Goal: Task Accomplishment & Management: Manage account settings

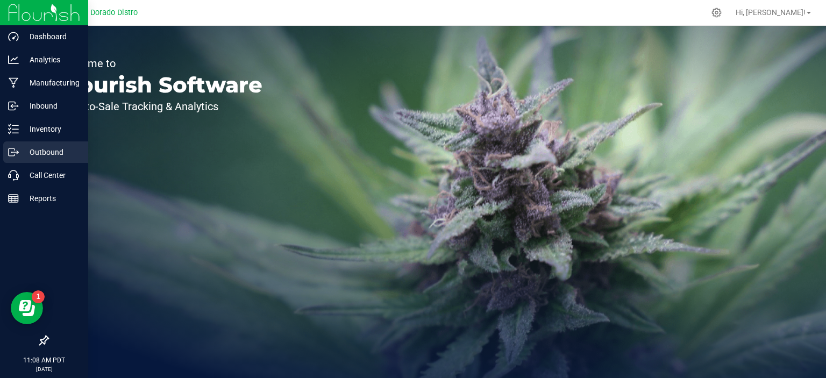
click at [13, 157] on icon at bounding box center [13, 152] width 11 height 11
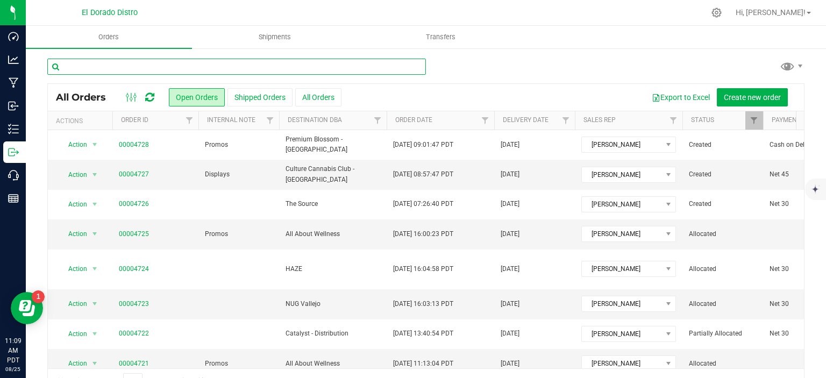
click at [162, 68] on input "text" at bounding box center [236, 67] width 379 height 16
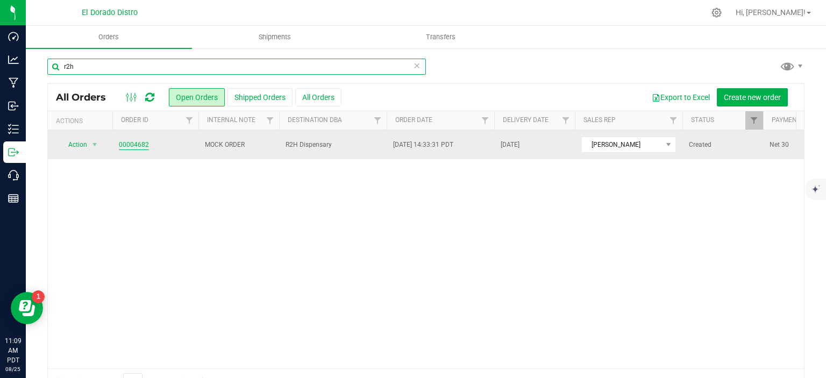
type input "r2h"
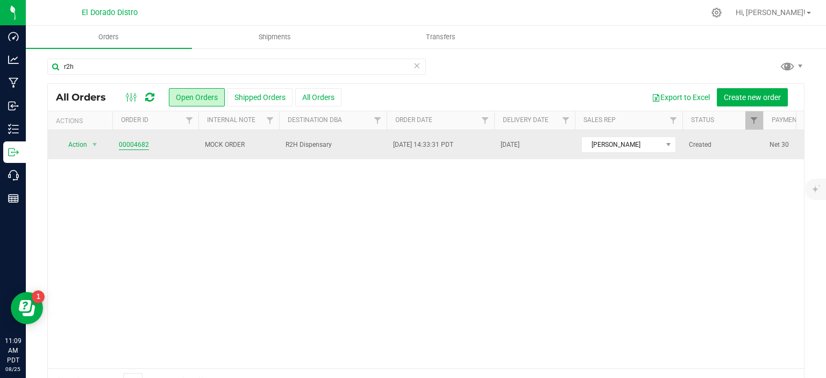
click at [138, 146] on link "00004682" at bounding box center [134, 145] width 30 height 10
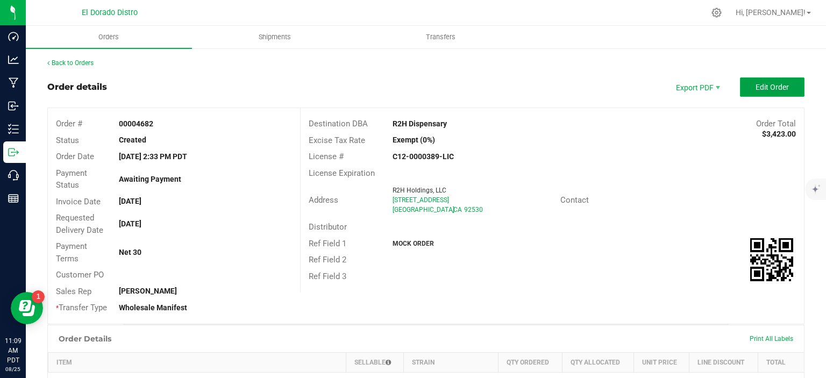
click at [766, 86] on span "Edit Order" at bounding box center [772, 87] width 33 height 9
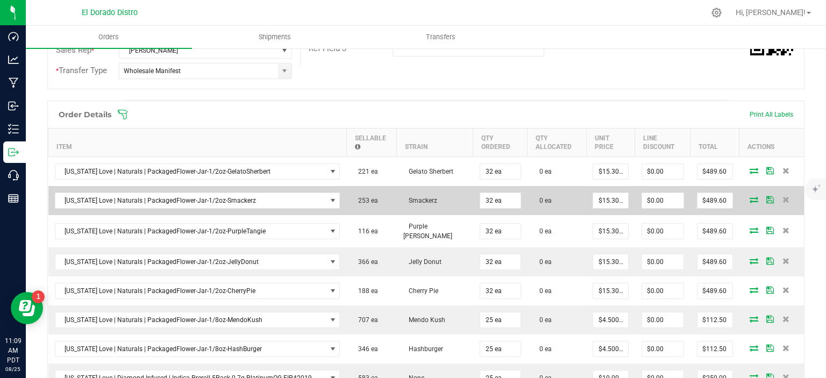
scroll to position [269, 0]
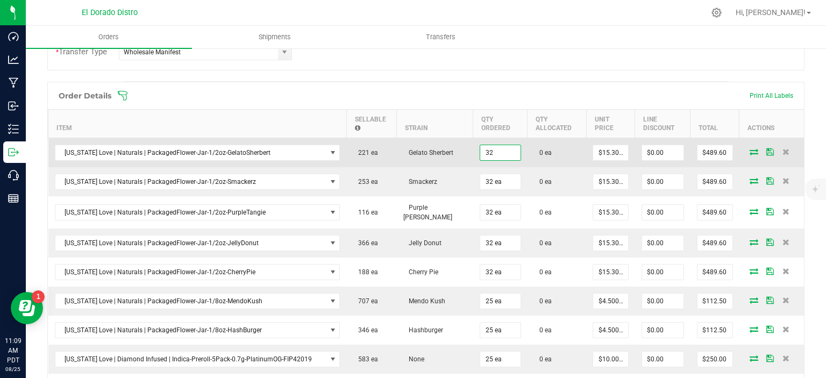
click at [490, 157] on input "32" at bounding box center [500, 152] width 40 height 15
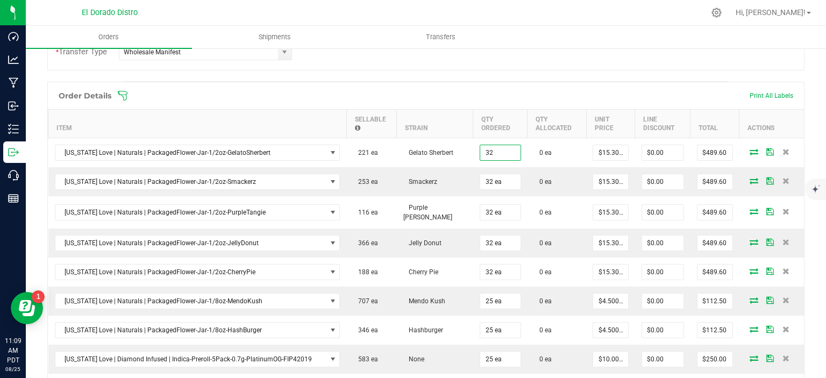
type input "32 ea"
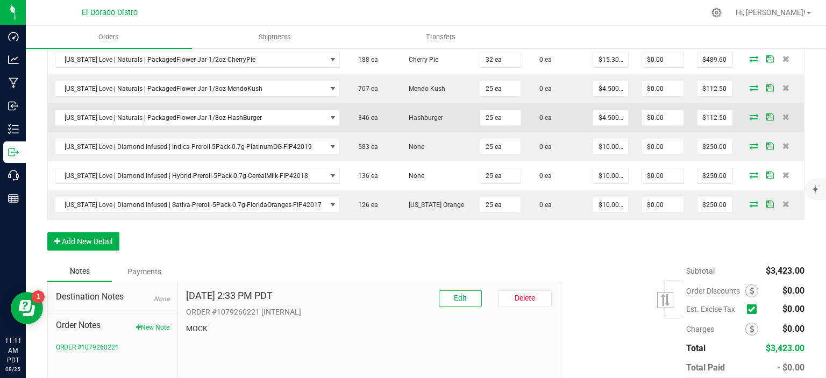
scroll to position [484, 0]
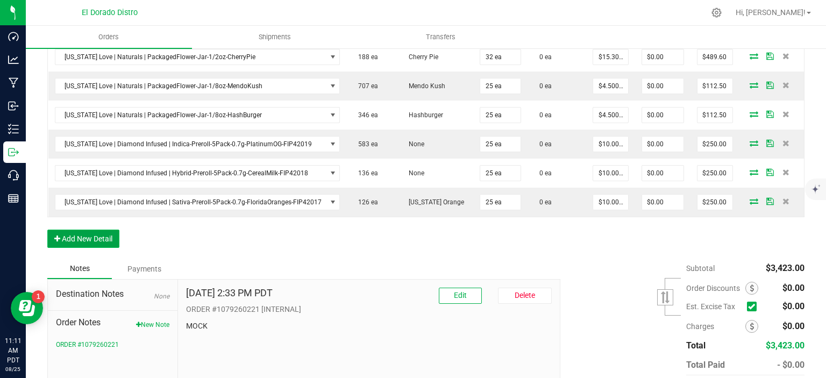
click at [114, 230] on button "Add New Detail" at bounding box center [83, 239] width 72 height 18
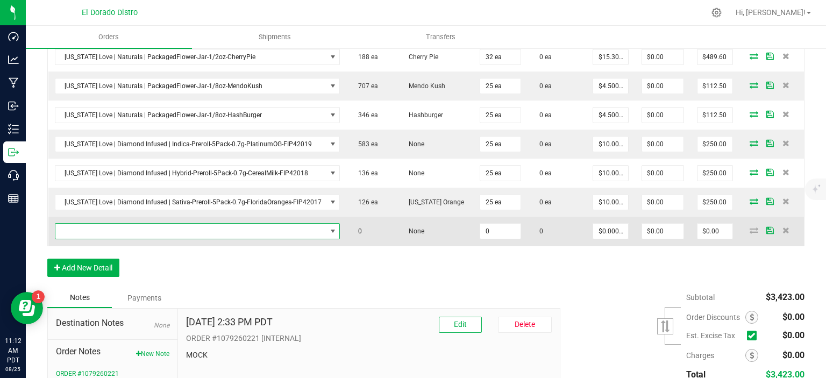
click at [213, 224] on span "NO DATA FOUND" at bounding box center [190, 231] width 271 height 15
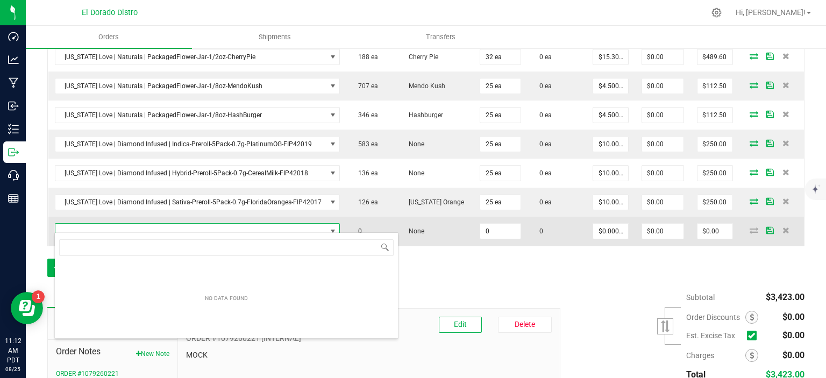
scroll to position [16, 276]
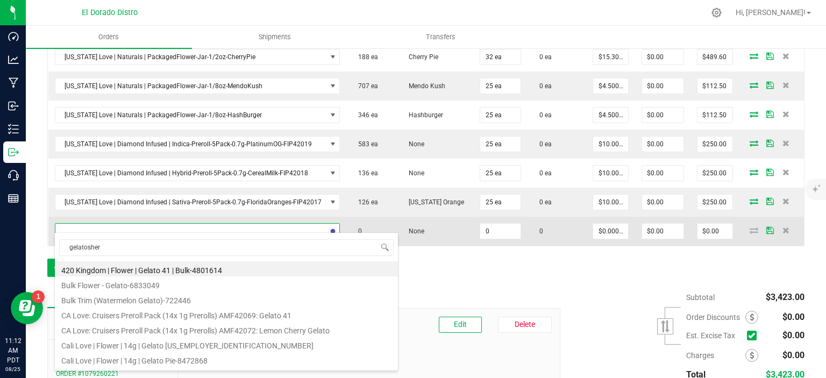
type input "gelatosherb"
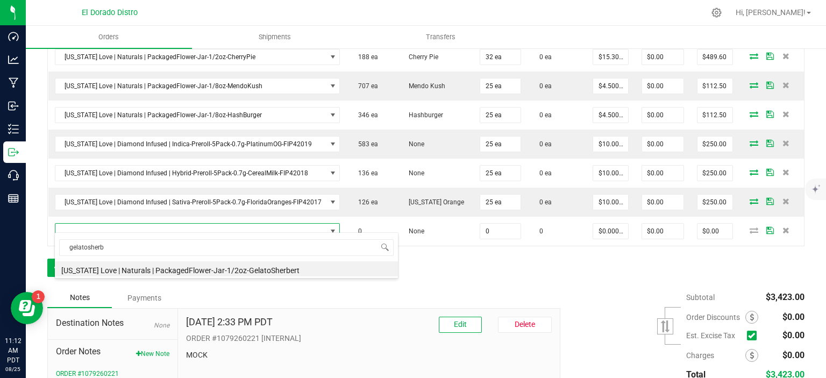
click at [225, 264] on li "[US_STATE] Love | Naturals | PackagedFlower-Jar-1/2oz-GelatoSherbert" at bounding box center [226, 268] width 343 height 15
type input "0 ea"
type input "$17.00000"
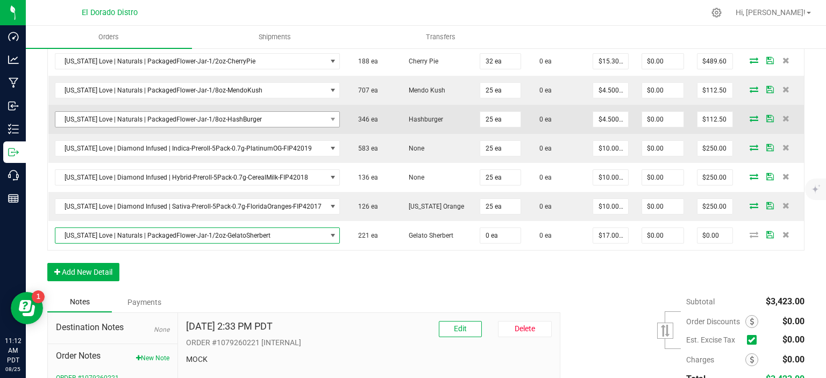
scroll to position [484, 0]
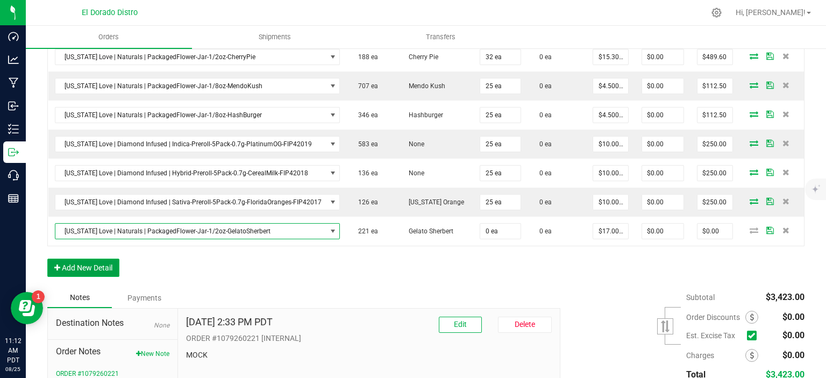
click at [103, 268] on button "Add New Detail" at bounding box center [83, 268] width 72 height 18
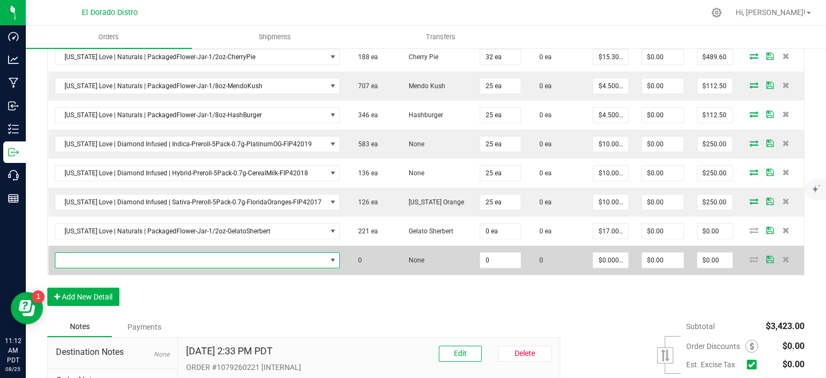
click at [105, 257] on span "NO DATA FOUND" at bounding box center [190, 260] width 271 height 15
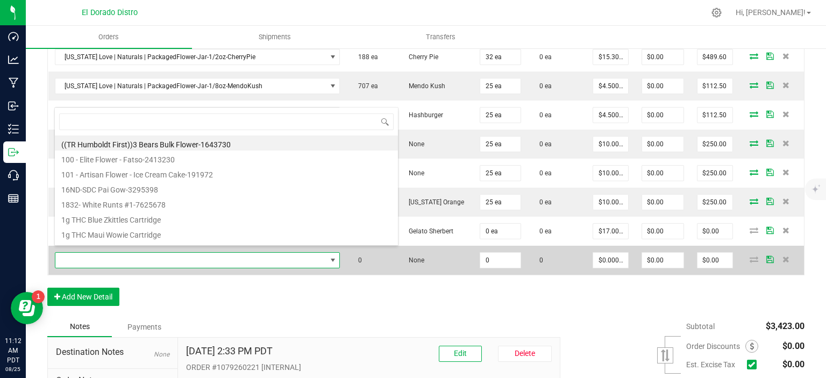
scroll to position [16, 276]
type input "smackerz"
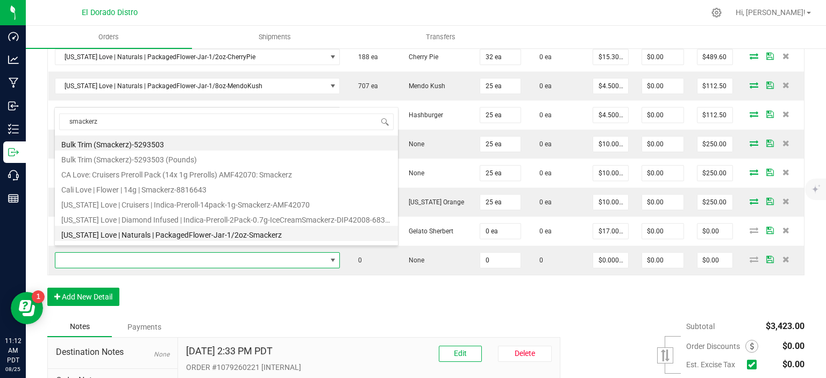
click at [196, 233] on li "[US_STATE] Love | Naturals | PackagedFlower-Jar-1/2oz-Smackerz" at bounding box center [226, 233] width 343 height 15
type input "0 ea"
type input "$17.00000"
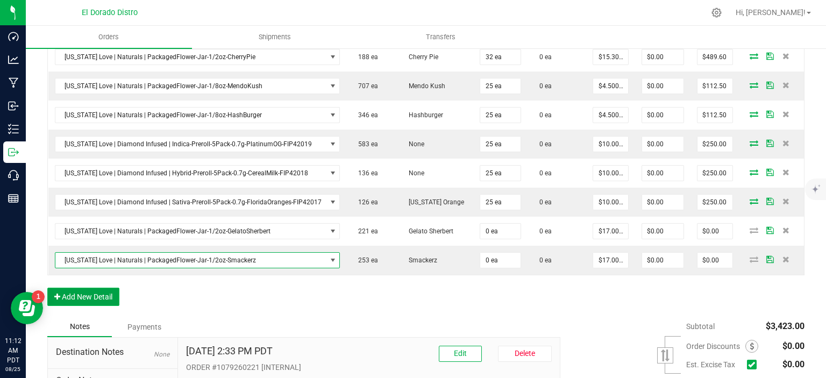
click at [108, 288] on button "Add New Detail" at bounding box center [83, 297] width 72 height 18
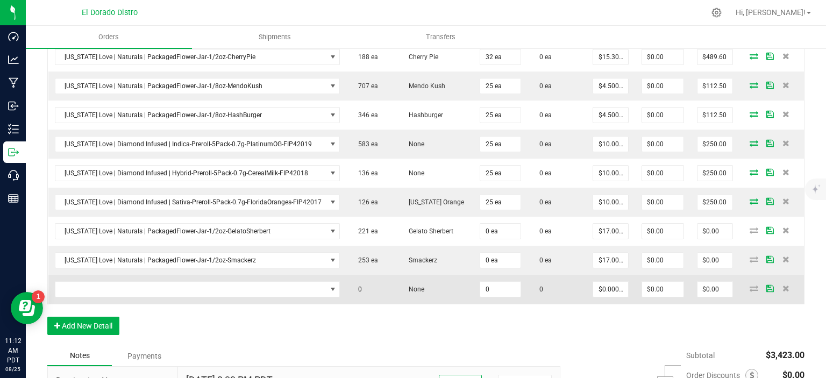
click at [119, 275] on td at bounding box center [197, 289] width 299 height 29
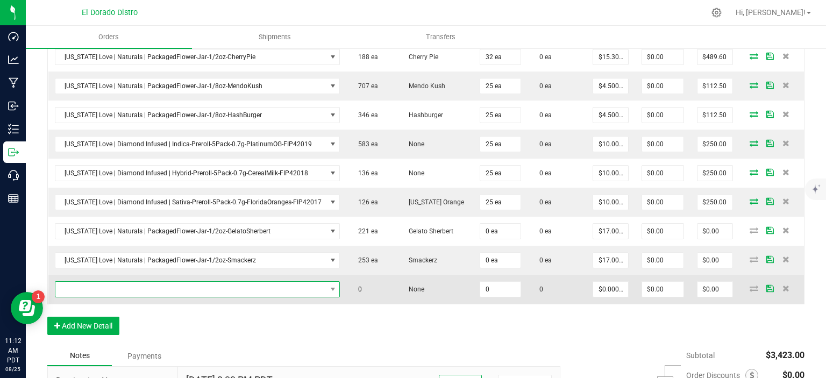
click at [107, 282] on span "NO DATA FOUND" at bounding box center [190, 289] width 271 height 15
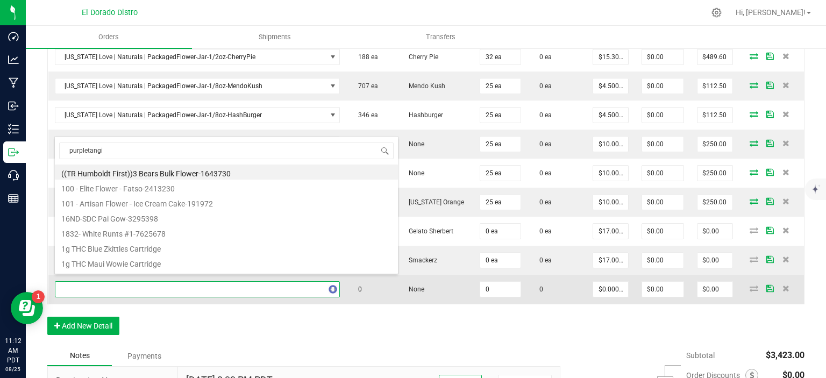
type input "purpletangie"
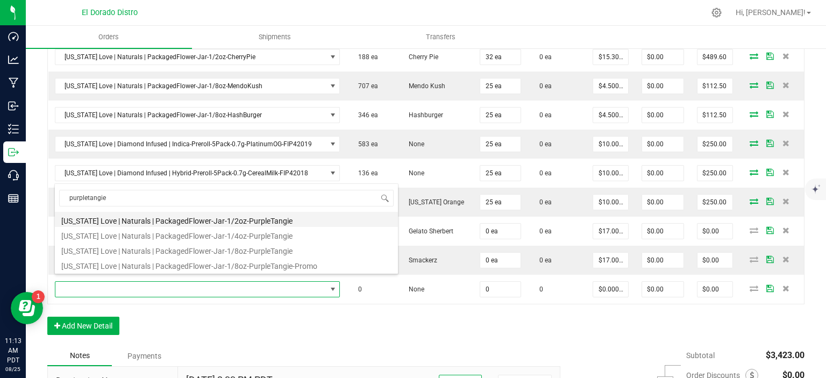
click at [187, 217] on li "[US_STATE] Love | Naturals | PackagedFlower-Jar-1/2oz-PurpleTangie" at bounding box center [226, 219] width 343 height 15
type input "0 ea"
type input "$17.00000"
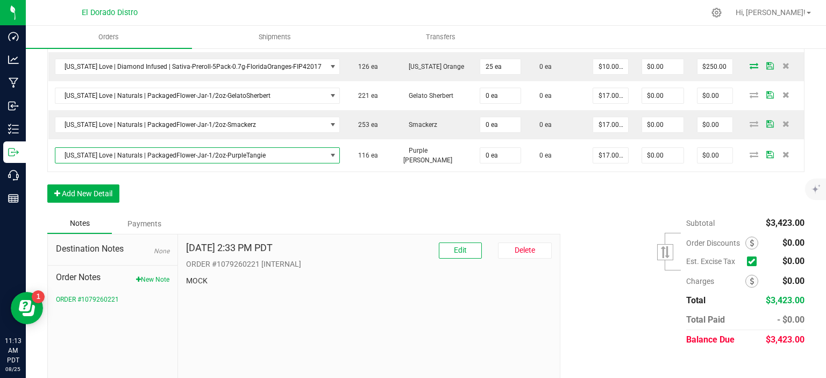
scroll to position [566, 0]
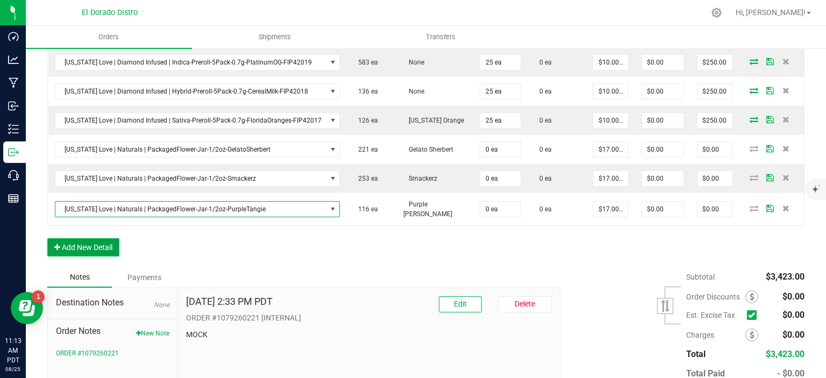
click at [108, 238] on button "Add New Detail" at bounding box center [83, 247] width 72 height 18
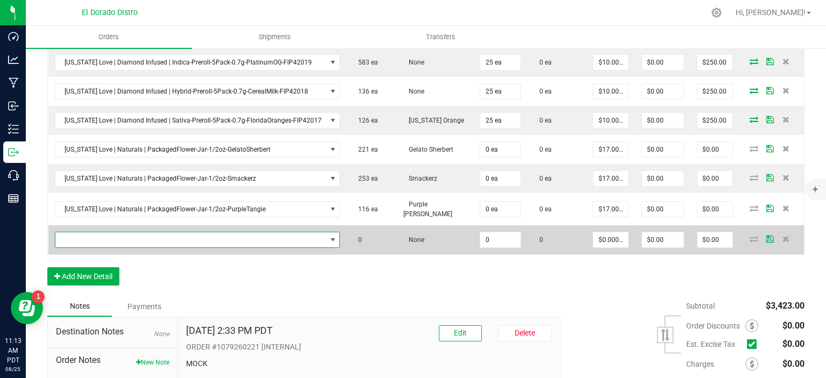
click at [116, 232] on span "NO DATA FOUND" at bounding box center [190, 239] width 271 height 15
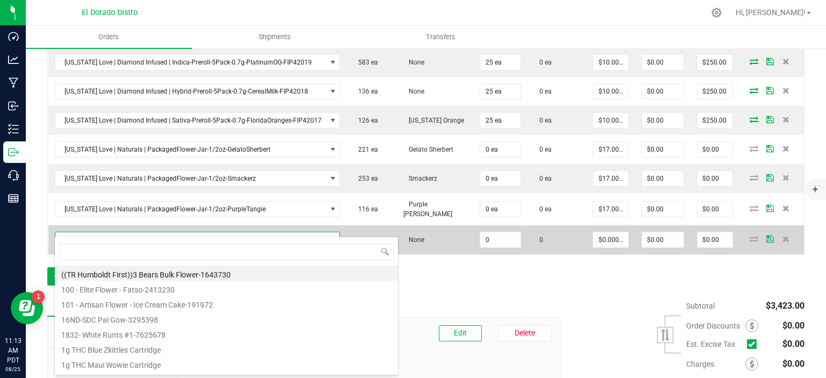
scroll to position [16, 276]
type input "jellydonut"
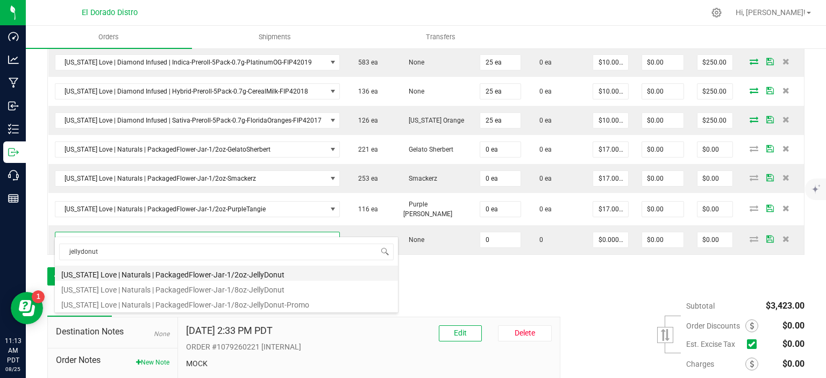
click at [176, 273] on li "[US_STATE] Love | Naturals | PackagedFlower-Jar-1/2oz-JellyDonut" at bounding box center [226, 273] width 343 height 15
type input "0 ea"
type input "$17.00000"
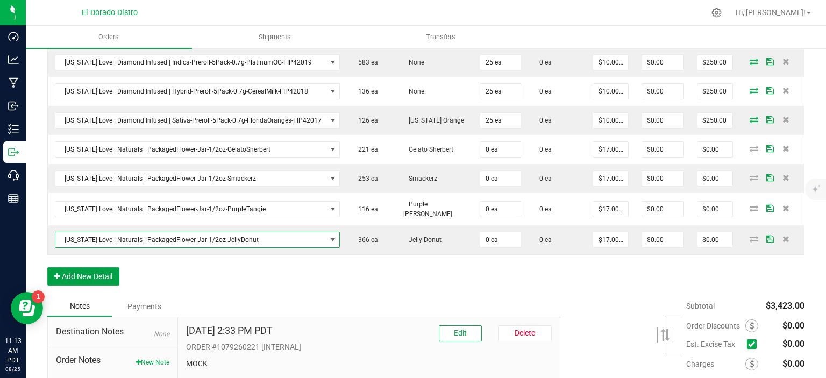
click at [103, 267] on button "Add New Detail" at bounding box center [83, 276] width 72 height 18
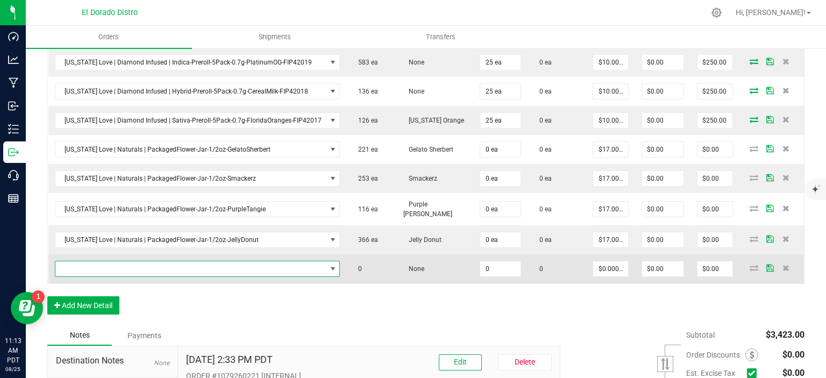
click at [103, 265] on span "NO DATA FOUND" at bounding box center [198, 269] width 286 height 16
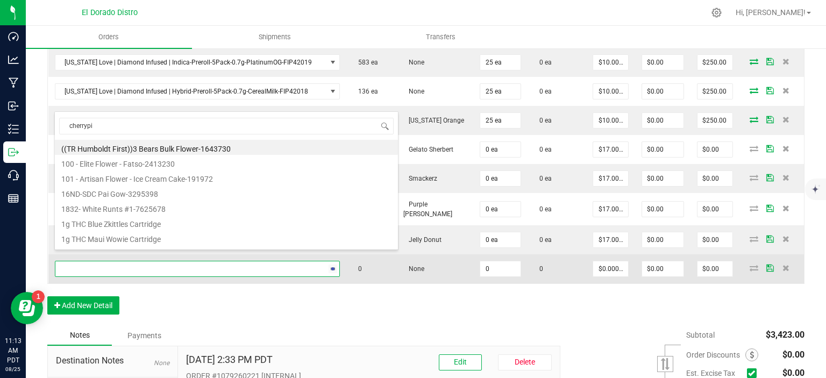
type input "cherrypie"
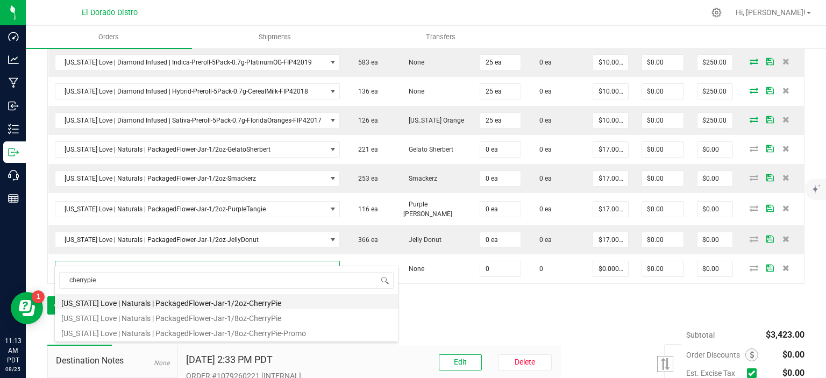
click at [176, 303] on li "[US_STATE] Love | Naturals | PackagedFlower-Jar-1/2oz-CherryPie" at bounding box center [226, 301] width 343 height 15
type input "0 ea"
type input "$17.00000"
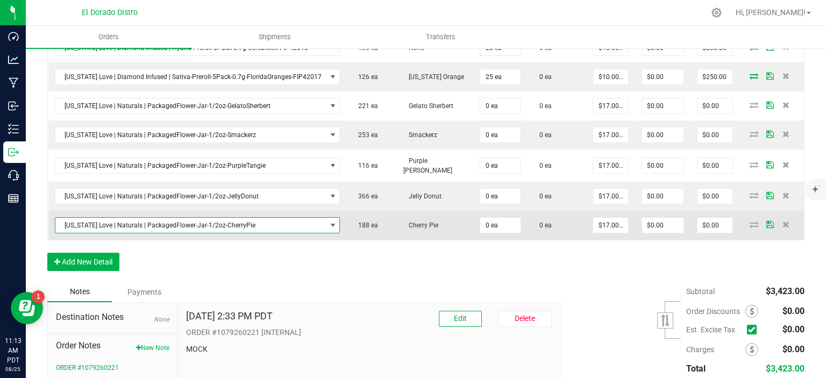
scroll to position [620, 0]
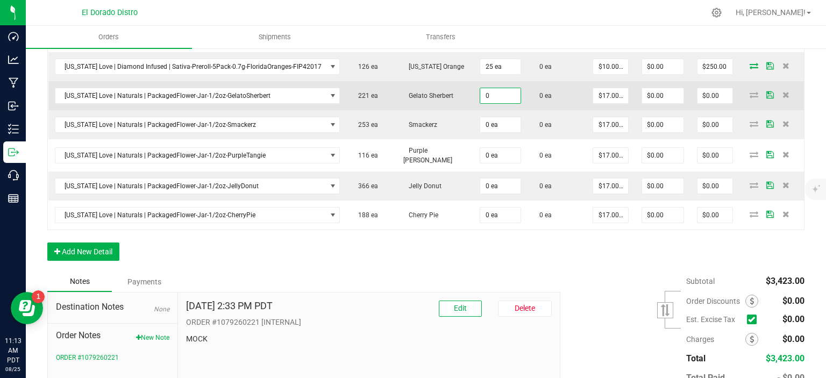
click at [486, 90] on input "0" at bounding box center [500, 95] width 40 height 15
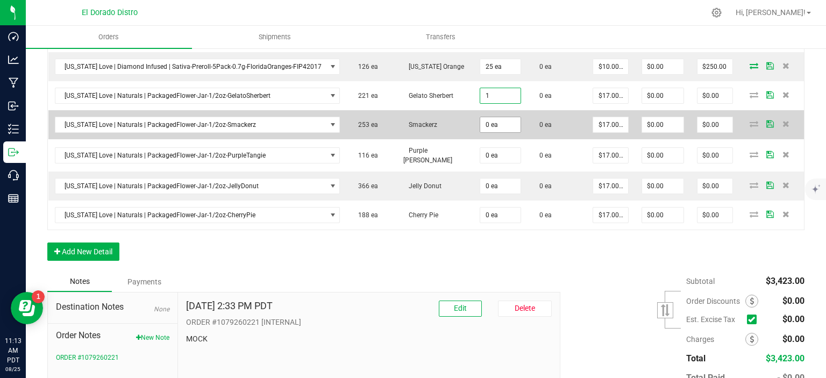
type input "1 ea"
type input "$17.00"
click at [489, 117] on input "0" at bounding box center [500, 124] width 40 height 15
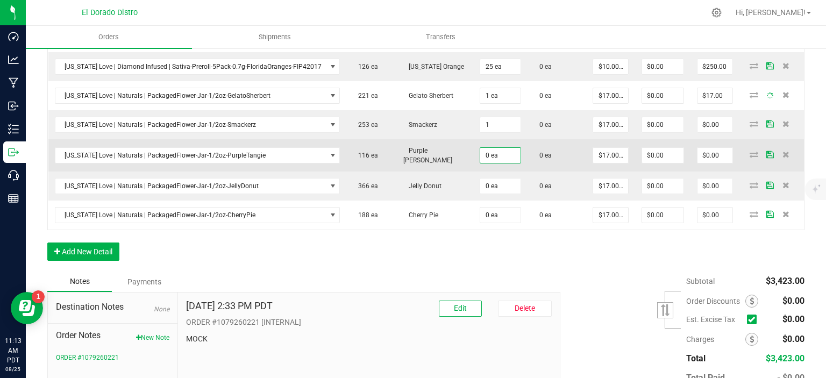
type input "1 ea"
type input "$17.00"
click at [489, 148] on input "0" at bounding box center [500, 155] width 40 height 15
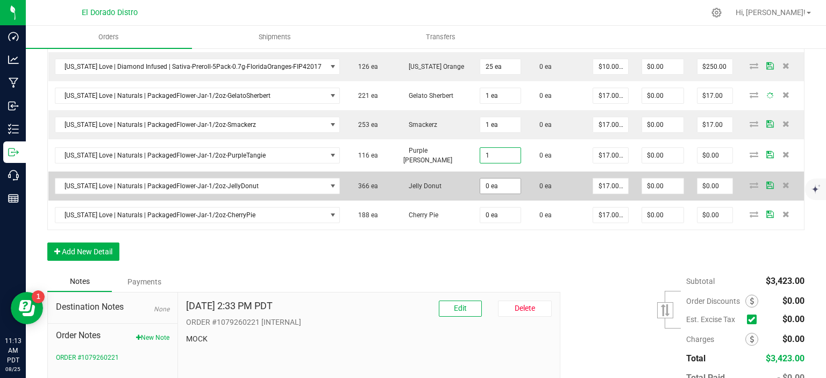
type input "1 ea"
type input "$17.00"
click at [489, 179] on input "0" at bounding box center [500, 186] width 40 height 15
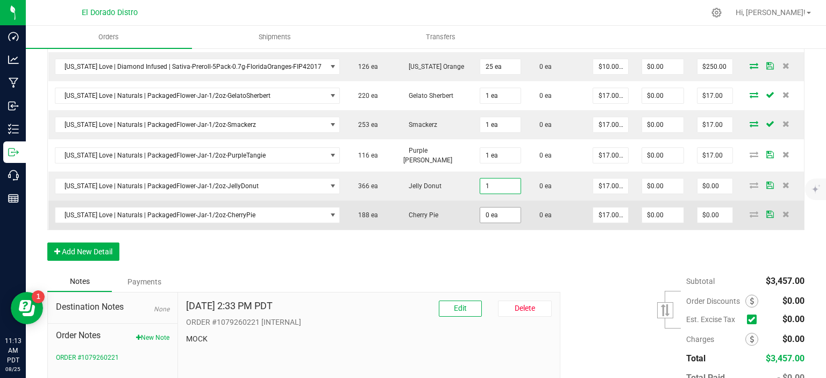
type input "1 ea"
type input "$17.00"
click at [491, 208] on input "0" at bounding box center [500, 215] width 40 height 15
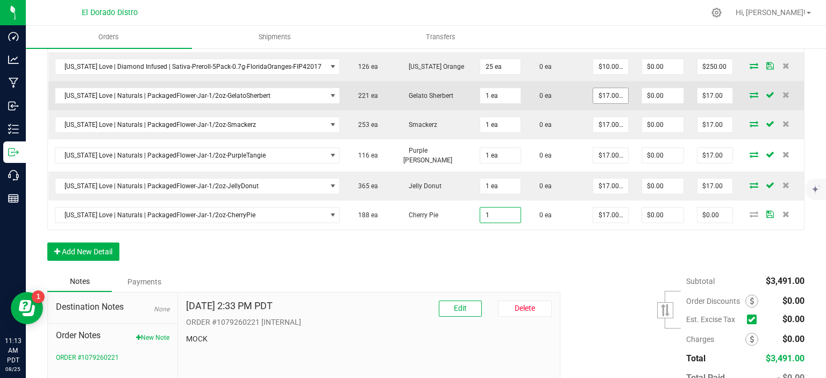
type input "1 ea"
type input "$17.00"
click at [606, 90] on input "17" at bounding box center [610, 95] width 35 height 15
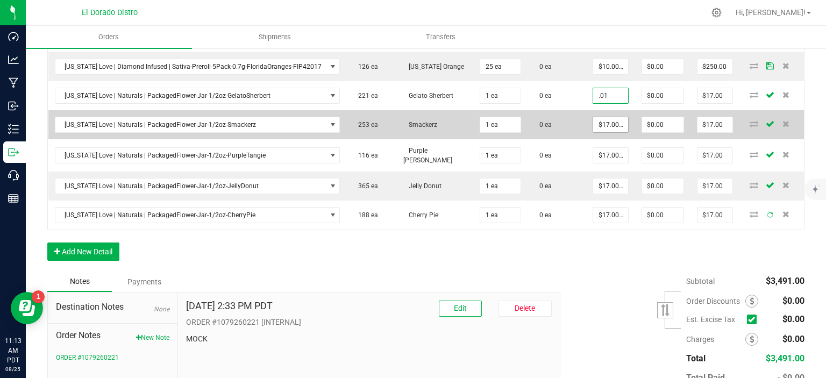
type input "$0.01000"
type input "$0.01"
click at [607, 117] on input "17" at bounding box center [610, 124] width 35 height 15
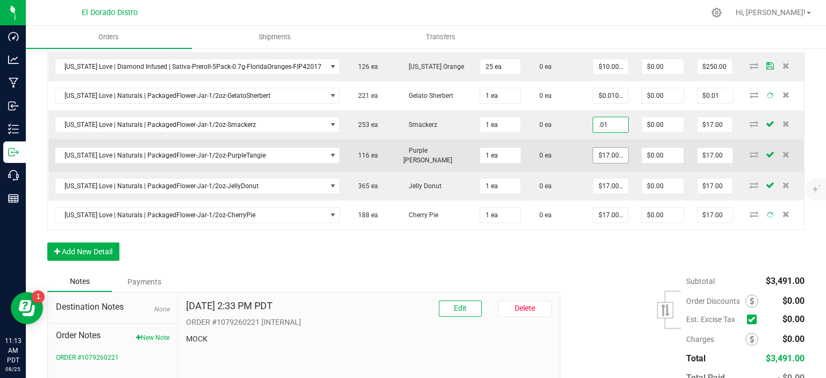
type input "$0.01000"
type input "$0.01"
click at [604, 148] on input "17" at bounding box center [610, 155] width 35 height 15
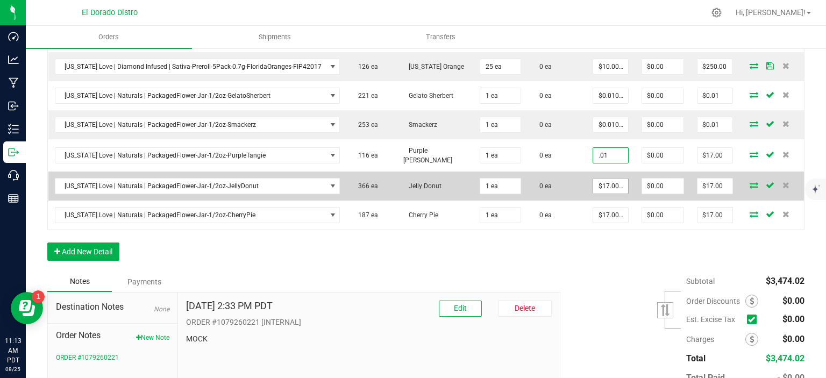
type input "$0.01000"
type input "$0.01"
click at [600, 179] on input "17" at bounding box center [610, 186] width 35 height 15
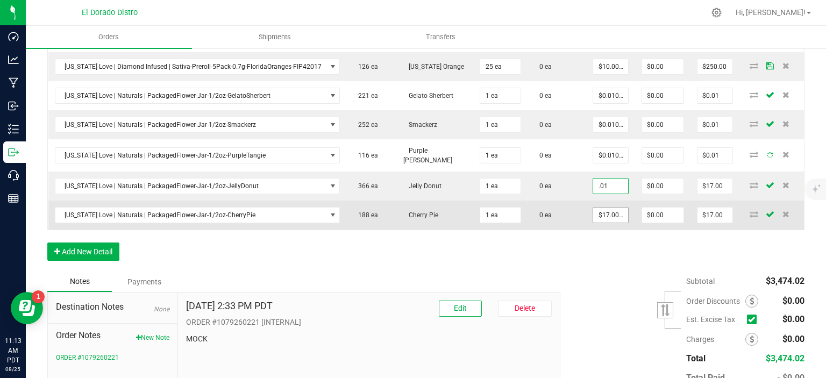
type input "$0.01000"
type input "$0.01"
click at [599, 208] on input "17" at bounding box center [610, 215] width 35 height 15
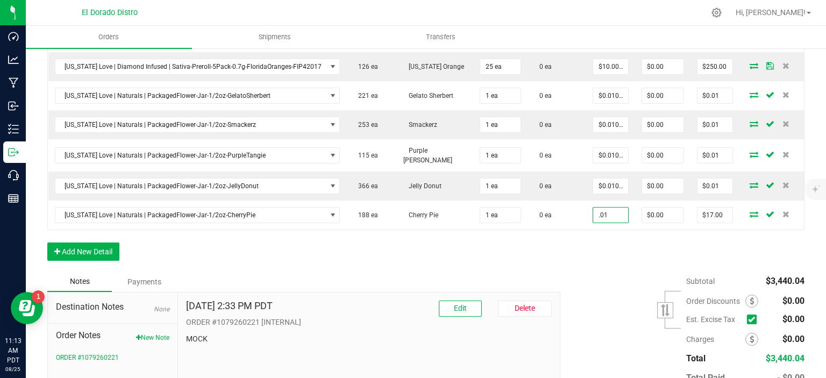
type input "$0.01000"
type input "$0.01"
click at [598, 227] on div "Order Details Print All Labels Item Sellable Strain Qty Ordered Qty Allocated U…" at bounding box center [426, 1] width 758 height 541
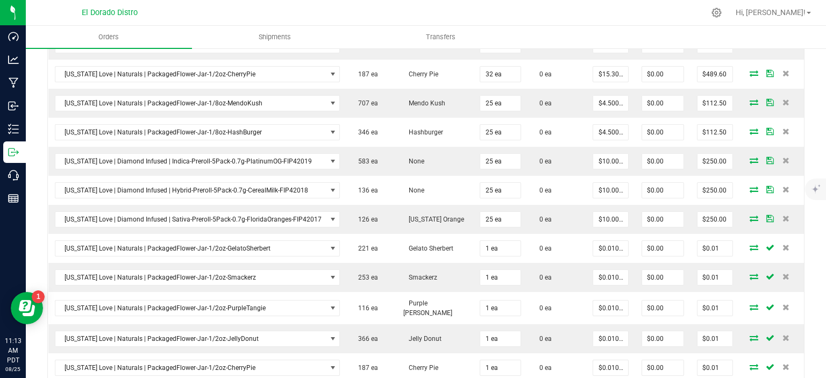
scroll to position [678, 0]
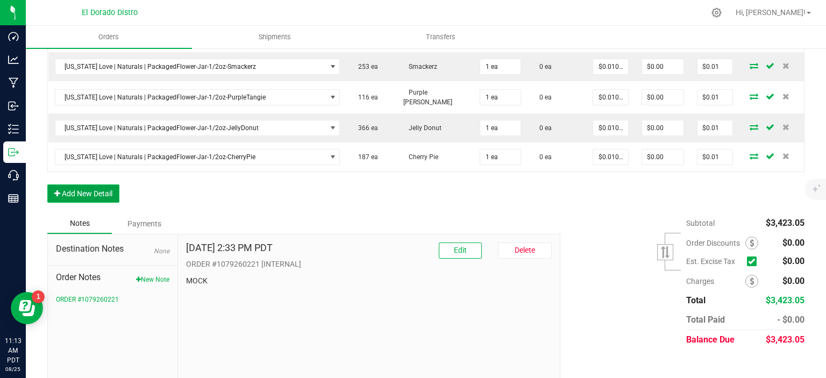
click at [77, 185] on button "Add New Detail" at bounding box center [83, 194] width 72 height 18
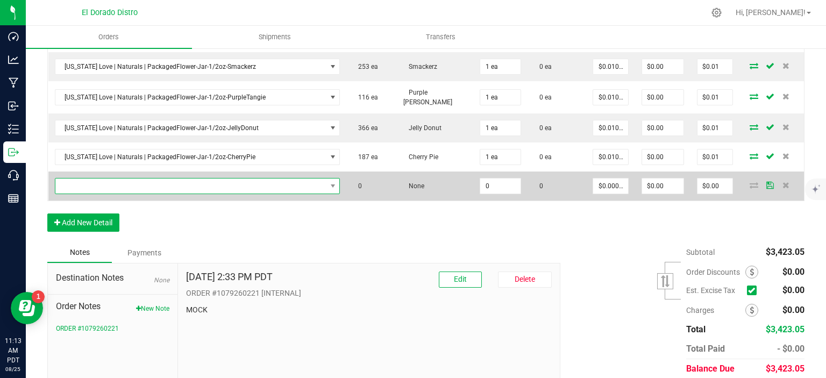
click at [116, 179] on span "NO DATA FOUND" at bounding box center [190, 186] width 271 height 15
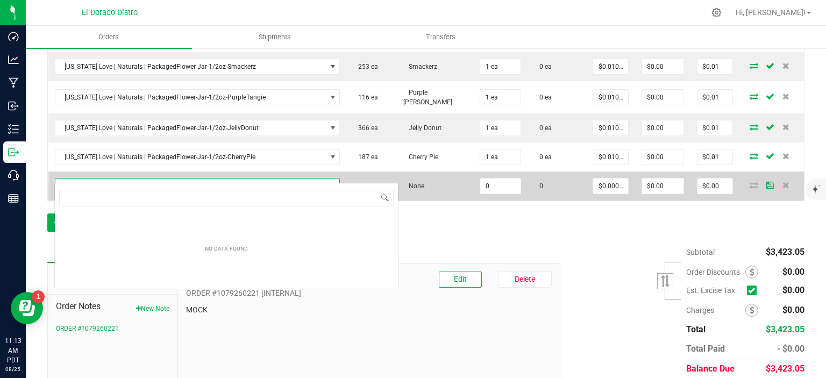
scroll to position [16, 276]
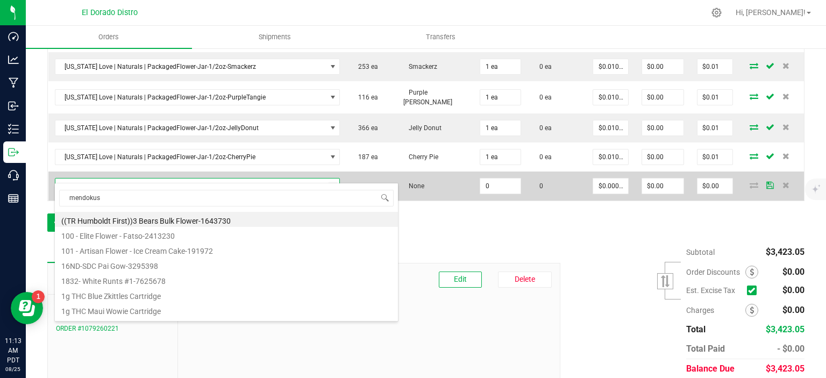
type input "mendokush"
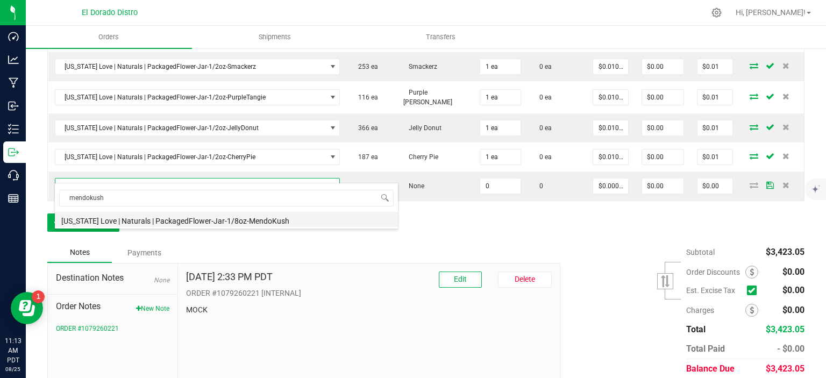
click at [157, 221] on li "[US_STATE] Love | Naturals | PackagedFlower-Jar-1/8oz-MendoKush" at bounding box center [226, 219] width 343 height 15
type input "0 ea"
type input "$5.00000"
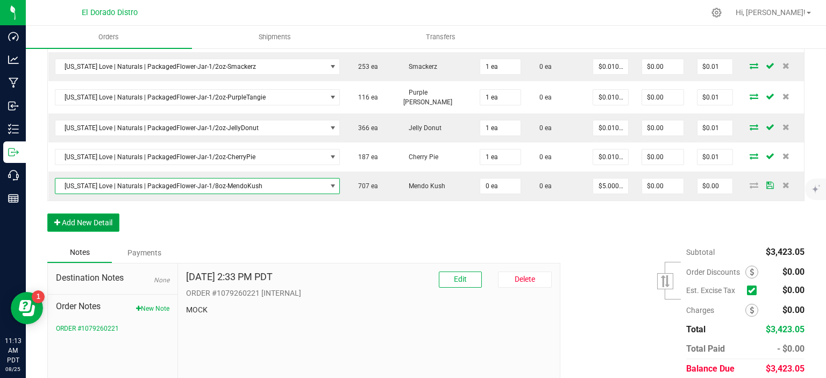
click at [72, 217] on button "Add New Detail" at bounding box center [83, 223] width 72 height 18
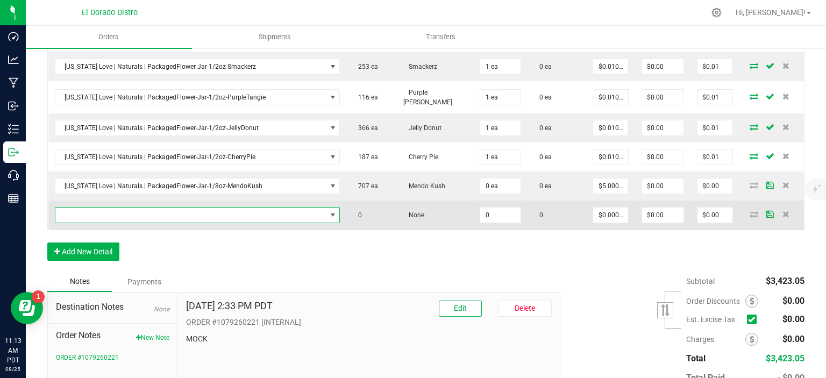
click at [93, 208] on span "NO DATA FOUND" at bounding box center [190, 215] width 271 height 15
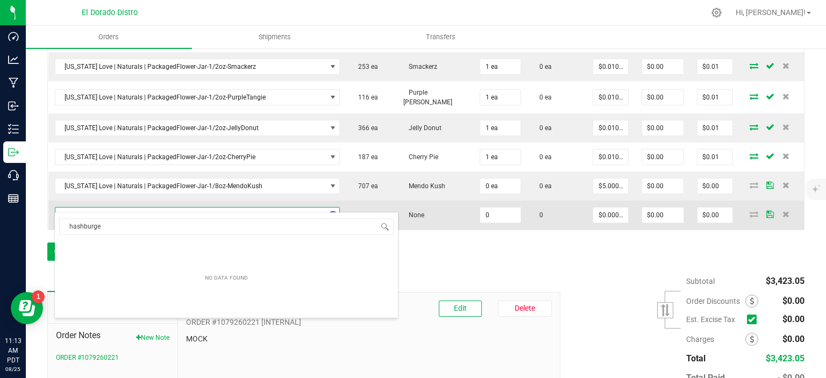
type input "hashburger"
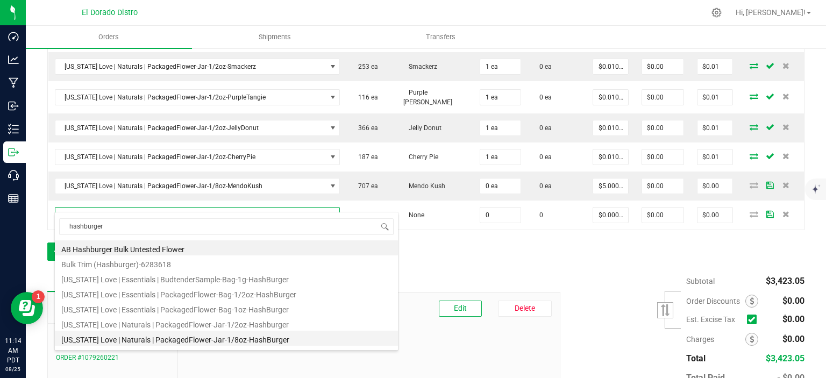
click at [157, 339] on li "[US_STATE] Love | Naturals | PackagedFlower-Jar-1/8oz-HashBurger" at bounding box center [226, 338] width 343 height 15
type input "0 ea"
type input "$5.00000"
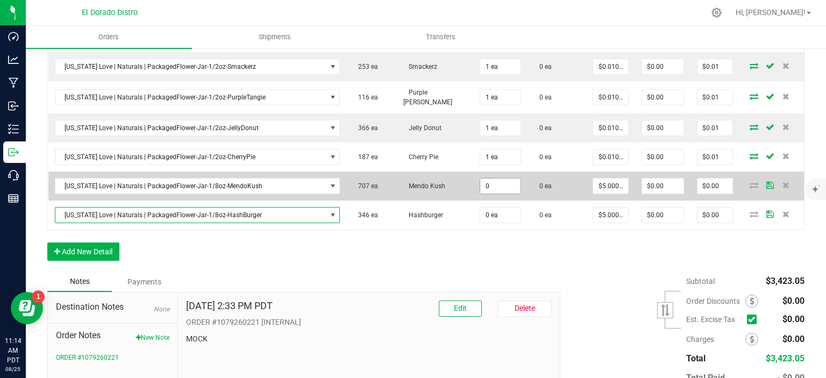
click at [482, 179] on input "0" at bounding box center [500, 186] width 40 height 15
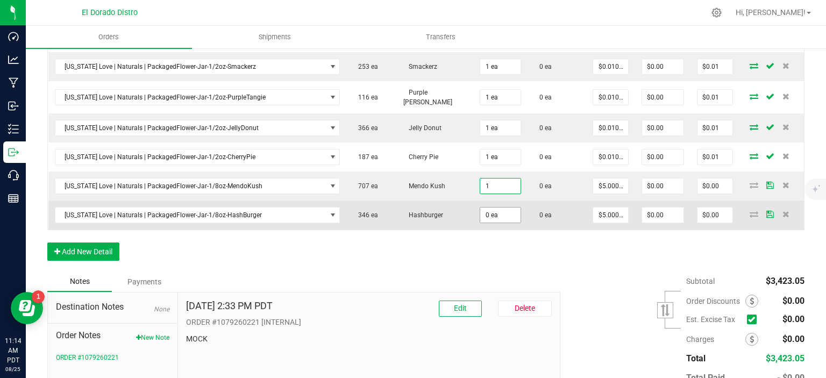
type input "1 ea"
type input "$5.00"
click at [482, 208] on input "0" at bounding box center [500, 215] width 40 height 15
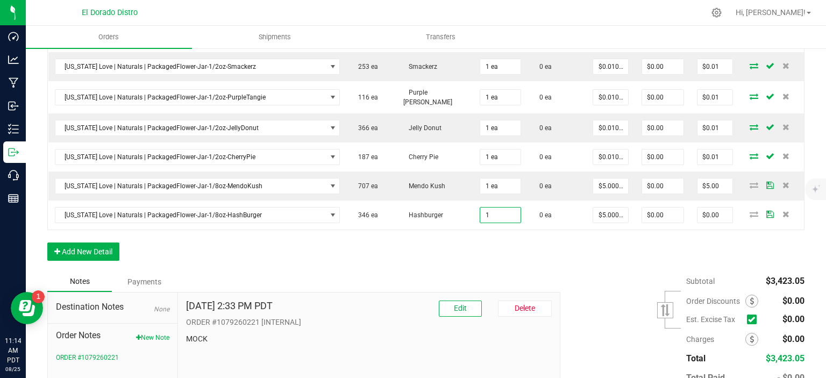
type input "1 ea"
type input "$5.00"
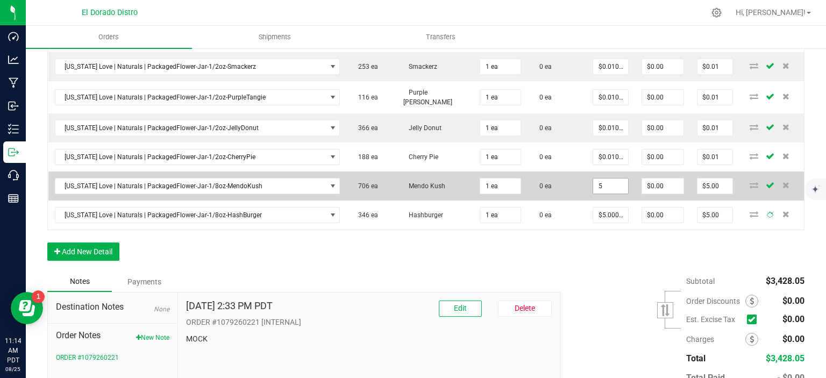
click at [593, 179] on input "5" at bounding box center [610, 186] width 35 height 15
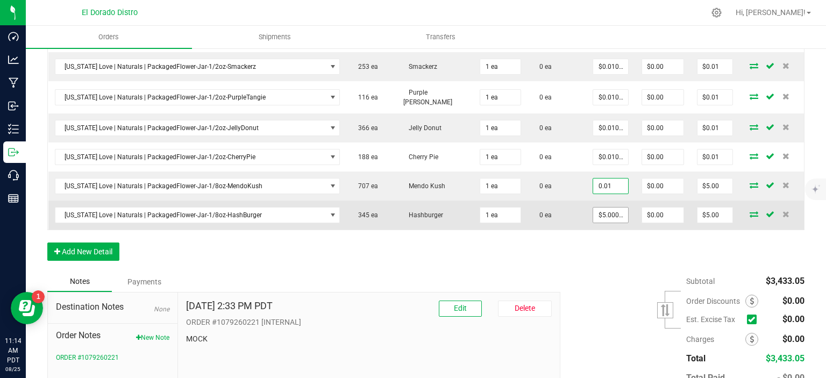
type input "$0.01000"
type input "$0.01"
click at [609, 208] on input "5" at bounding box center [610, 215] width 35 height 15
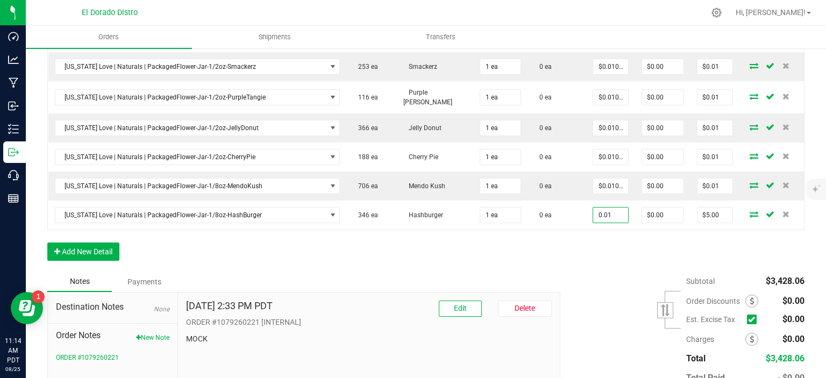
type input "$0.01000"
type input "$0.01"
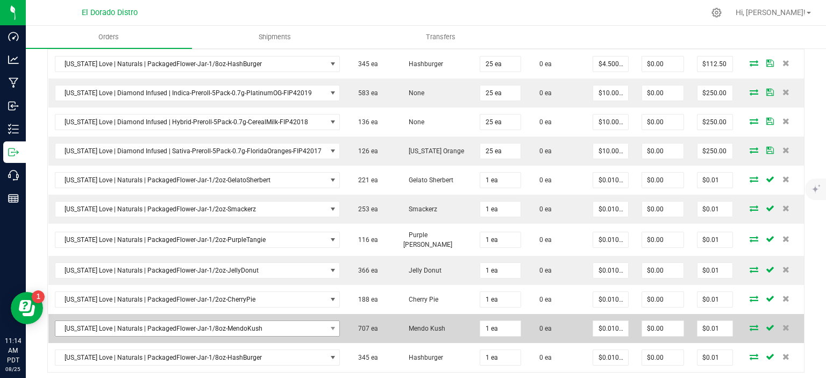
scroll to position [570, 0]
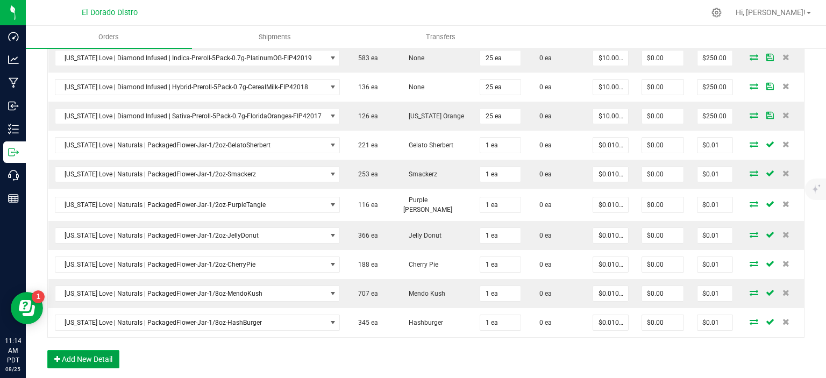
click at [94, 350] on button "Add New Detail" at bounding box center [83, 359] width 72 height 18
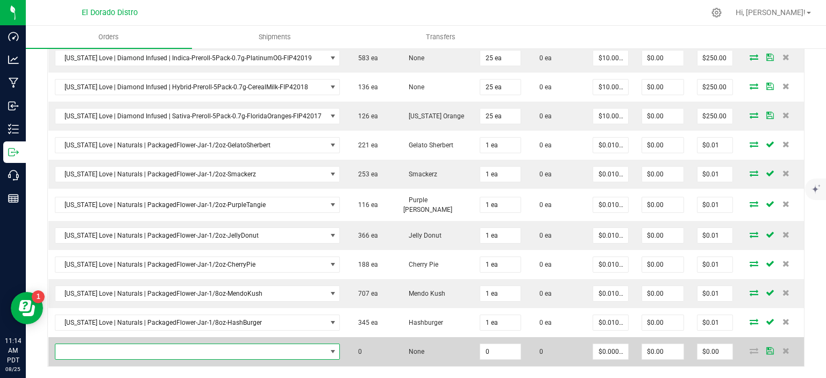
click at [100, 344] on span "NO DATA FOUND" at bounding box center [190, 351] width 271 height 15
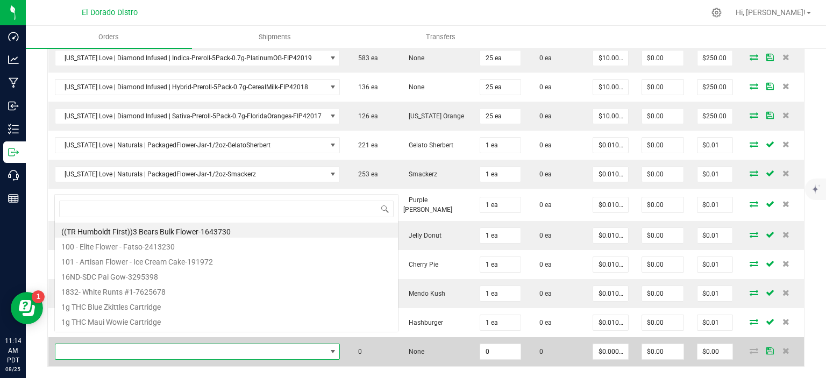
scroll to position [16, 276]
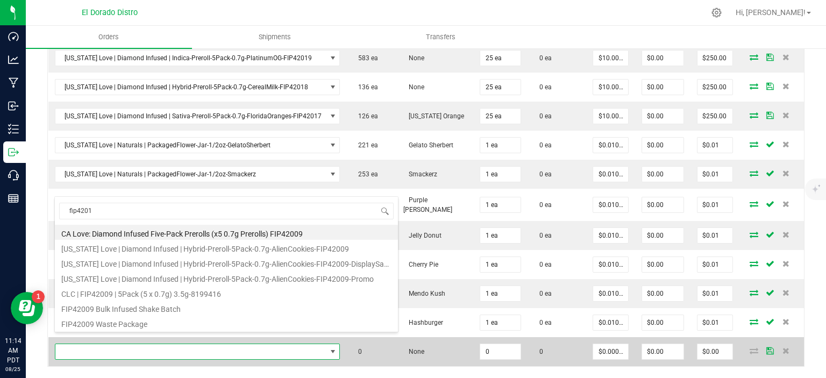
type input "fip42019"
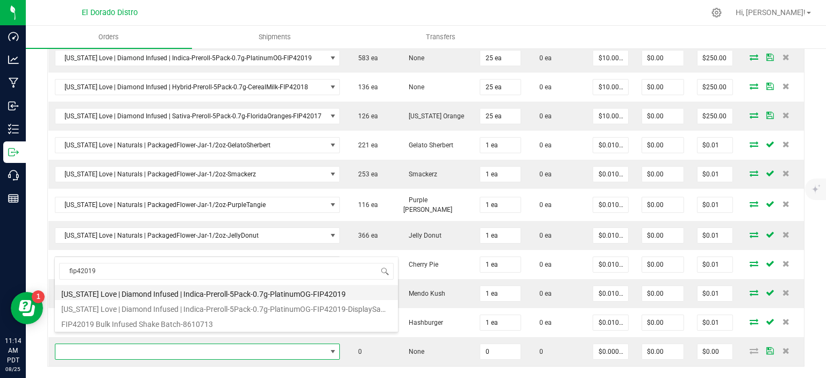
click at [237, 293] on li "[US_STATE] Love | Diamond Infused | Indica-Preroll-5Pack-0.7g-PlatinumOG-FIP420…" at bounding box center [226, 292] width 343 height 15
type input "0 ea"
type input "$14.00000"
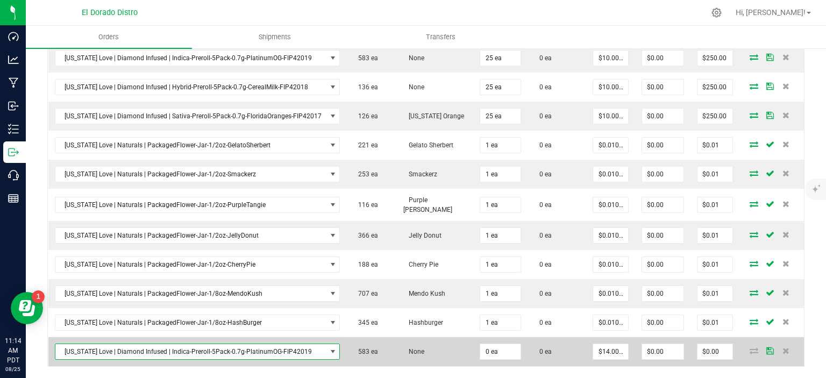
click at [286, 344] on span "[US_STATE] Love | Diamond Infused | Indica-Preroll-5Pack-0.7g-PlatinumOG-FIP420…" at bounding box center [190, 351] width 271 height 15
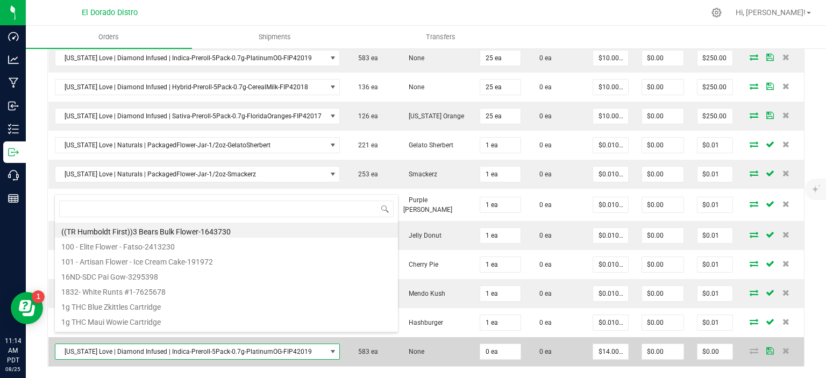
click at [346, 352] on td "583 ea" at bounding box center [371, 351] width 51 height 29
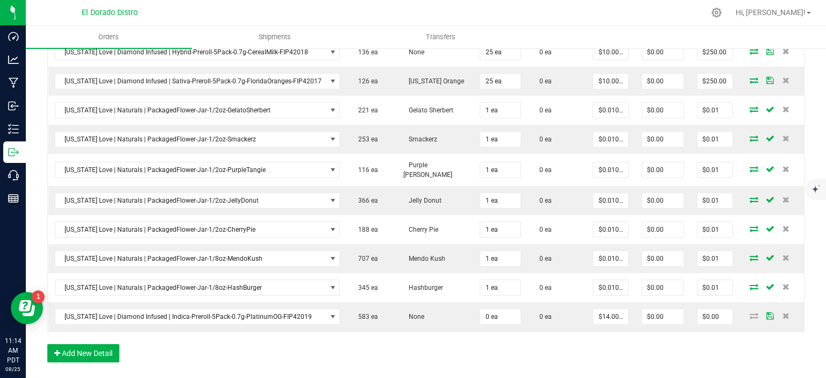
scroll to position [624, 0]
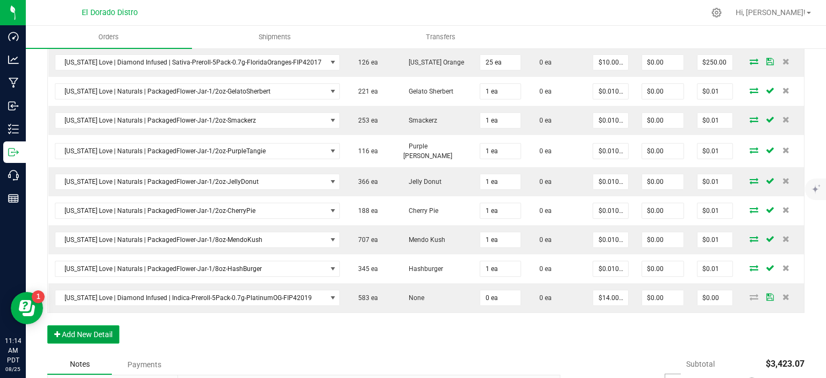
click at [108, 326] on button "Add New Detail" at bounding box center [83, 335] width 72 height 18
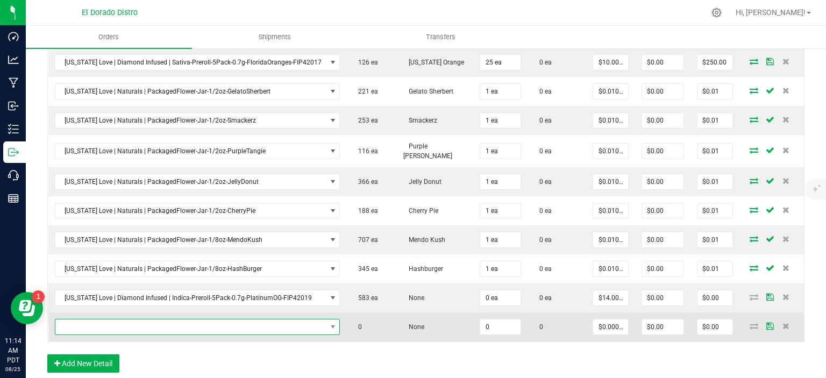
click at [121, 320] on span "NO DATA FOUND" at bounding box center [190, 327] width 271 height 15
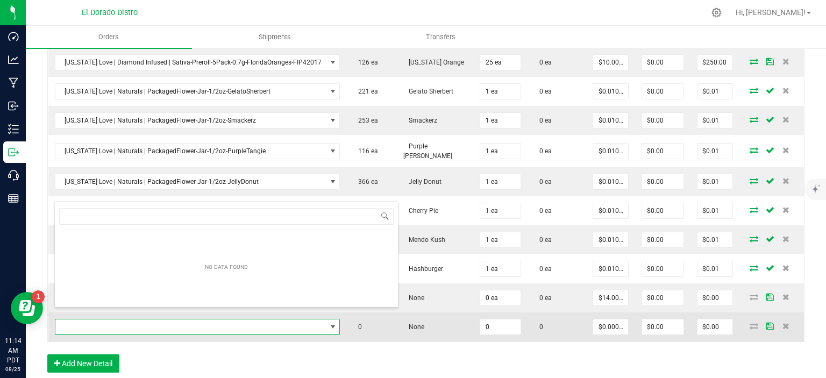
scroll to position [16, 276]
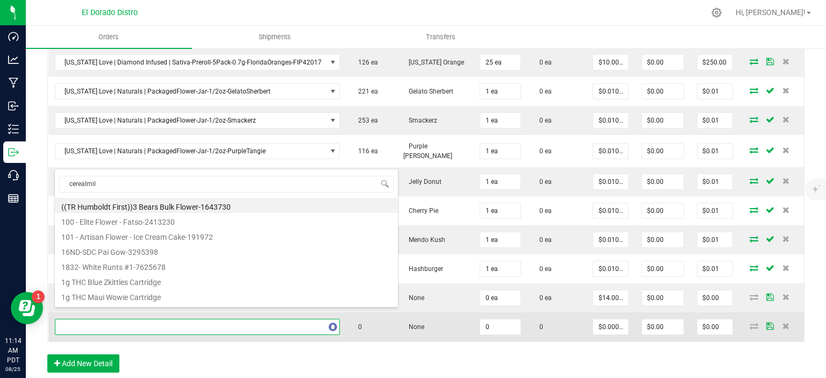
type input "cerealmilk"
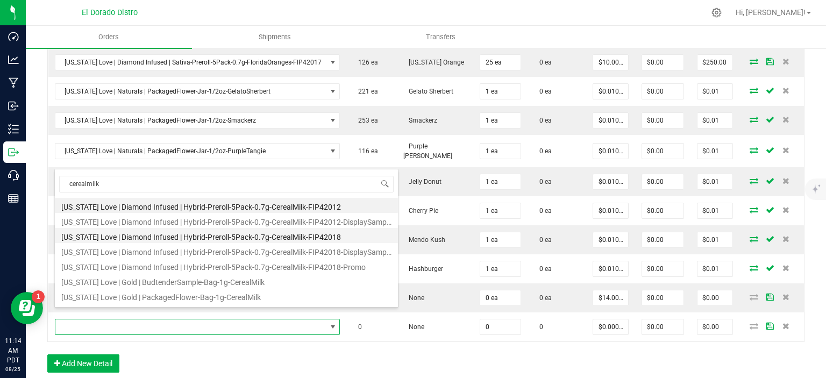
click at [248, 236] on li "[US_STATE] Love | Diamond Infused | Hybrid-Preroll-5Pack-0.7g-CerealMilk-FIP420…" at bounding box center [226, 235] width 343 height 15
type input "0 ea"
type input "$14.00000"
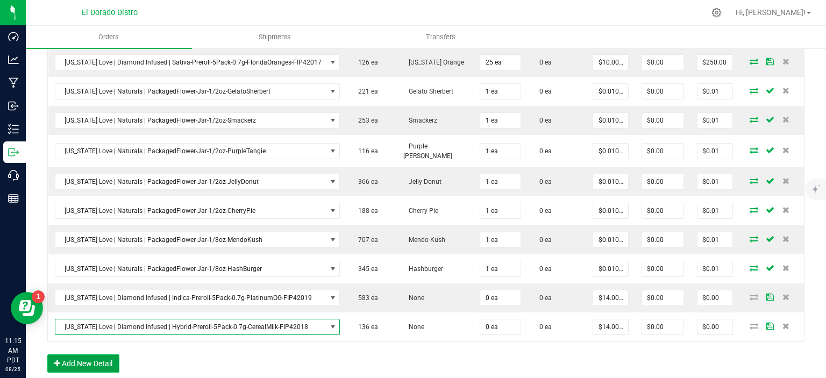
click at [86, 355] on button "Add New Detail" at bounding box center [83, 364] width 72 height 18
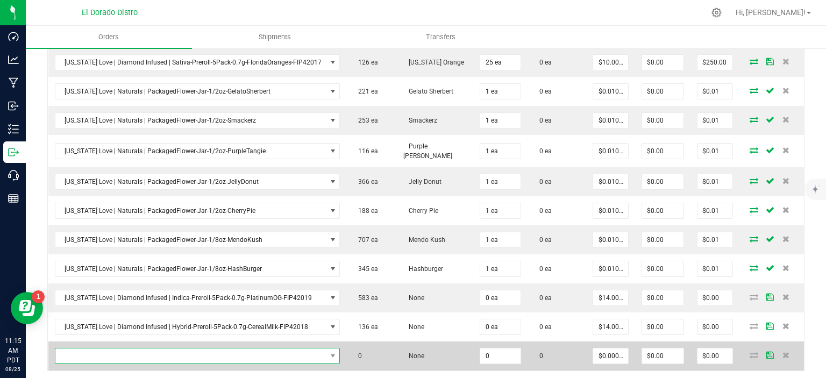
click at [137, 349] on span "NO DATA FOUND" at bounding box center [190, 356] width 271 height 15
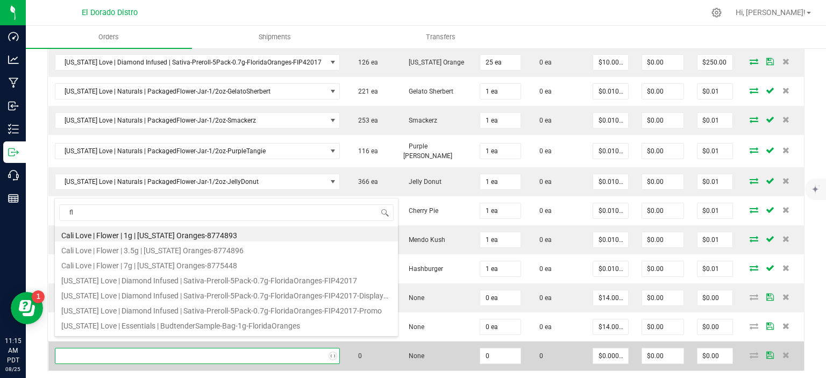
type input "f"
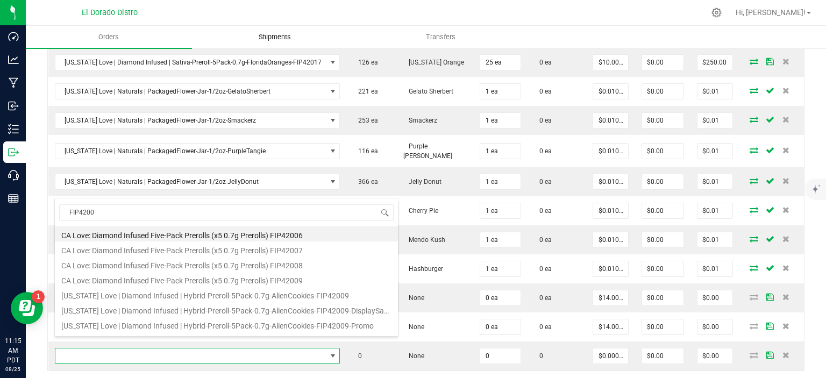
type input "FIP4200"
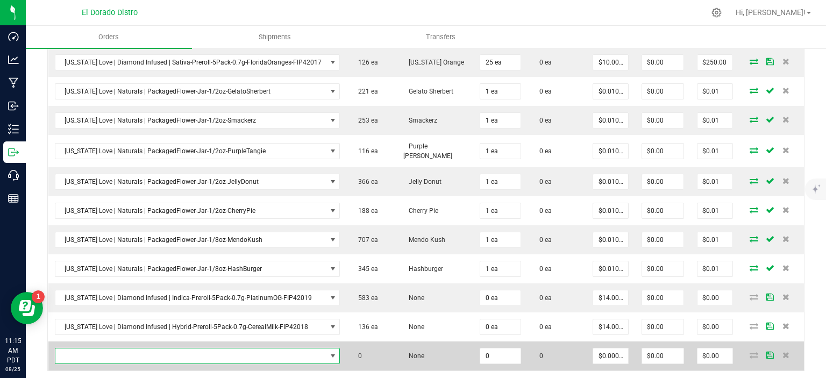
click at [275, 349] on span "NO DATA FOUND" at bounding box center [190, 356] width 271 height 15
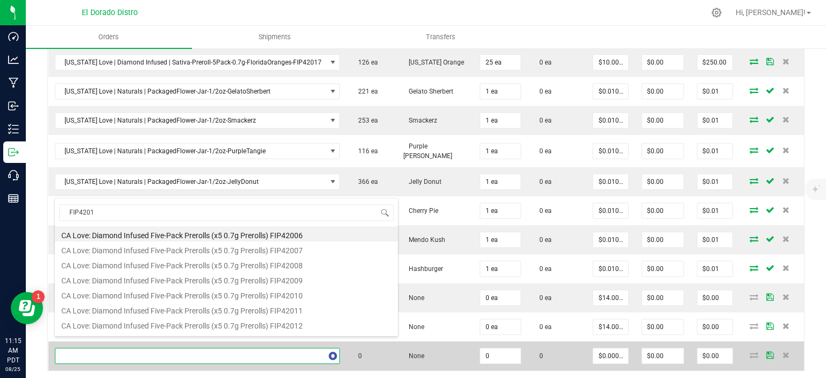
type input "FIP42017"
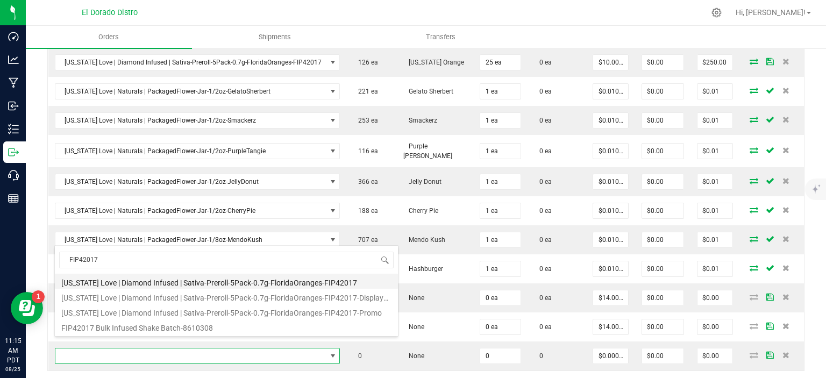
click at [308, 287] on li "[US_STATE] Love | Diamond Infused | Sativa-Preroll-5Pack-0.7g-FloridaOranges-FI…" at bounding box center [226, 281] width 343 height 15
type input "0 ea"
type input "$14.00000"
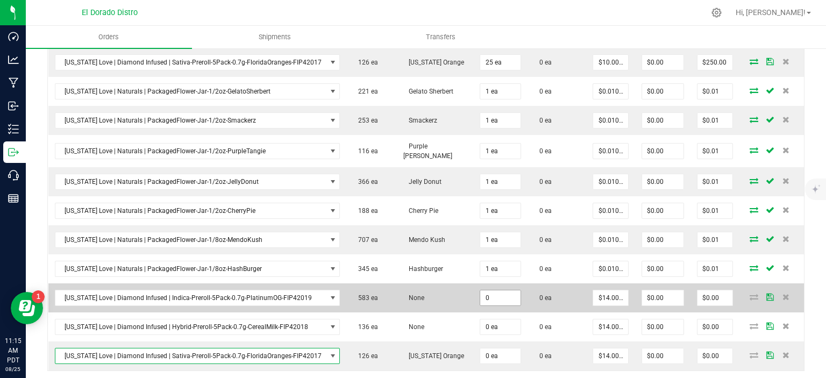
click at [488, 291] on input "0" at bounding box center [500, 298] width 40 height 15
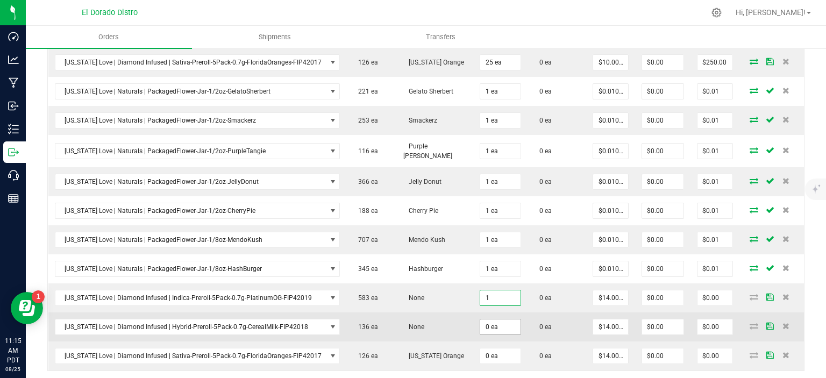
type input "1 ea"
type input "$14.00"
click at [489, 320] on input "0" at bounding box center [500, 327] width 40 height 15
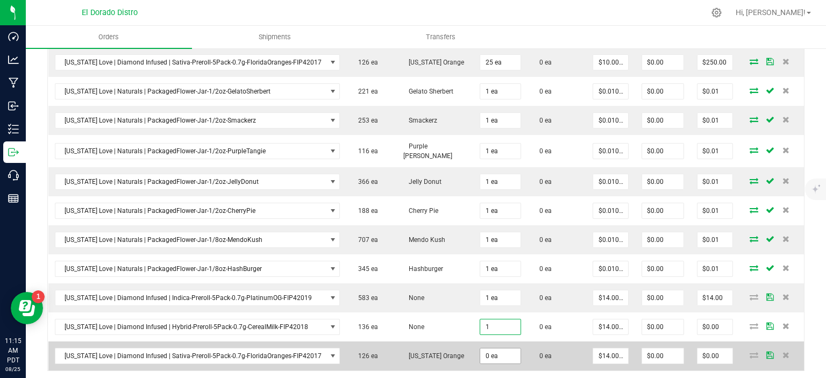
type input "1 ea"
type input "$14.00"
click at [490, 350] on input "0" at bounding box center [500, 356] width 40 height 15
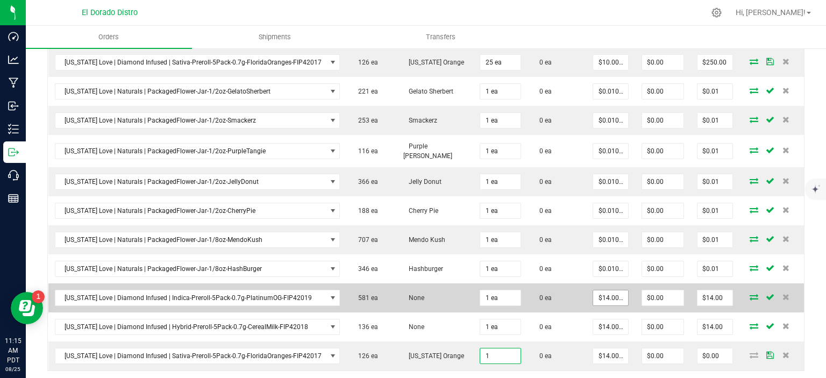
type input "1 ea"
type input "$14.00"
click at [616, 290] on span "$14.00000" at bounding box center [611, 298] width 36 height 16
click at [611, 291] on input "14" at bounding box center [610, 298] width 35 height 15
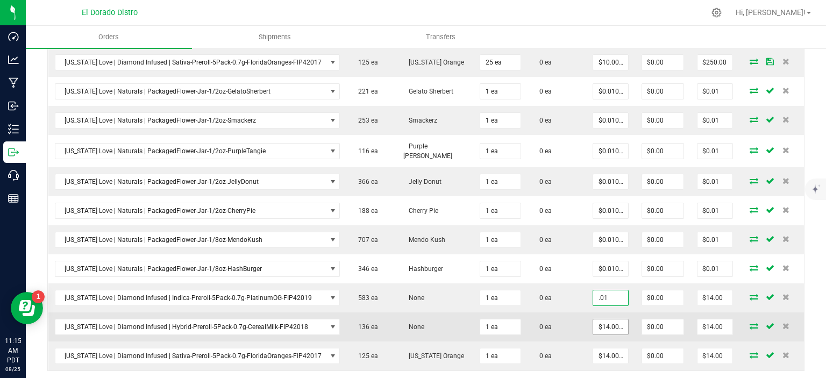
type input "$0.01000"
type input "$0.01"
click at [596, 320] on input "14" at bounding box center [610, 327] width 35 height 15
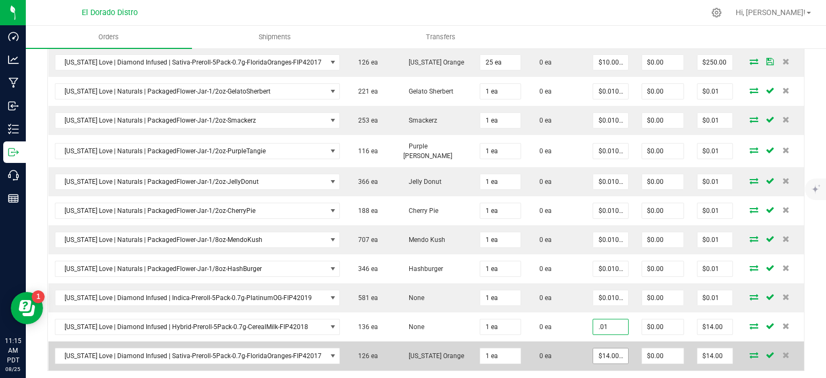
type input "$0.01000"
type input "$0.01"
click at [601, 349] on input "14" at bounding box center [610, 356] width 35 height 15
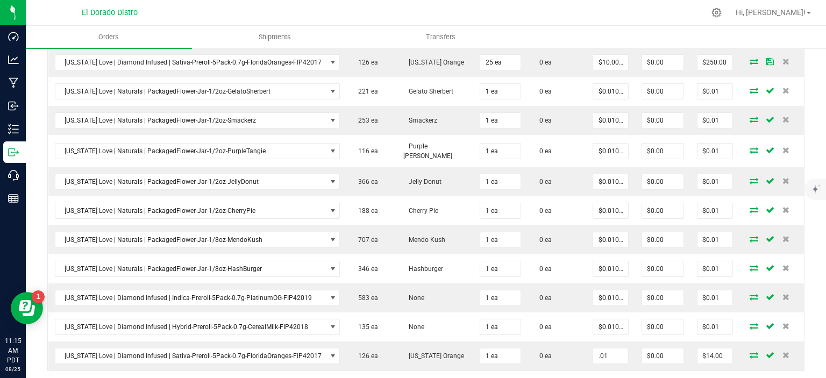
type input "$0.01000"
type input "$0.01"
click at [556, 366] on div "Order Details Print All Labels Item Sellable Strain Qty Ordered Qty Allocated U…" at bounding box center [426, 70] width 758 height 686
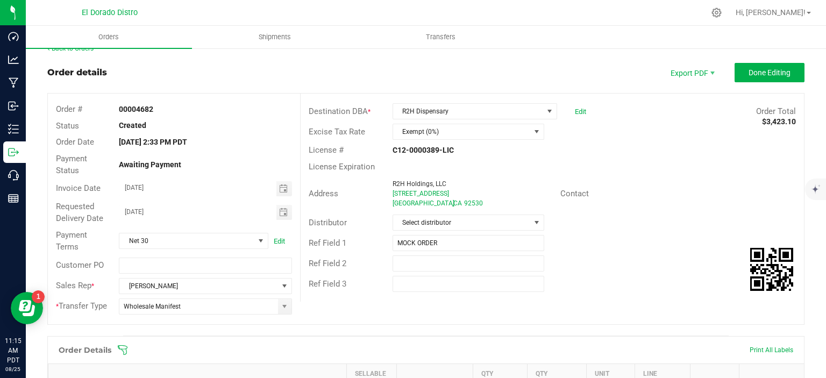
scroll to position [0, 0]
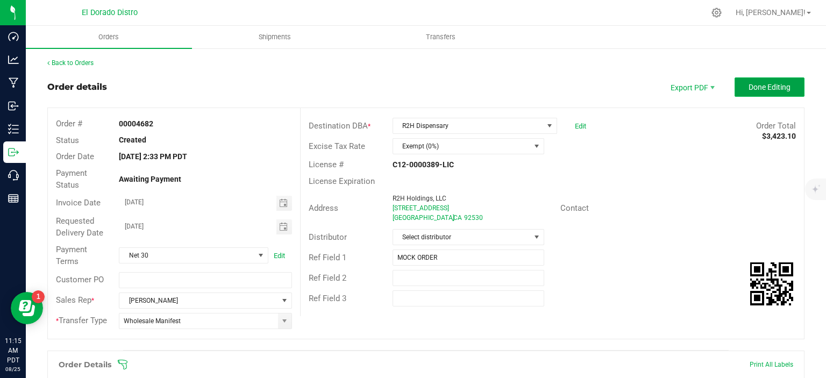
click at [763, 87] on span "Done Editing" at bounding box center [770, 87] width 42 height 9
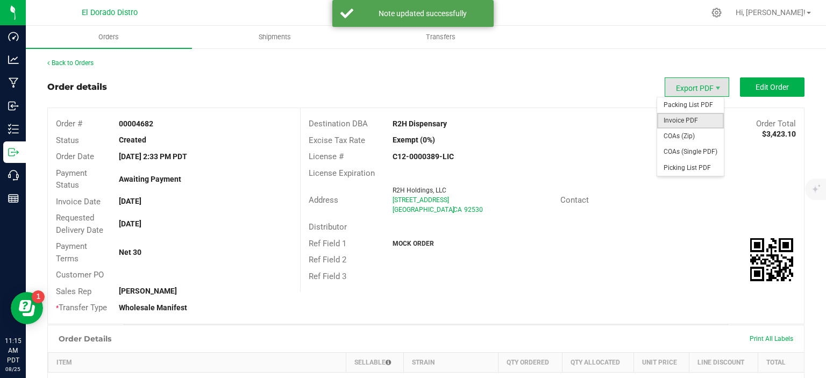
click at [689, 120] on span "Invoice PDF" at bounding box center [690, 121] width 67 height 16
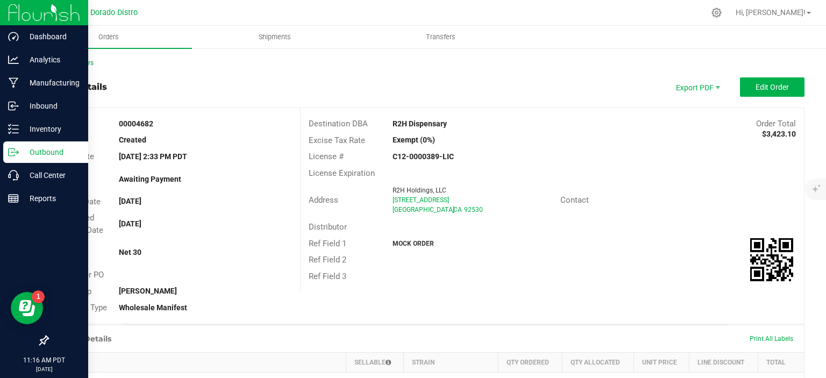
click at [24, 150] on p "Outbound" at bounding box center [51, 152] width 65 height 13
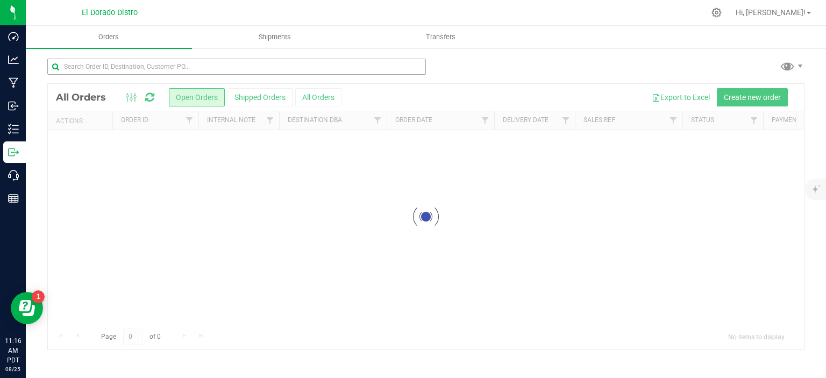
click at [258, 75] on div at bounding box center [236, 71] width 379 height 25
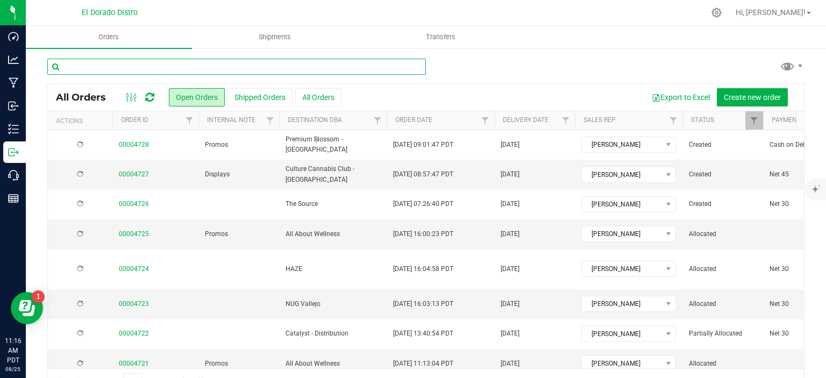
click at [256, 69] on input "text" at bounding box center [236, 67] width 379 height 16
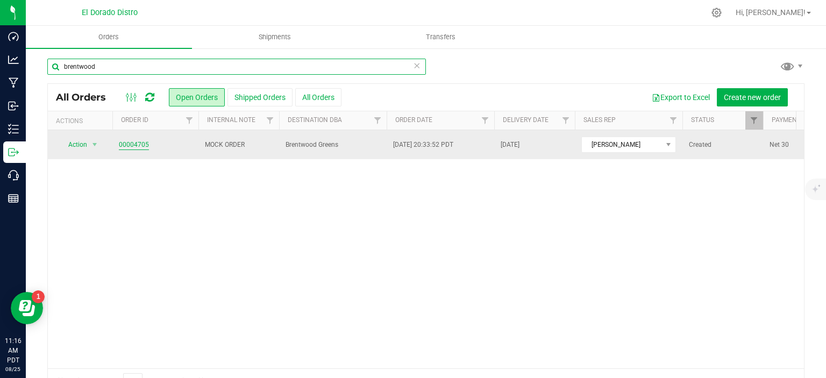
type input "brentwood"
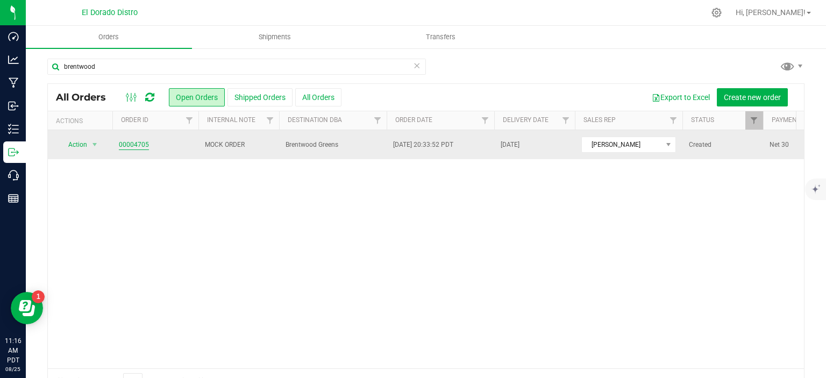
click at [129, 140] on link "00004705" at bounding box center [134, 145] width 30 height 10
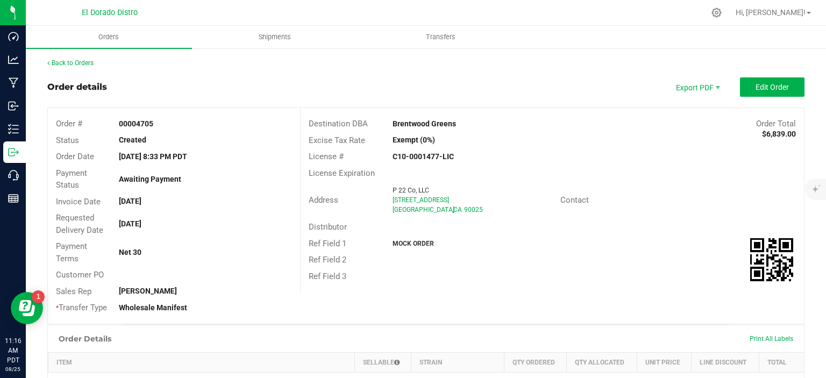
click at [775, 83] on span "Edit Order" at bounding box center [772, 87] width 33 height 9
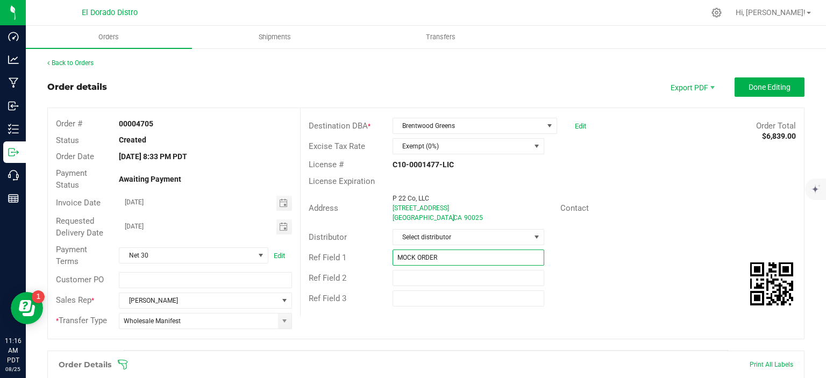
click at [452, 257] on input "MOCK ORDER" at bounding box center [469, 258] width 152 height 16
type input "M"
click at [661, 183] on div "License Expiration" at bounding box center [553, 181] width 504 height 17
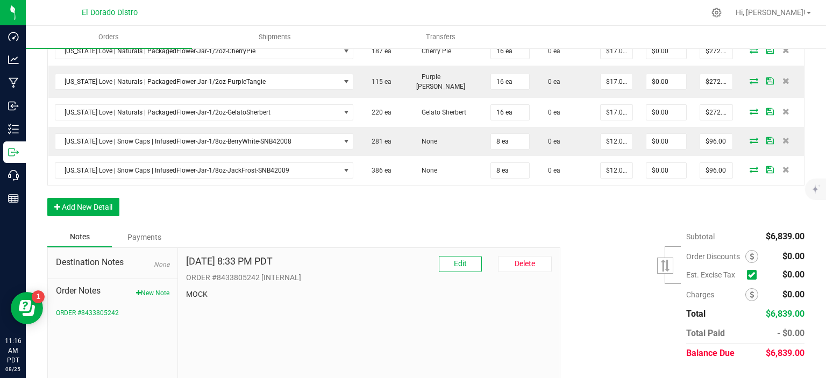
scroll to position [1076, 0]
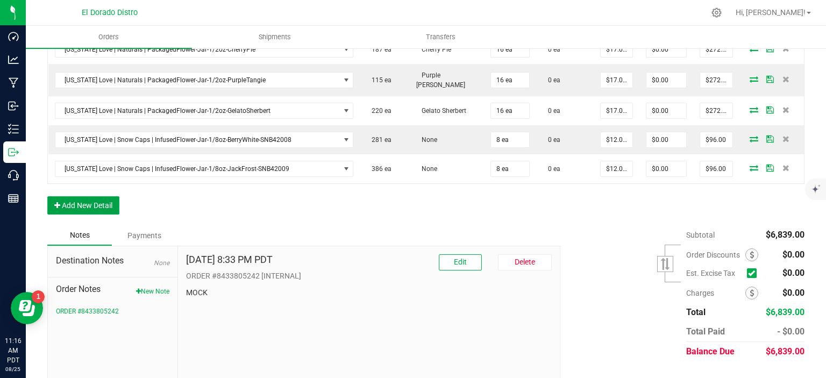
click at [87, 199] on button "Add New Detail" at bounding box center [83, 205] width 72 height 18
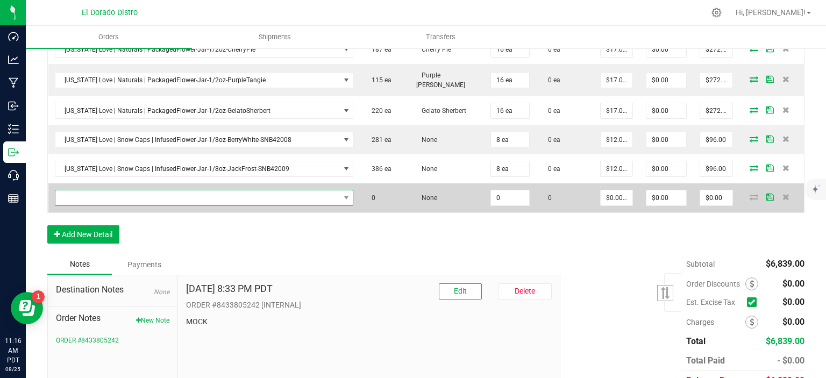
click at [103, 190] on span "NO DATA FOUND" at bounding box center [197, 197] width 285 height 15
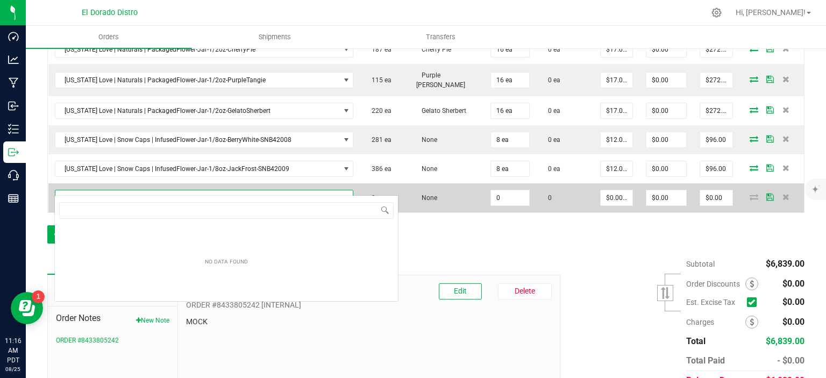
scroll to position [16, 289]
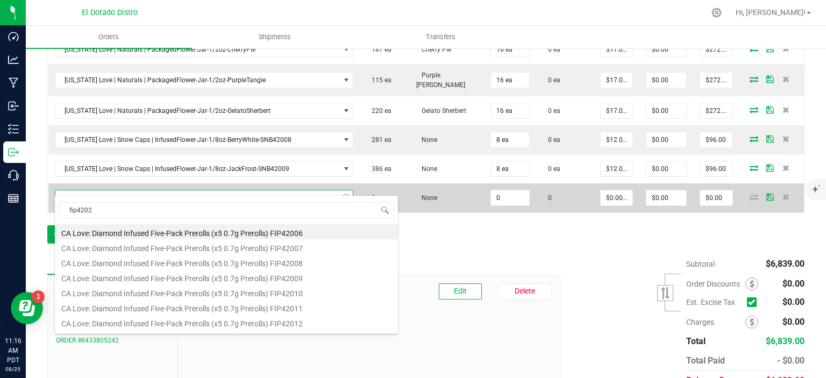
type input "fip42021"
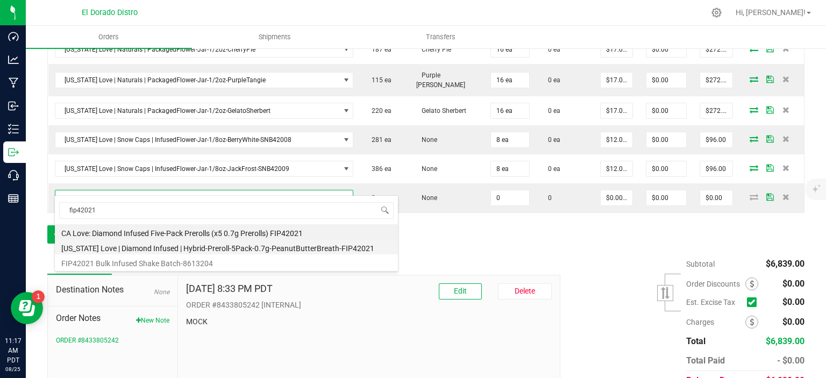
click at [210, 245] on li "[US_STATE] Love | Diamond Infused | Hybrid-Preroll-5Pack-0.7g-PeanutButterBreat…" at bounding box center [226, 246] width 343 height 15
type input "0 ea"
type input "$14.00000"
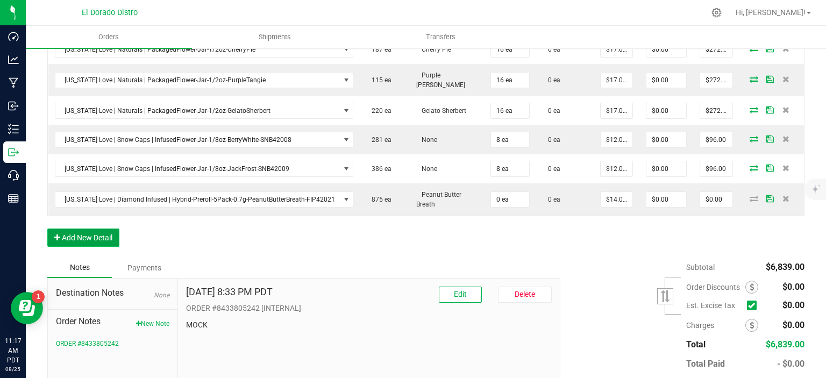
click at [110, 229] on button "Add New Detail" at bounding box center [83, 238] width 72 height 18
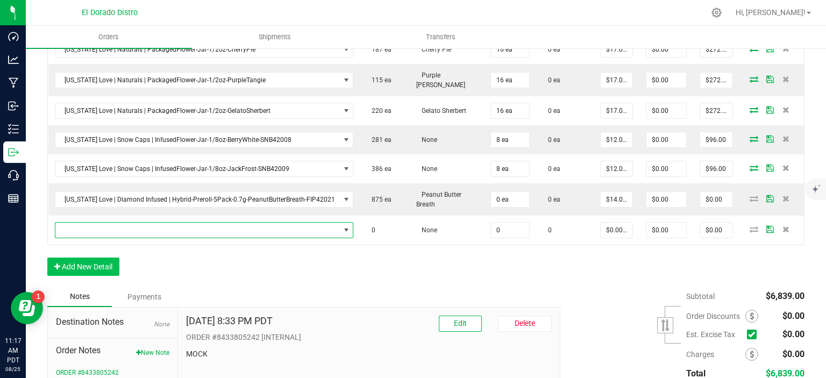
click at [123, 223] on span "NO DATA FOUND" at bounding box center [197, 230] width 285 height 15
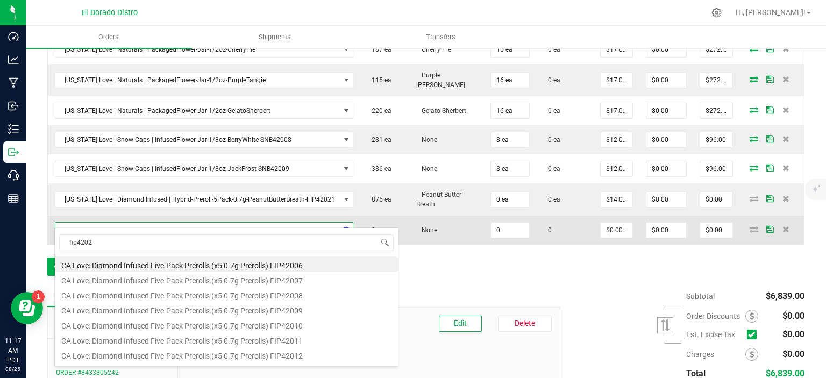
type input "fip42020"
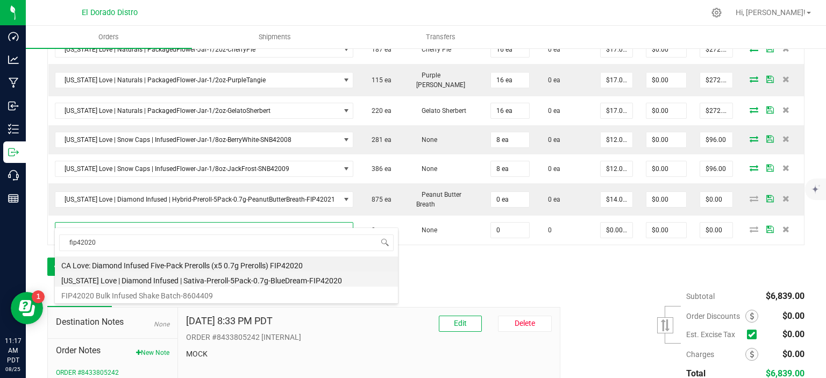
click at [258, 278] on li "[US_STATE] Love | Diamond Infused | Sativa-Preroll-5Pack-0.7g-BlueDream-FIP42020" at bounding box center [226, 279] width 343 height 15
type input "0 ea"
type input "$14.00000"
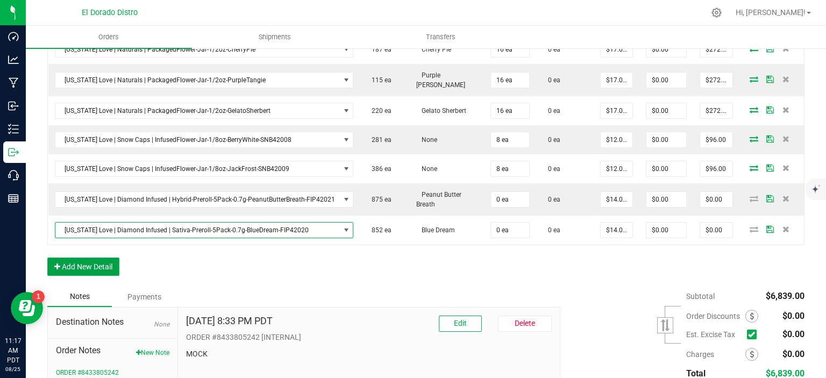
click at [69, 258] on button "Add New Detail" at bounding box center [83, 267] width 72 height 18
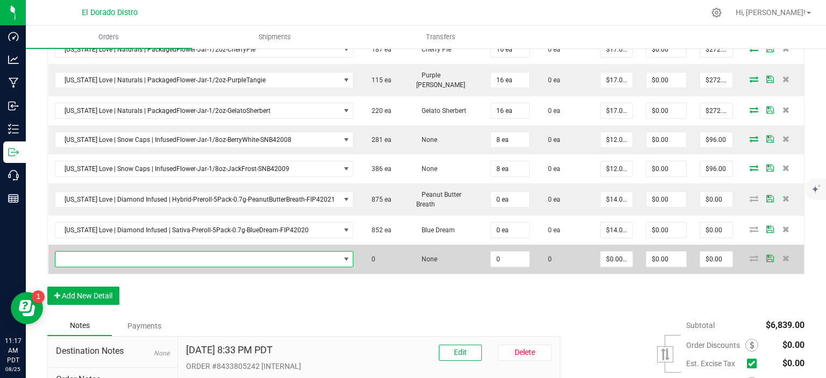
click at [94, 252] on span "NO DATA FOUND" at bounding box center [197, 259] width 285 height 15
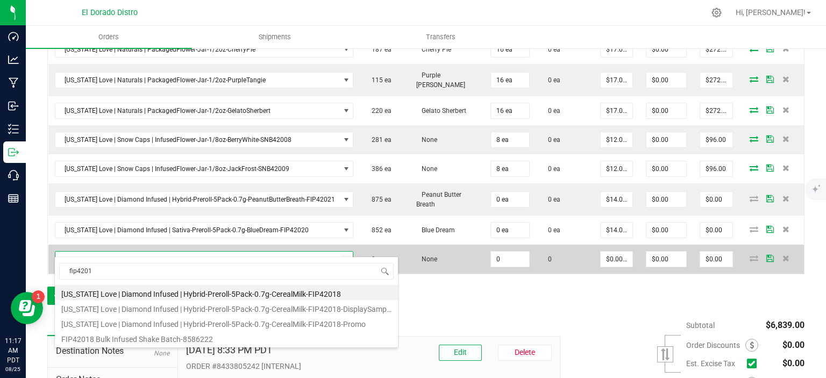
type input "fip42019"
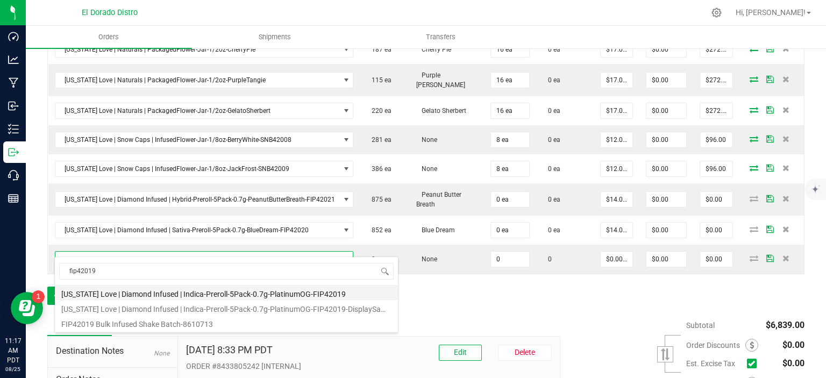
click at [241, 292] on li "[US_STATE] Love | Diamond Infused | Indica-Preroll-5Pack-0.7g-PlatinumOG-FIP420…" at bounding box center [226, 292] width 343 height 15
type input "0 ea"
type input "$14.00000"
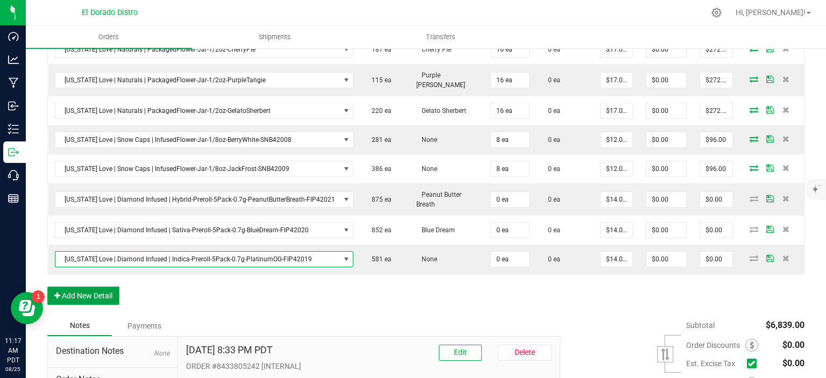
click at [108, 292] on button "Add New Detail" at bounding box center [83, 296] width 72 height 18
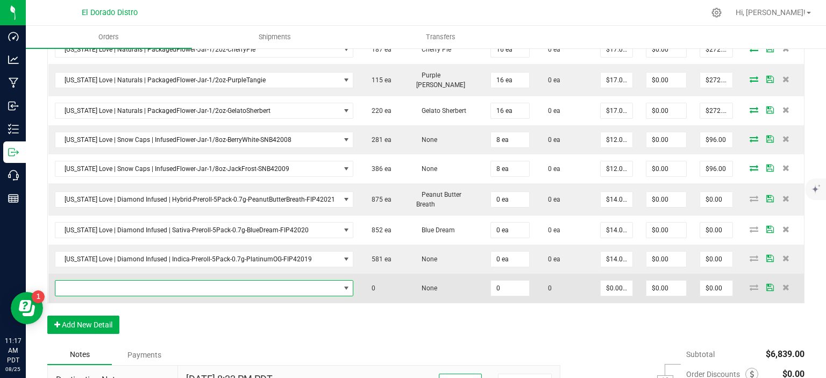
click at [121, 281] on span "NO DATA FOUND" at bounding box center [197, 288] width 285 height 15
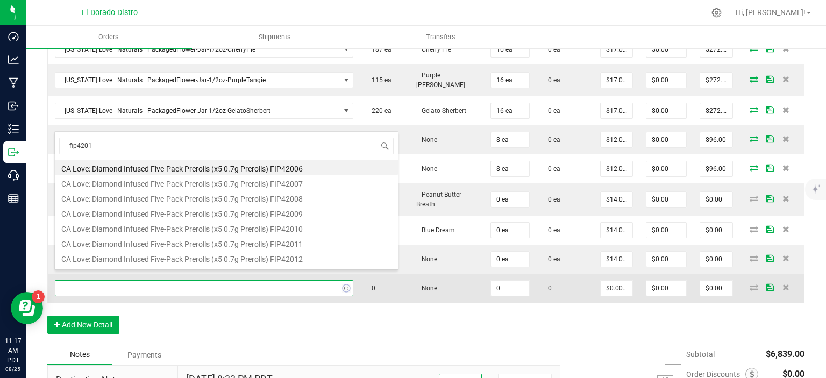
type input "fip42018"
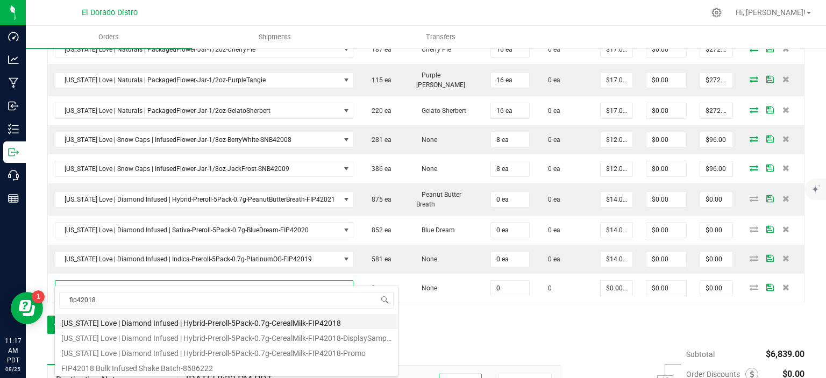
click at [223, 320] on li "[US_STATE] Love | Diamond Infused | Hybrid-Preroll-5Pack-0.7g-CerealMilk-FIP420…" at bounding box center [226, 321] width 343 height 15
type input "0 ea"
type input "$14.00000"
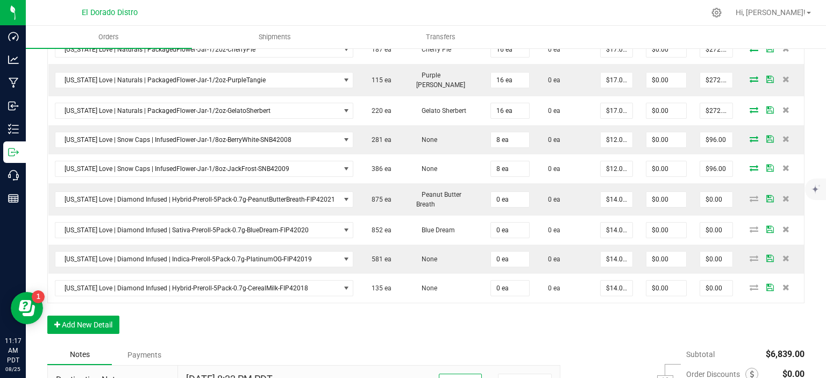
click at [109, 316] on button "Add New Detail" at bounding box center [83, 325] width 72 height 18
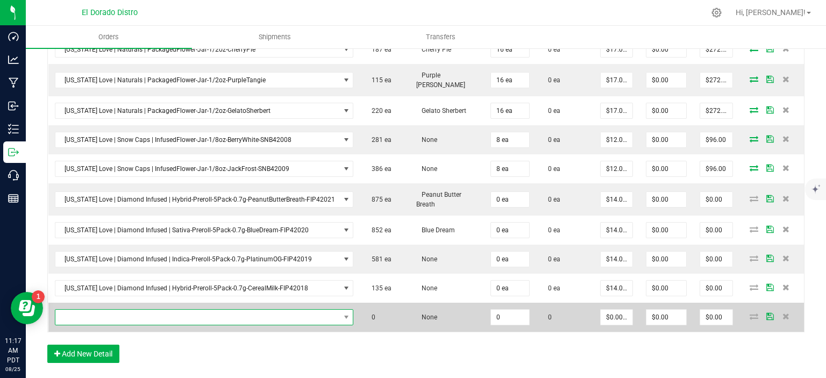
click at [113, 310] on span "NO DATA FOUND" at bounding box center [197, 317] width 285 height 15
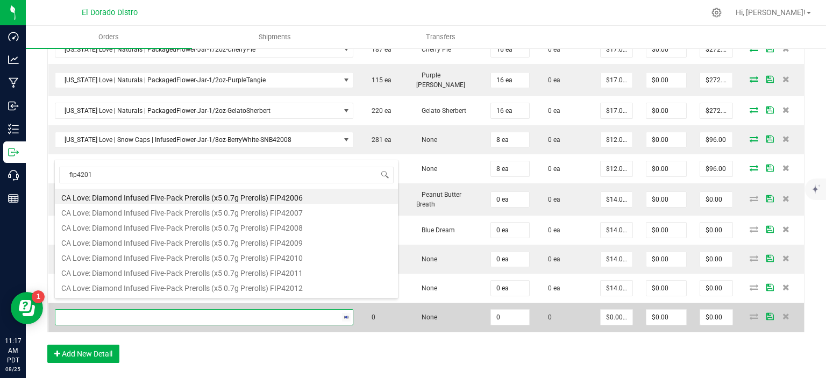
type input "fip42017"
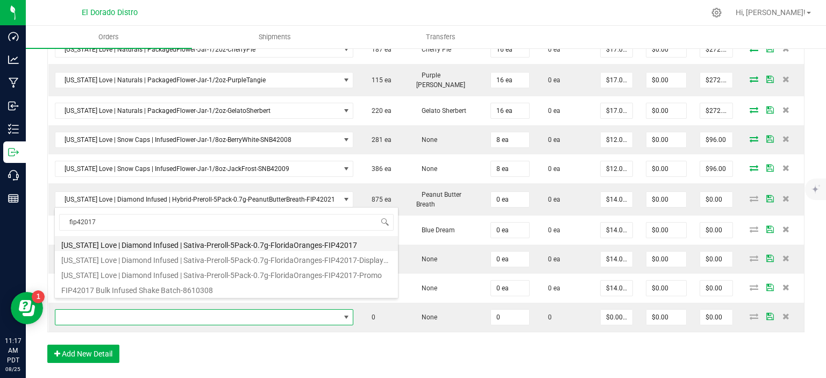
click at [307, 243] on li "[US_STATE] Love | Diamond Infused | Sativa-Preroll-5Pack-0.7g-FloridaOranges-FI…" at bounding box center [226, 243] width 343 height 15
type input "0 ea"
type input "$14.00000"
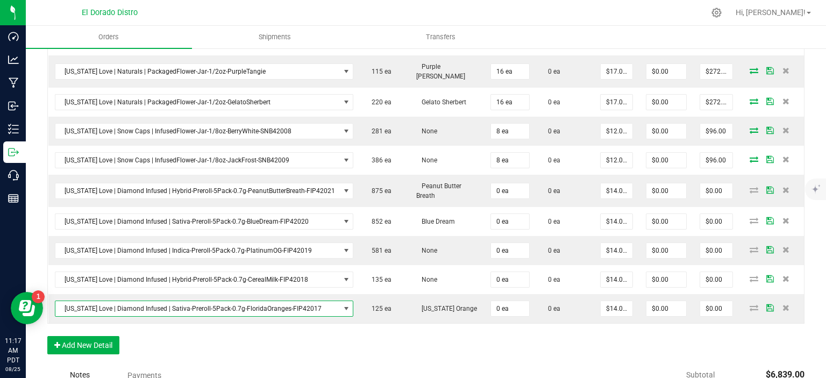
scroll to position [1236, 0]
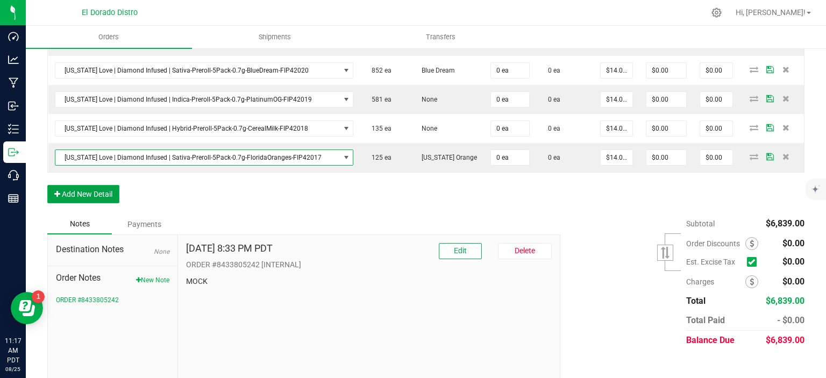
click at [75, 185] on button "Add New Detail" at bounding box center [83, 194] width 72 height 18
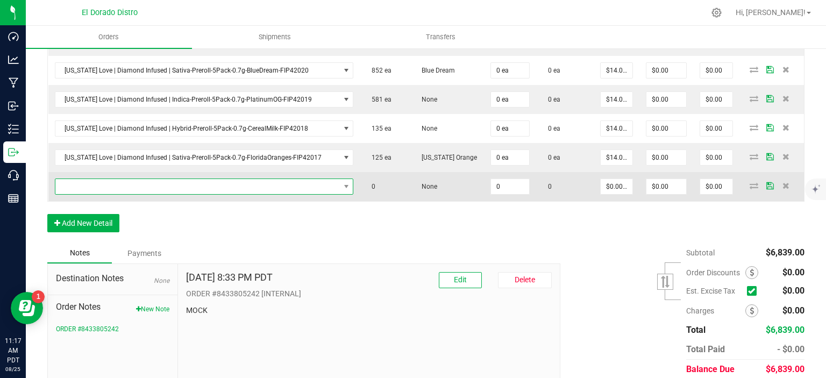
click at [94, 179] on span "NO DATA FOUND" at bounding box center [197, 186] width 285 height 15
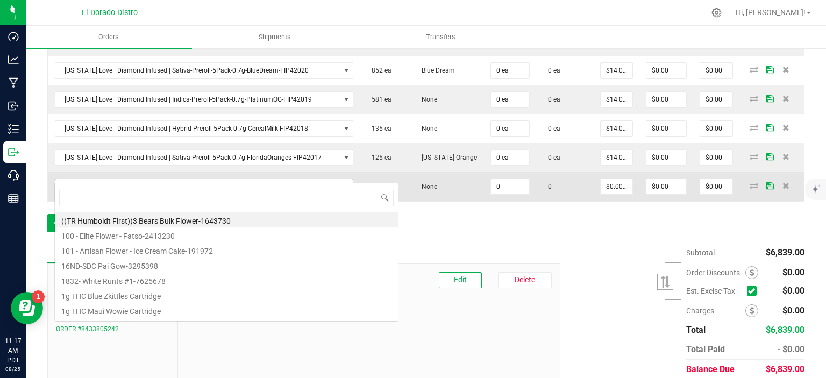
scroll to position [16, 289]
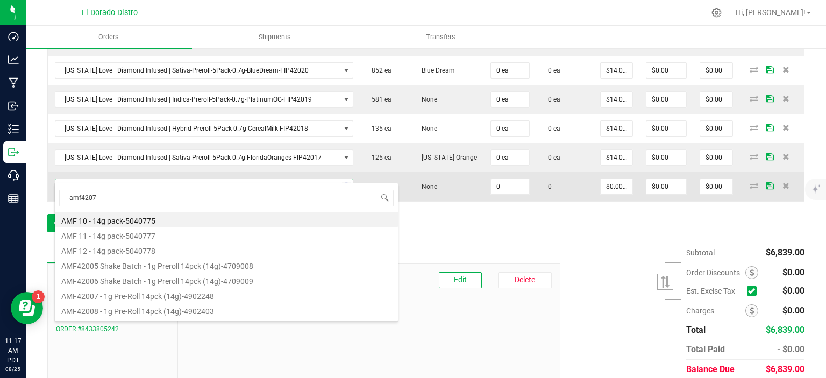
type input "amf42070"
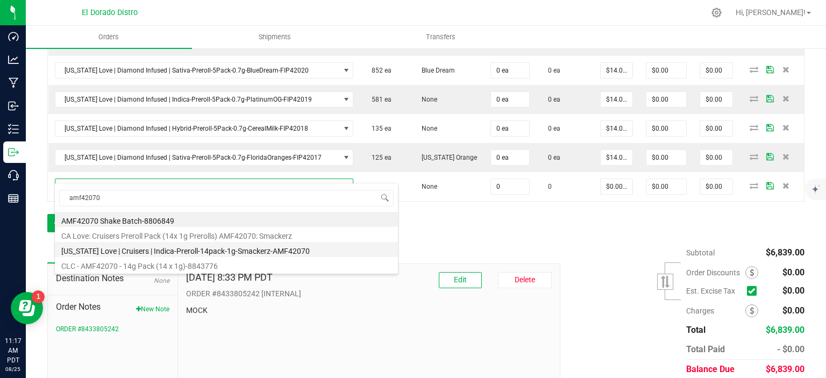
click at [201, 246] on li "[US_STATE] Love | Cruisers | Indica-Preroll-14pack-1g-Smackerz-AMF42070" at bounding box center [226, 249] width 343 height 15
type input "0 ea"
type input "$25.00000"
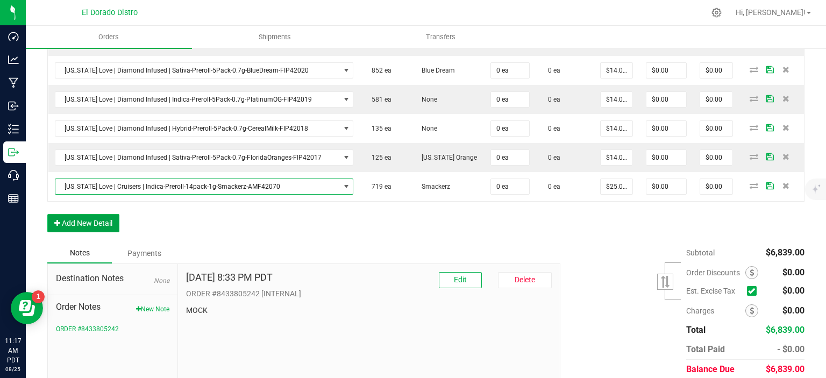
click at [101, 214] on button "Add New Detail" at bounding box center [83, 223] width 72 height 18
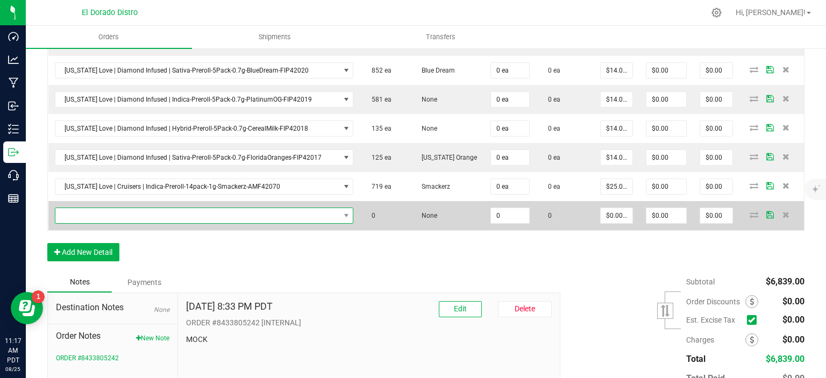
click at [114, 208] on span "NO DATA FOUND" at bounding box center [197, 215] width 285 height 15
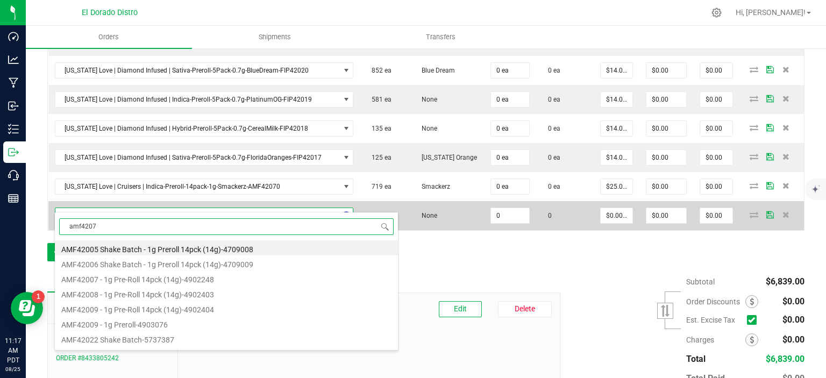
type input "amf42071"
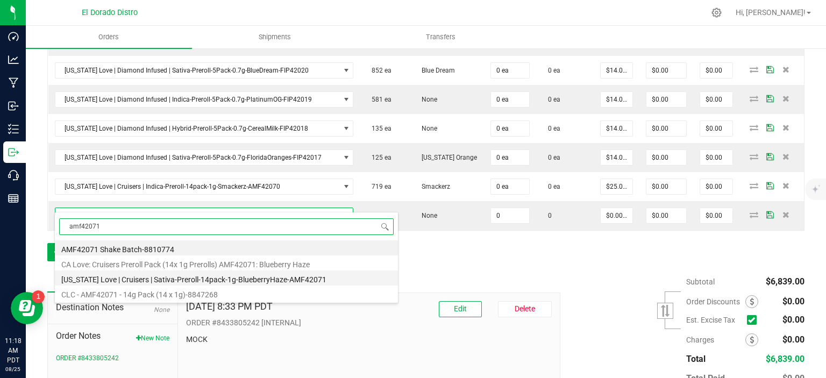
click at [222, 279] on li "[US_STATE] Love | Cruisers | Sativa-Preroll-14pack-1g-BlueberryHaze-AMF42071" at bounding box center [226, 278] width 343 height 15
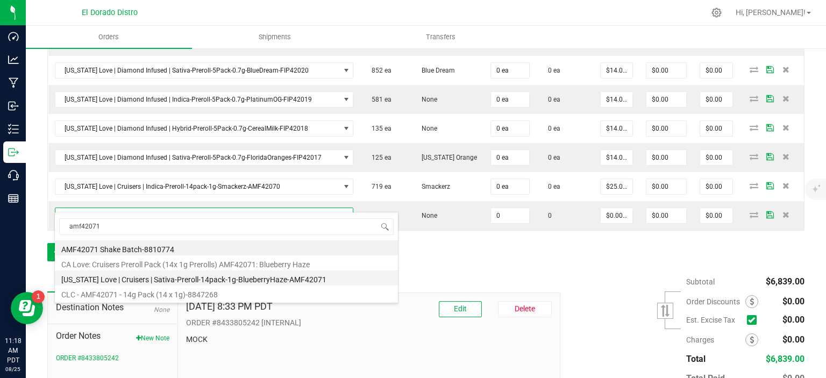
type input "0 ea"
type input "$25.00000"
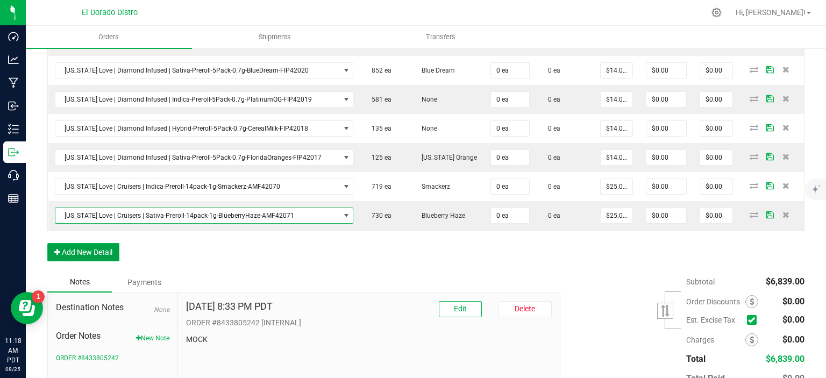
click at [103, 243] on button "Add New Detail" at bounding box center [83, 252] width 72 height 18
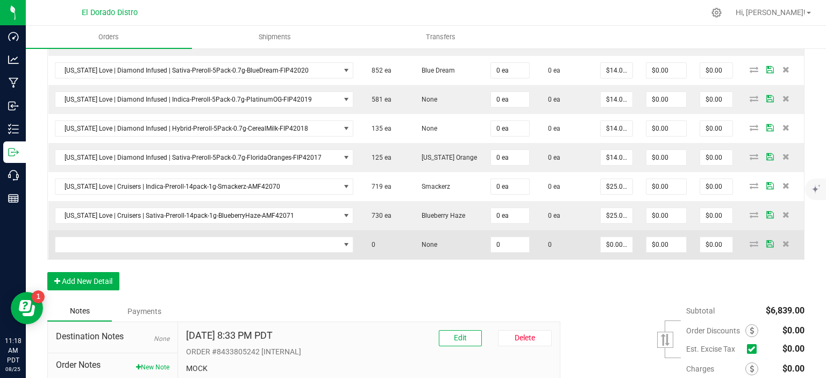
click at [130, 243] on td at bounding box center [204, 244] width 312 height 29
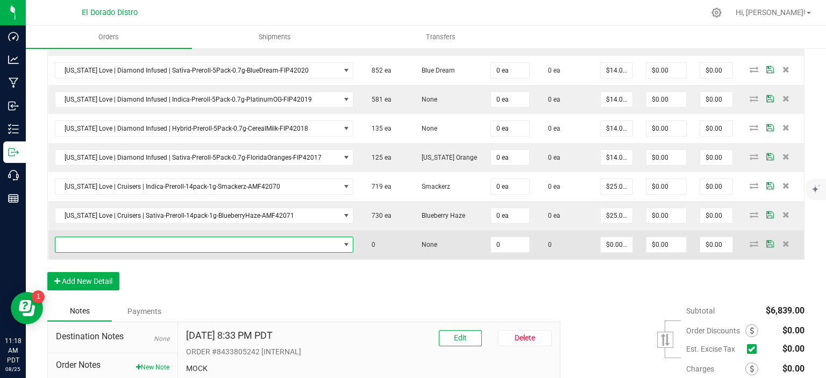
click at [133, 240] on span "NO DATA FOUND" at bounding box center [204, 245] width 299 height 16
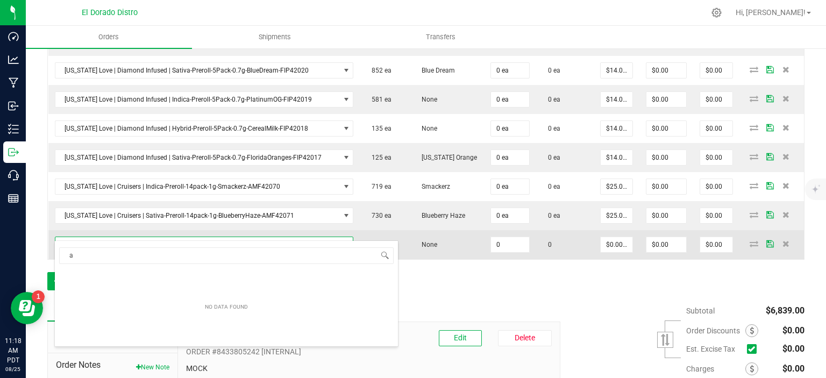
scroll to position [0, 0]
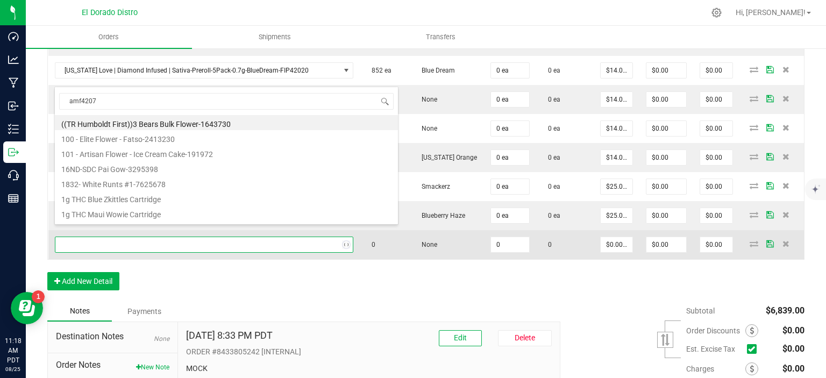
type input "amf42072"
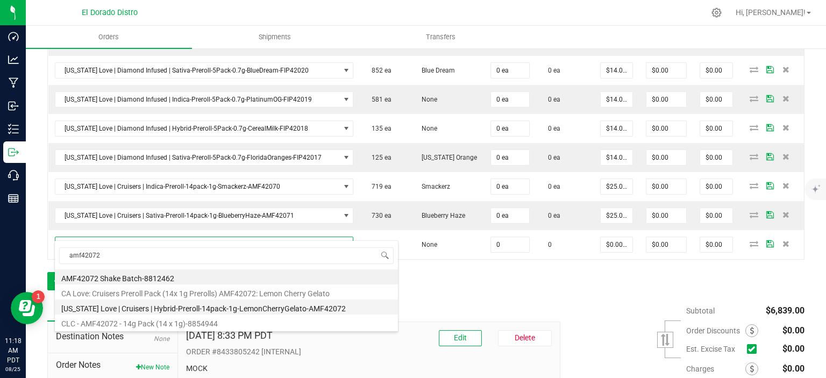
click at [174, 309] on li "[US_STATE] Love | Cruisers | Hybrid-Preroll-14pack-1g-LemonCherryGelato-AMF42072" at bounding box center [226, 307] width 343 height 15
type input "0 ea"
type input "$25.00000"
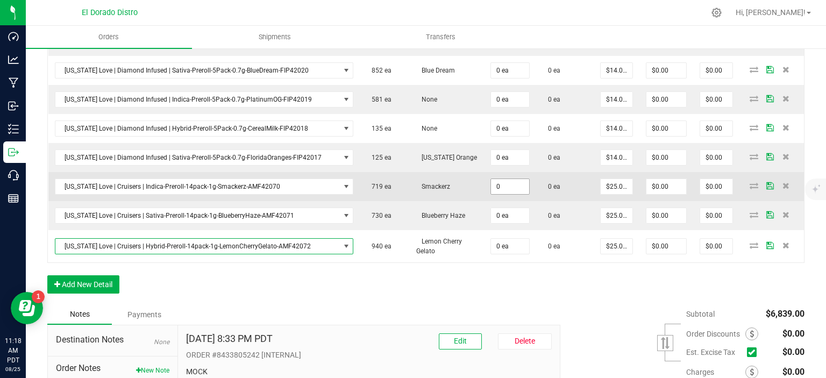
click at [506, 179] on input "0" at bounding box center [510, 186] width 38 height 15
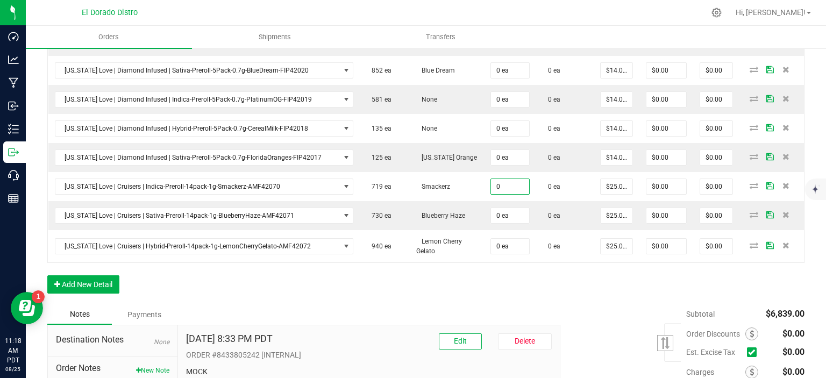
type input "0 ea"
click at [510, 305] on div "Notes Payments" at bounding box center [299, 315] width 505 height 20
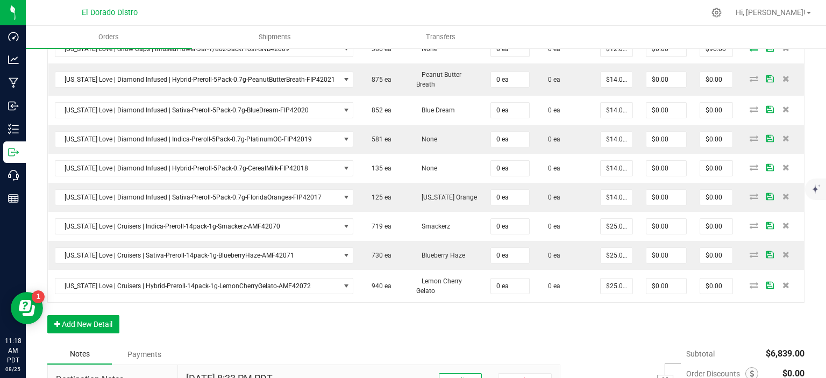
scroll to position [1326, 0]
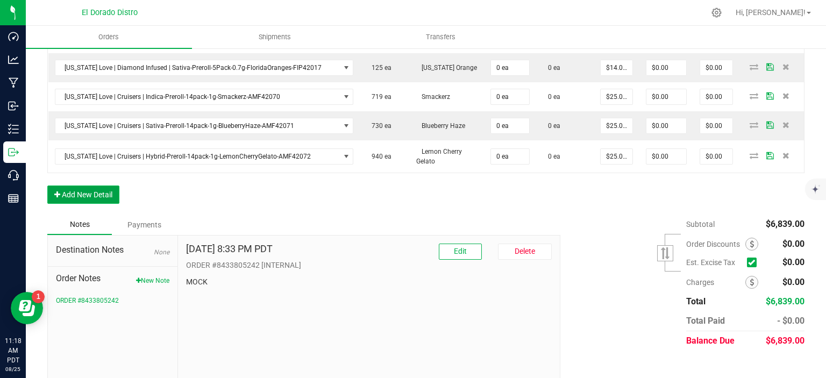
click at [75, 189] on button "Add New Detail" at bounding box center [83, 195] width 72 height 18
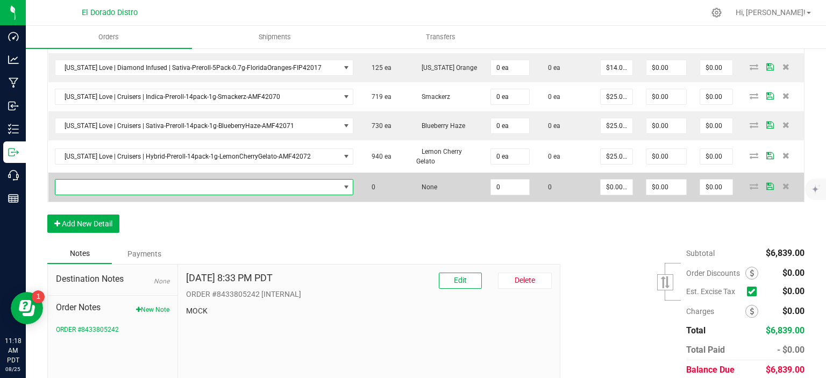
click at [89, 180] on span "NO DATA FOUND" at bounding box center [197, 187] width 285 height 15
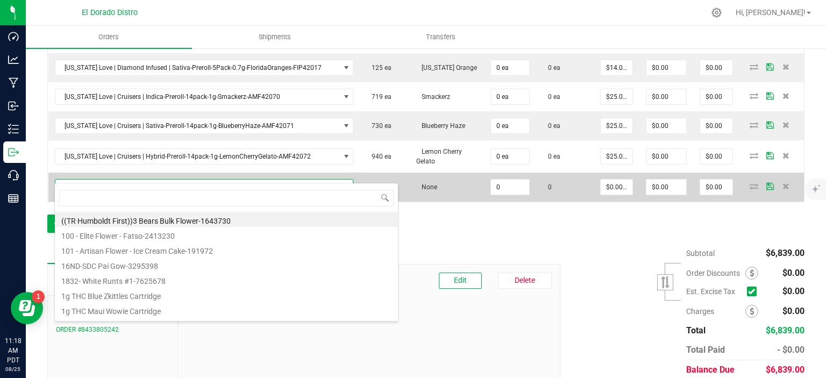
scroll to position [16, 289]
type input "biodiesel"
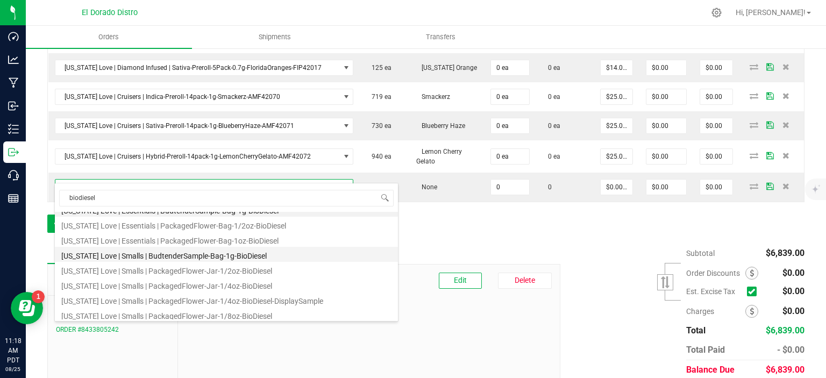
scroll to position [13, 0]
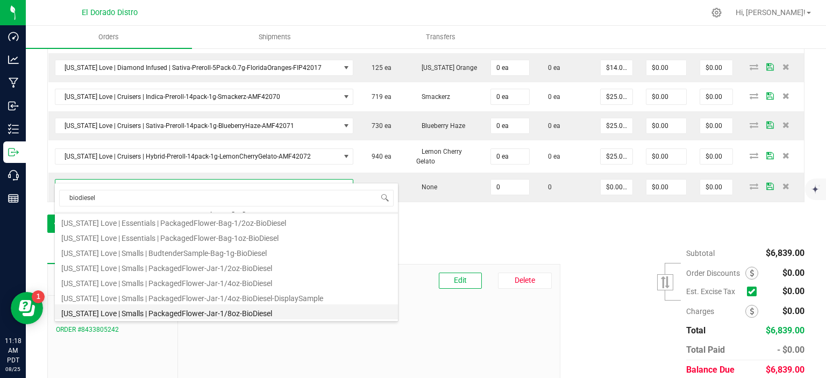
click at [216, 310] on li "[US_STATE] Love | Smalls | PackagedFlower-Jar-1/8oz-BioDiesel" at bounding box center [226, 312] width 343 height 15
type input "0 ea"
type input "$7.75000"
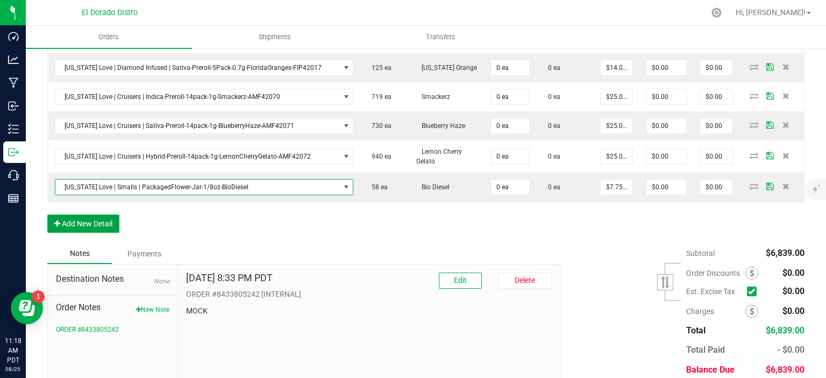
click at [105, 215] on button "Add New Detail" at bounding box center [83, 224] width 72 height 18
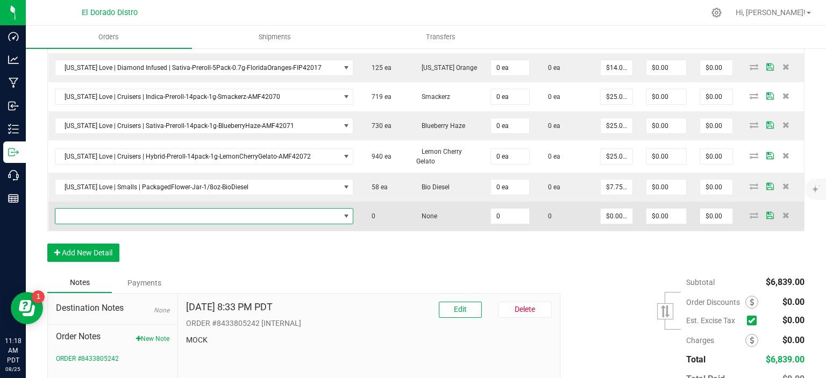
click at [124, 209] on span "NO DATA FOUND" at bounding box center [197, 216] width 285 height 15
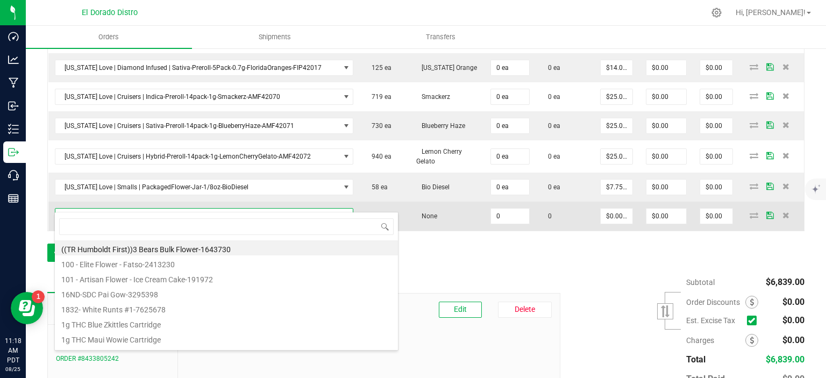
scroll to position [16, 289]
type input "jetfuelgelato"
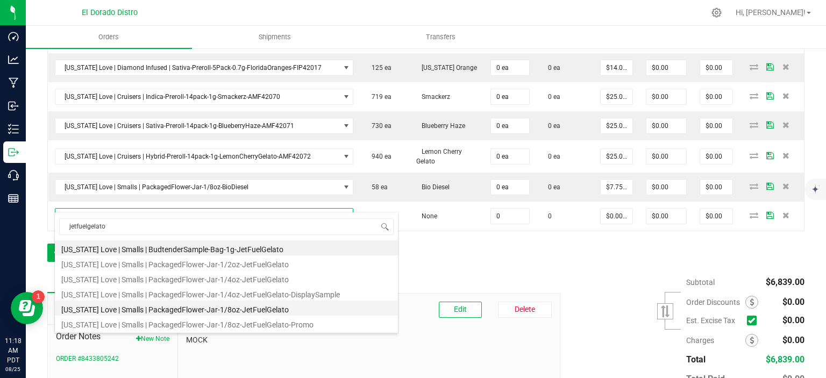
click at [174, 312] on li "[US_STATE] Love | Smalls | PackagedFlower-Jar-1/8oz-JetFuelGelato" at bounding box center [226, 308] width 343 height 15
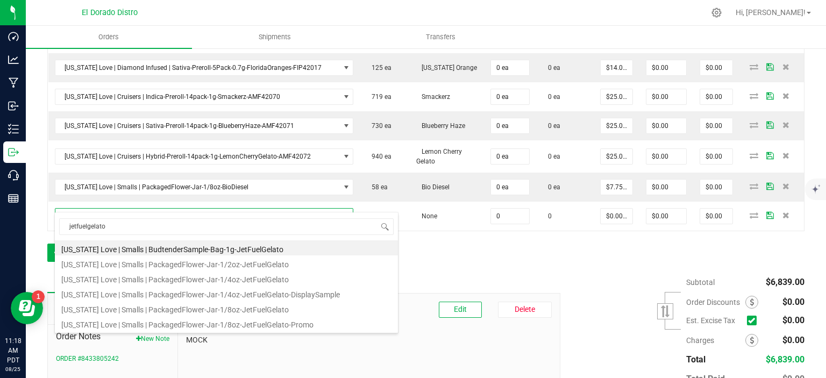
type input "0 ea"
type input "$7.75000"
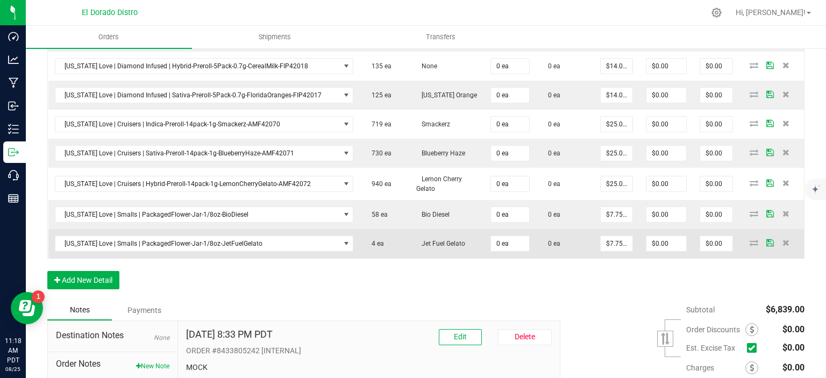
scroll to position [1272, 0]
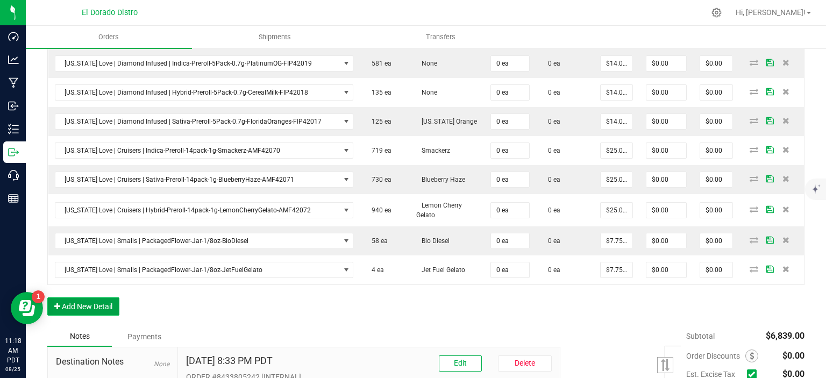
click at [80, 299] on button "Add New Detail" at bounding box center [83, 307] width 72 height 18
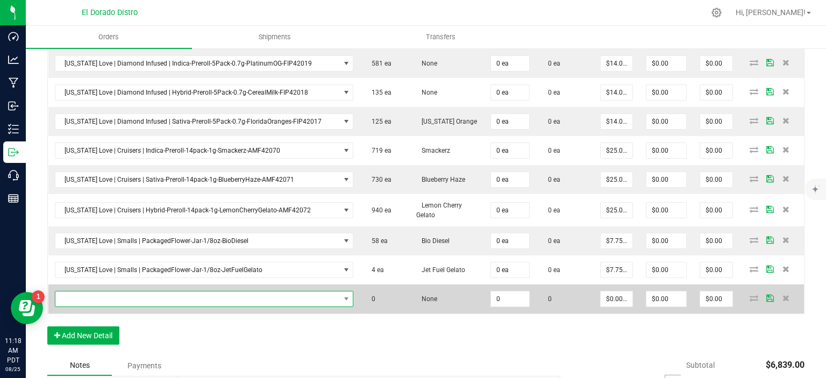
click at [125, 292] on span "NO DATA FOUND" at bounding box center [197, 299] width 285 height 15
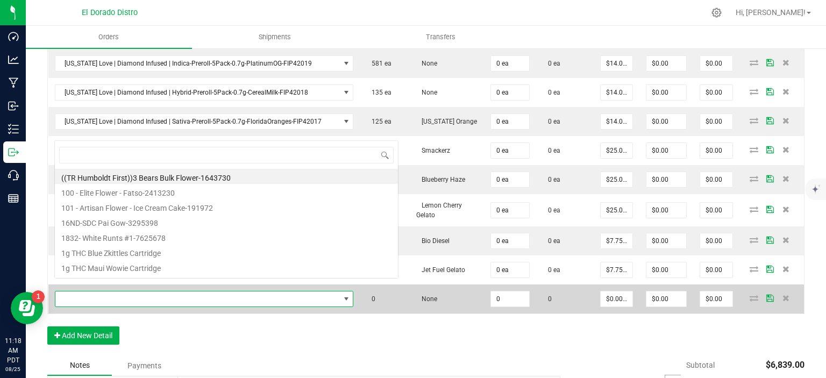
scroll to position [16, 289]
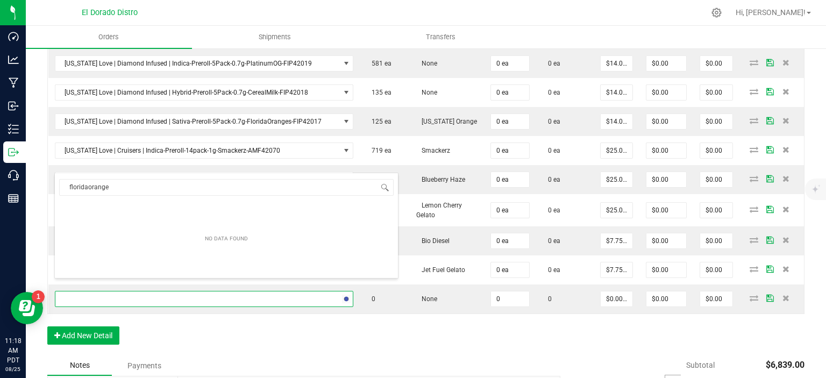
type input "floridaoranges"
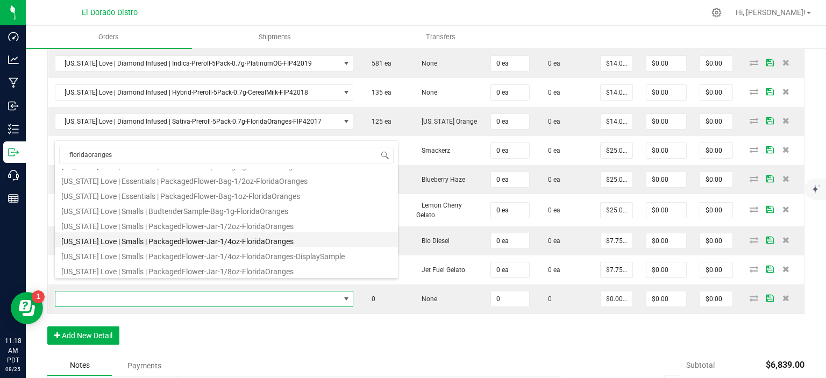
scroll to position [58, 0]
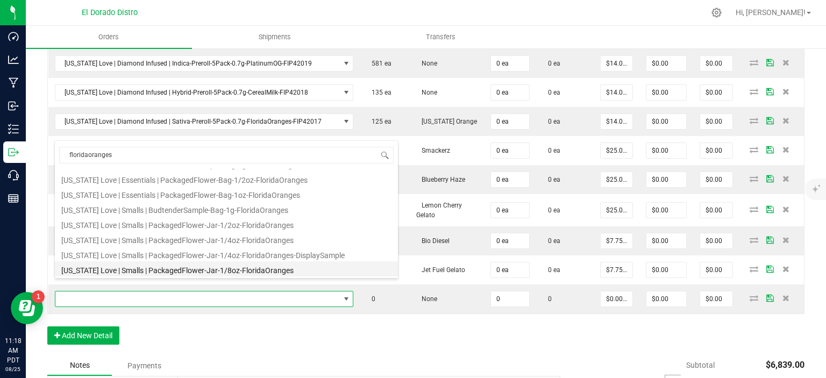
click at [203, 272] on li "[US_STATE] Love | Smalls | PackagedFlower-Jar-1/8oz-FloridaOranges" at bounding box center [226, 268] width 343 height 15
type input "0 ea"
type input "$7.75000"
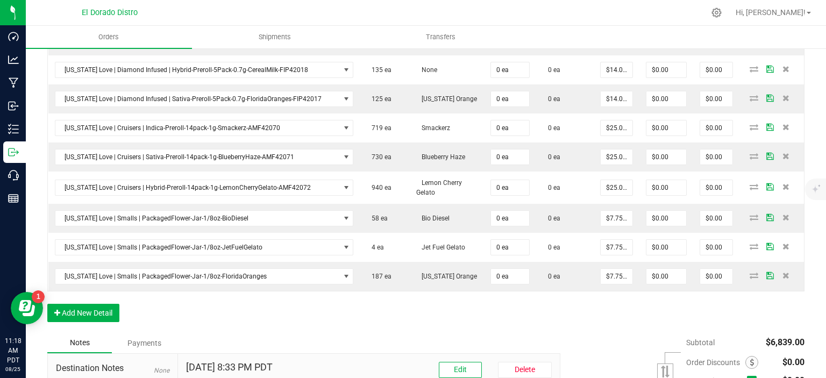
scroll to position [1380, 0]
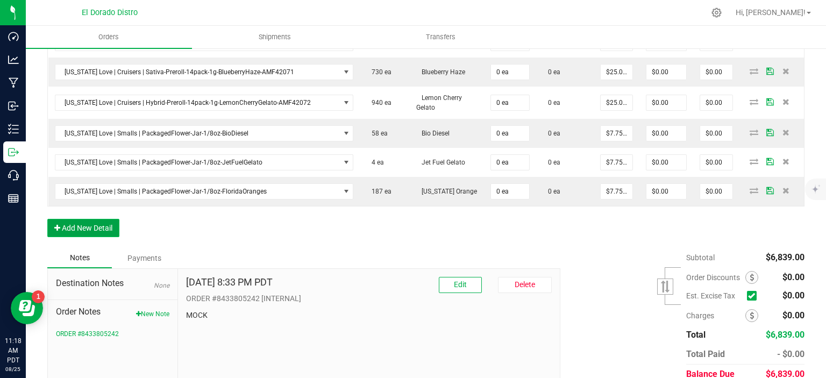
click at [98, 219] on button "Add New Detail" at bounding box center [83, 228] width 72 height 18
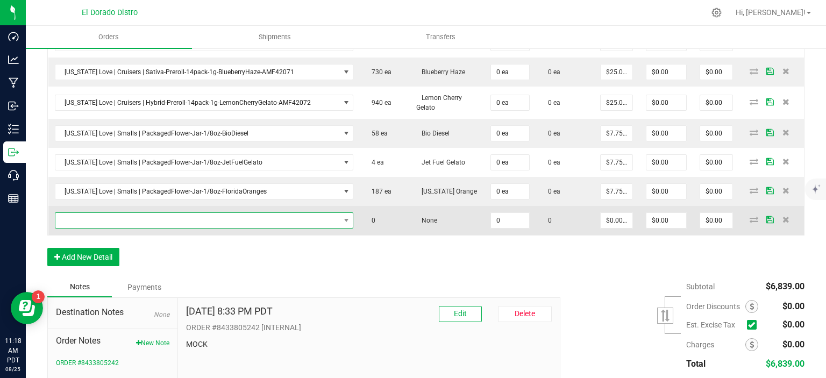
click at [128, 213] on span "NO DATA FOUND" at bounding box center [197, 220] width 285 height 15
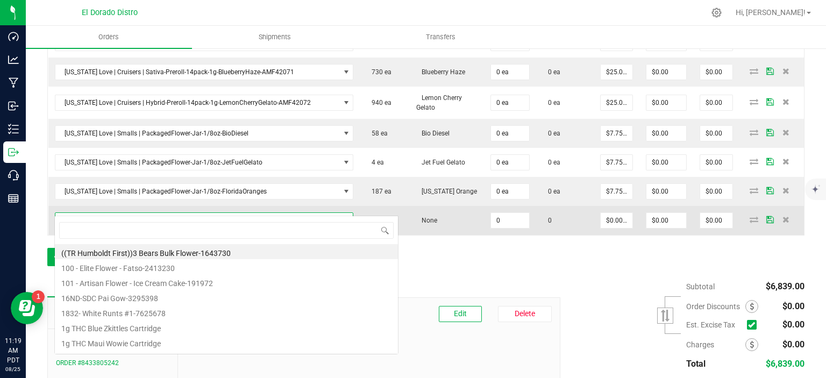
scroll to position [16, 289]
type input "jellycake"
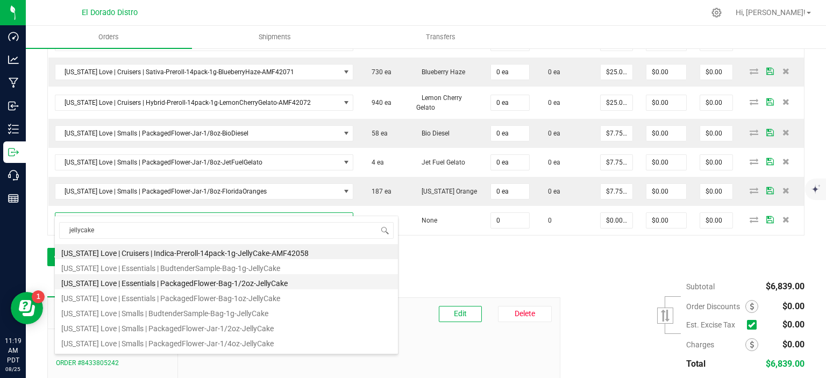
scroll to position [43, 0]
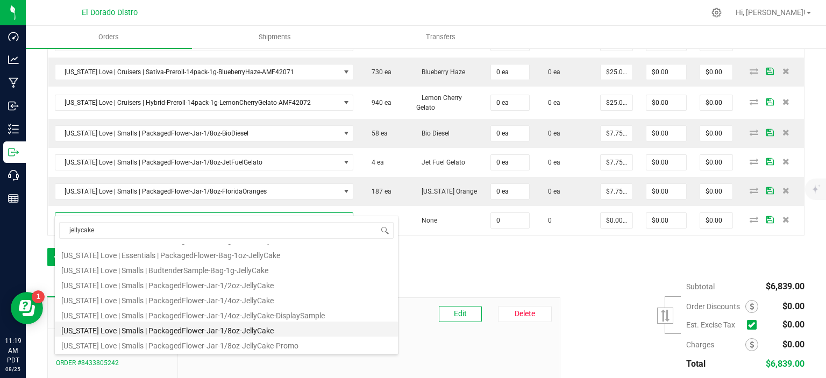
click at [189, 324] on li "[US_STATE] Love | Smalls | PackagedFlower-Jar-1/8oz-JellyCake" at bounding box center [226, 329] width 343 height 15
type input "0 ea"
type input "$7.75000"
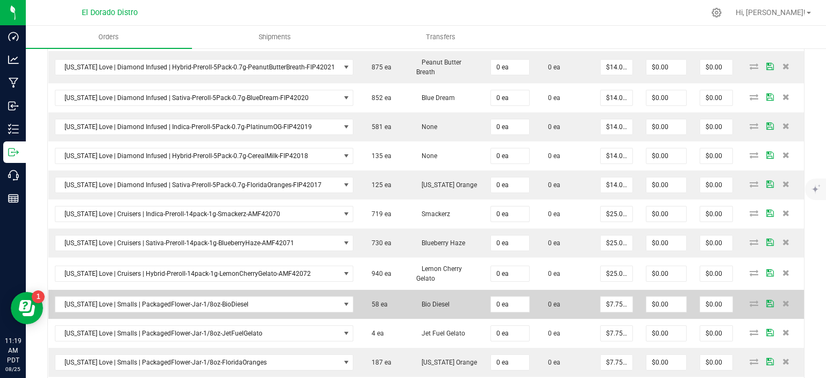
scroll to position [1326, 0]
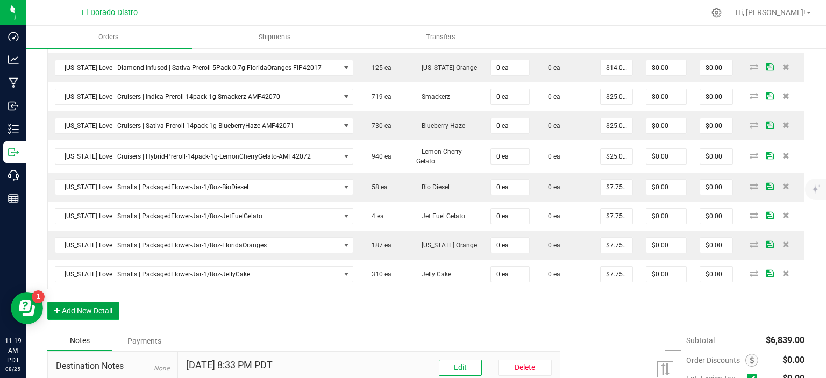
click at [71, 302] on button "Add New Detail" at bounding box center [83, 311] width 72 height 18
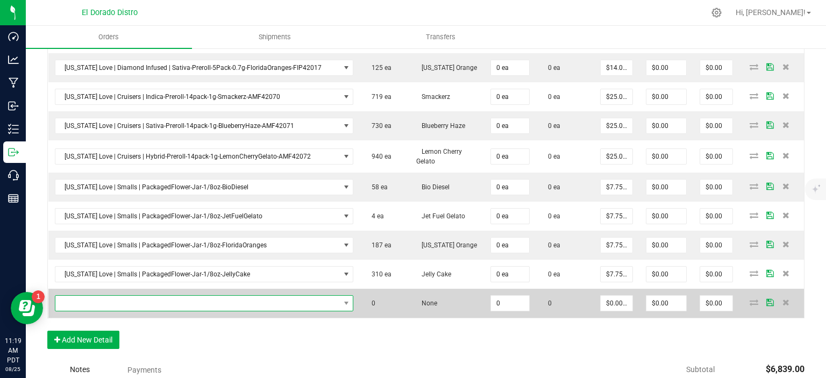
click at [83, 296] on span "NO DATA FOUND" at bounding box center [197, 303] width 285 height 15
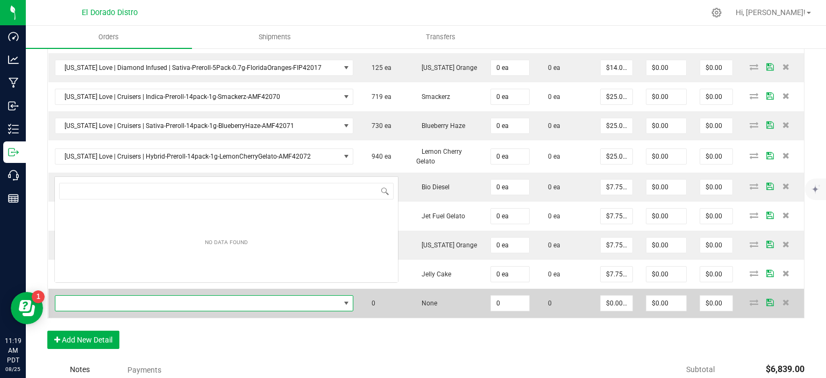
scroll to position [16, 289]
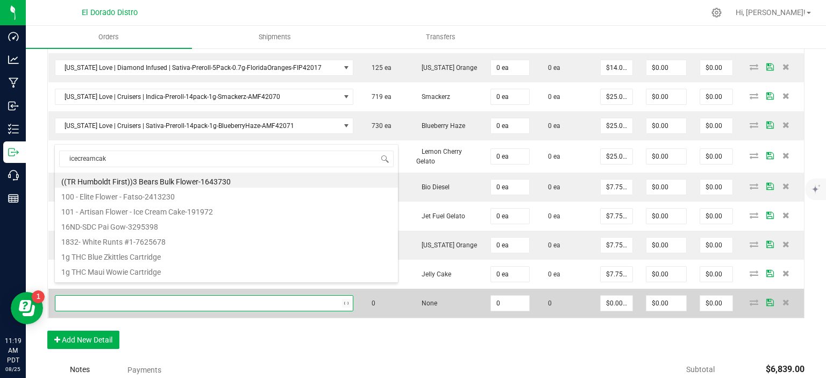
type input "icecreamcake"
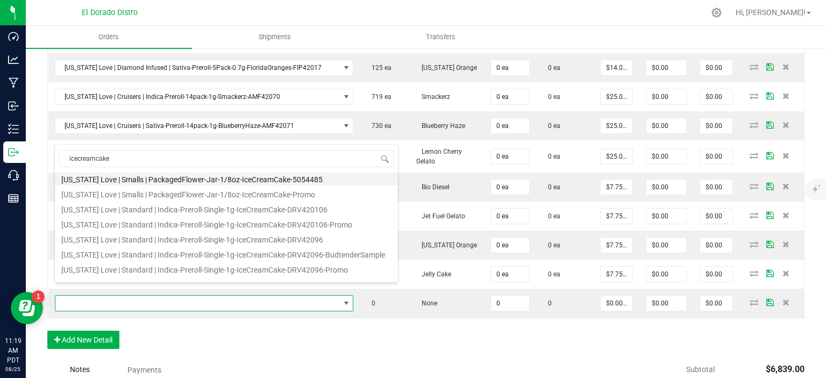
scroll to position [0, 0]
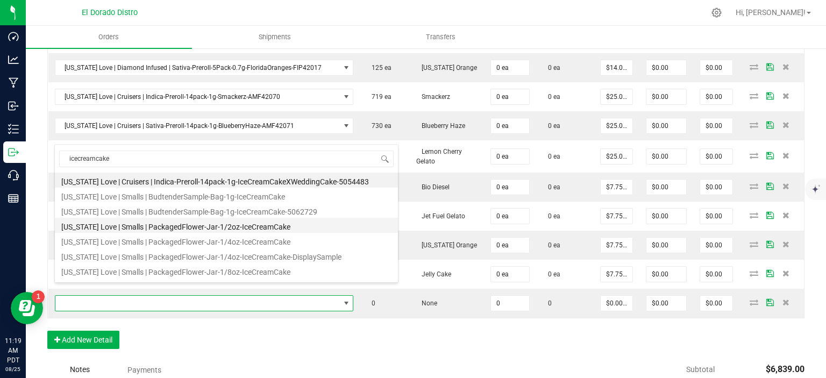
click at [181, 224] on li "[US_STATE] Love | Smalls | PackagedFlower-Jar-1/2oz-IceCreamCake" at bounding box center [226, 225] width 343 height 15
type input "0 ea"
type input "$26.00000"
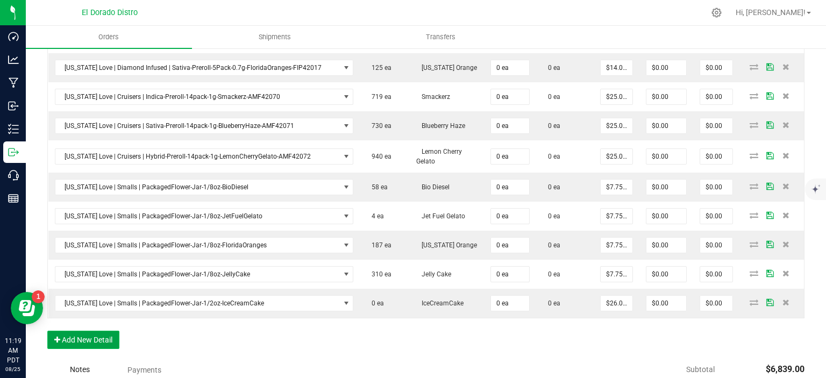
click at [104, 331] on button "Add New Detail" at bounding box center [83, 340] width 72 height 18
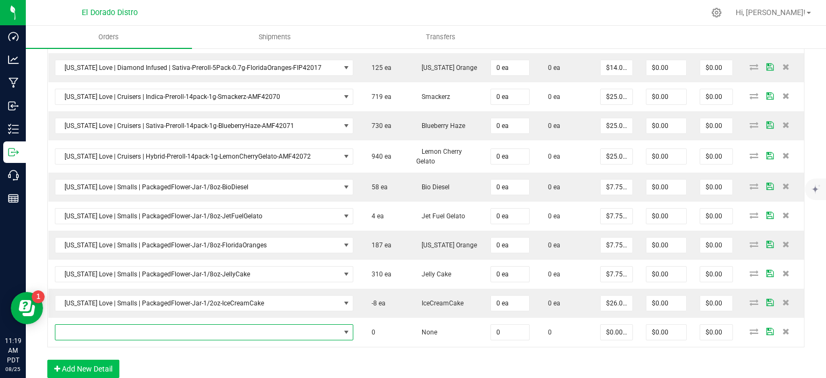
click at [105, 325] on span "NO DATA FOUND" at bounding box center [197, 332] width 285 height 15
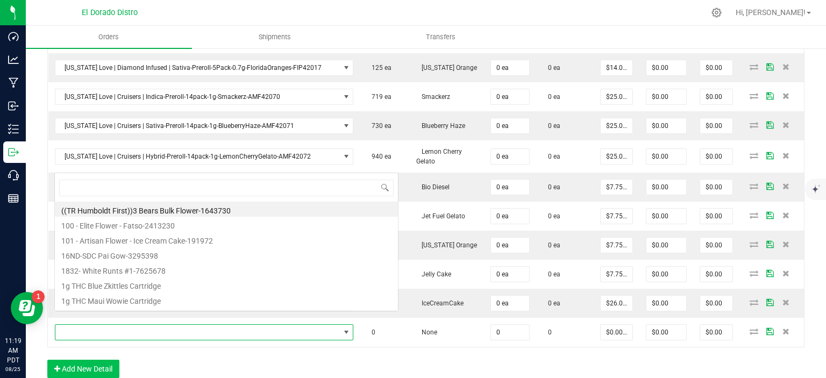
scroll to position [16, 289]
type input "pipedream"
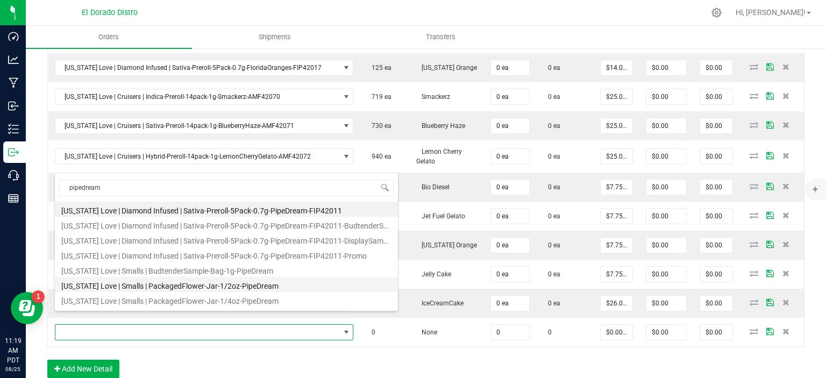
click at [175, 288] on li "[US_STATE] Love | Smalls | PackagedFlower-Jar-1/2oz-PipeDream" at bounding box center [226, 284] width 343 height 15
type input "0 ea"
type input "$26.00000"
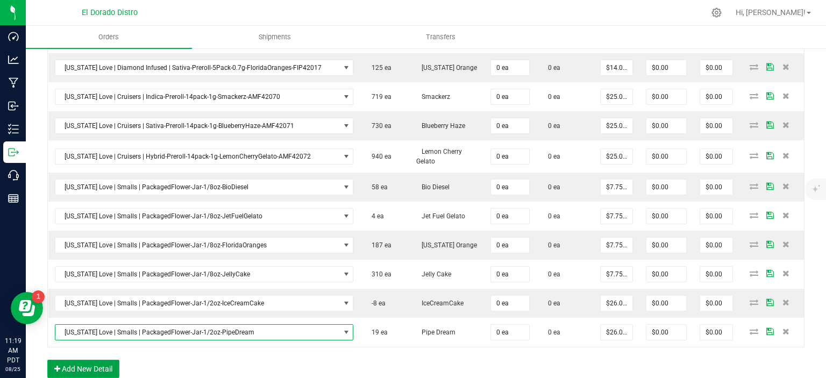
click at [118, 360] on button "Add New Detail" at bounding box center [83, 369] width 72 height 18
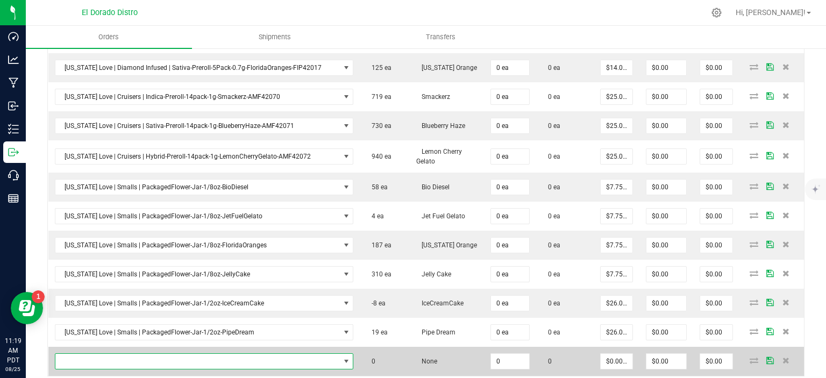
click at [118, 354] on span "NO DATA FOUND" at bounding box center [197, 361] width 285 height 15
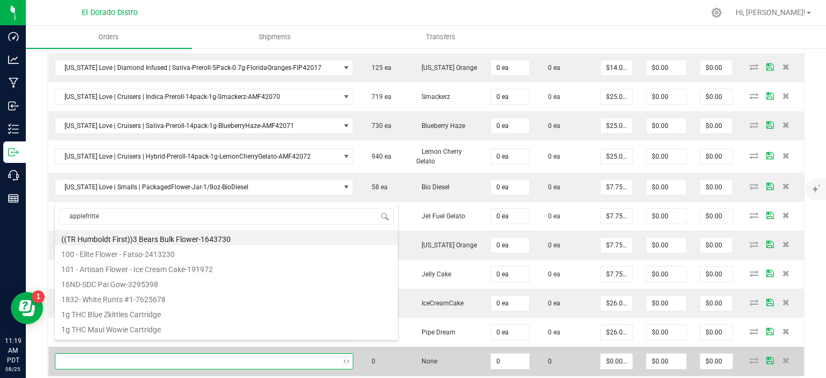
type input "applefritter"
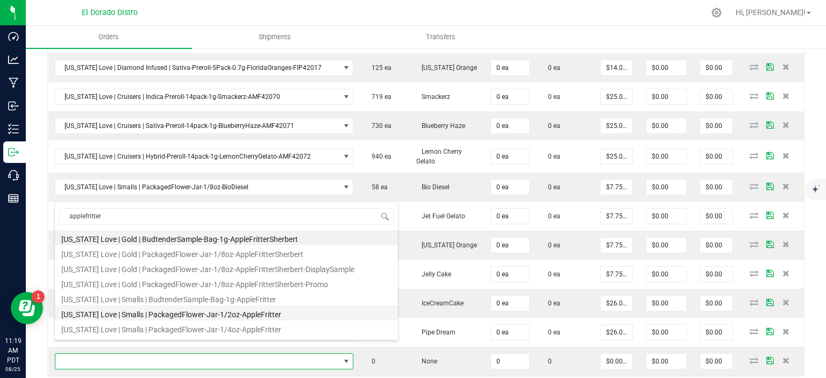
click at [172, 312] on li "[US_STATE] Love | Smalls | PackagedFlower-Jar-1/2oz-AppleFritter" at bounding box center [226, 313] width 343 height 15
type input "0 ea"
type input "$26.00000"
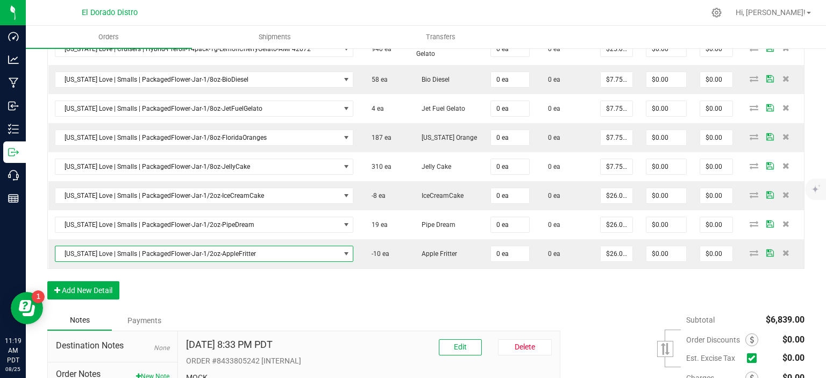
scroll to position [1528, 0]
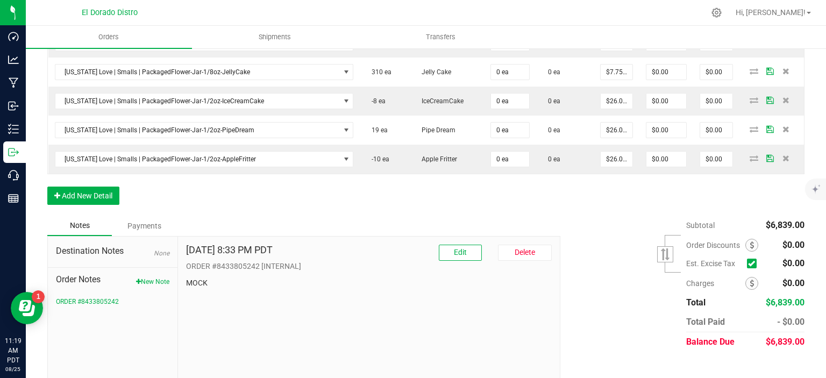
click at [93, 187] on button "Add New Detail" at bounding box center [83, 196] width 72 height 18
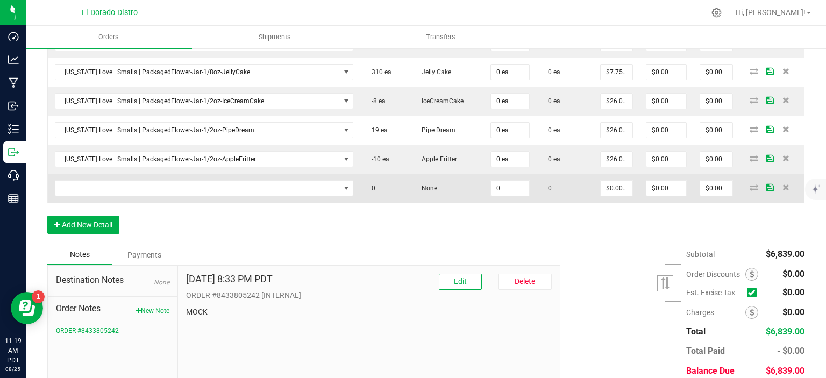
click at [97, 187] on td at bounding box center [204, 188] width 312 height 29
click at [97, 181] on span "NO DATA FOUND" at bounding box center [197, 188] width 285 height 15
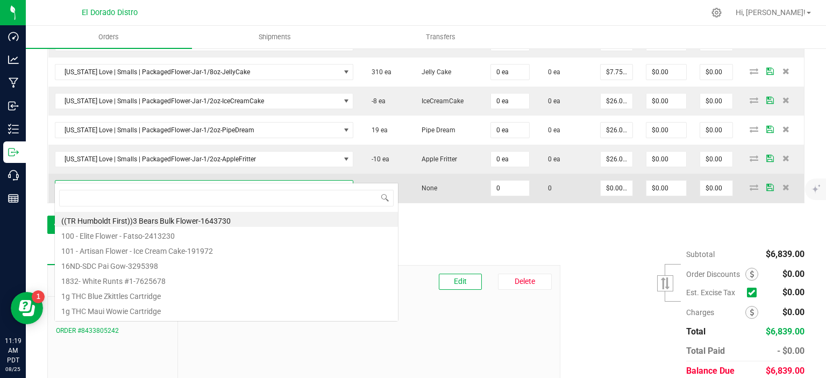
scroll to position [16, 289]
type input "biodiesel"
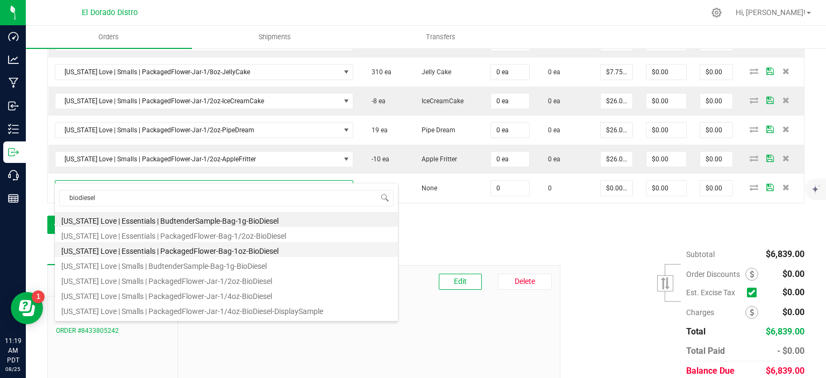
click at [229, 248] on li "[US_STATE] Love | Essentials | PackagedFlower-Bag-1oz-BioDiesel" at bounding box center [226, 249] width 343 height 15
type input "0 ea"
type input "$55.00000"
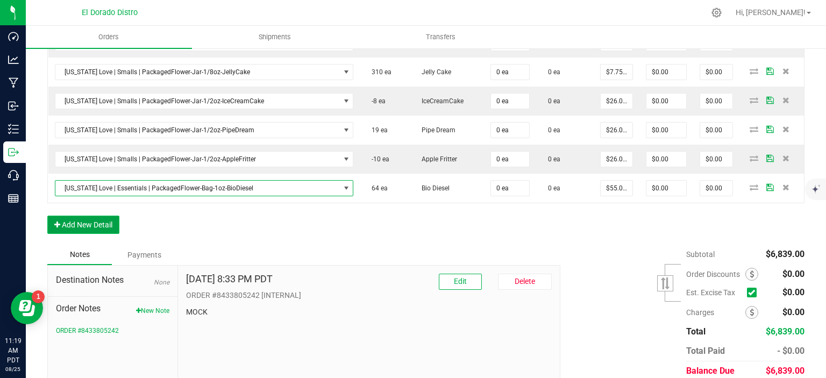
click at [94, 216] on button "Add New Detail" at bounding box center [83, 225] width 72 height 18
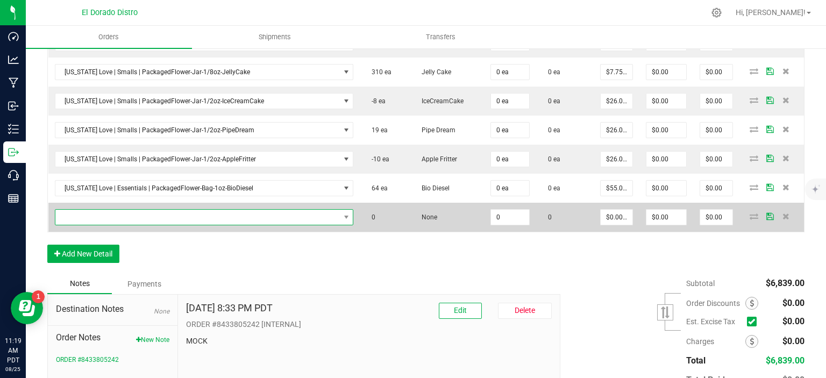
click at [113, 210] on span "NO DATA FOUND" at bounding box center [197, 217] width 285 height 15
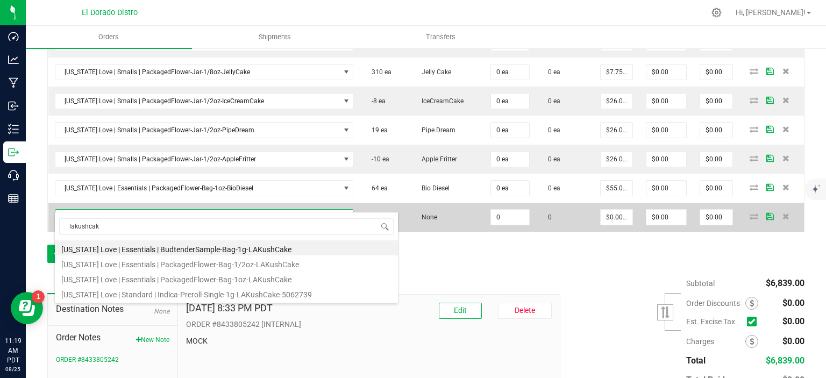
type input "lakushcake"
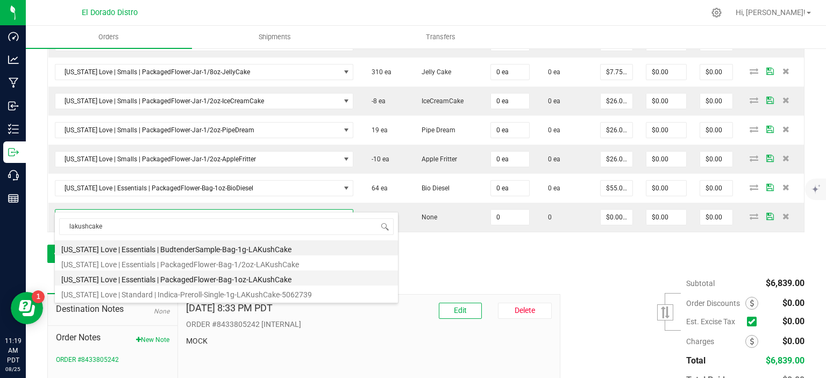
click at [151, 275] on li "[US_STATE] Love | Essentials | PackagedFlower-Bag-1oz-LAKushCake" at bounding box center [226, 278] width 343 height 15
type input "0 ea"
type input "$55.00000"
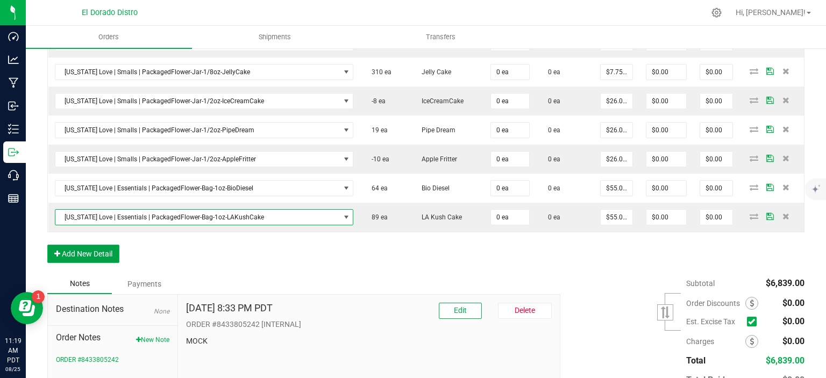
click at [92, 245] on button "Add New Detail" at bounding box center [83, 254] width 72 height 18
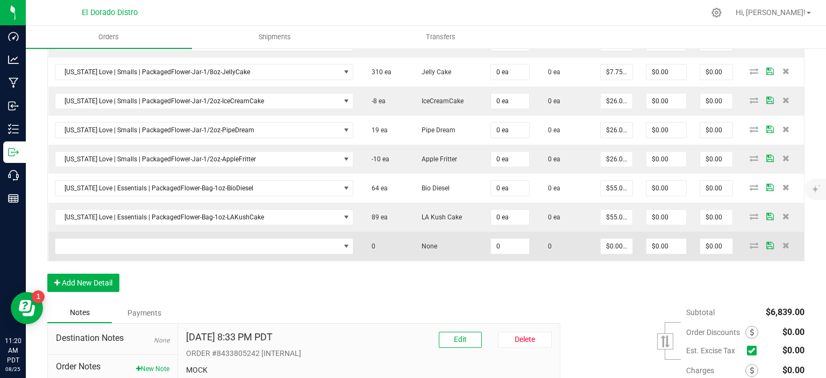
click at [98, 232] on td at bounding box center [204, 246] width 312 height 29
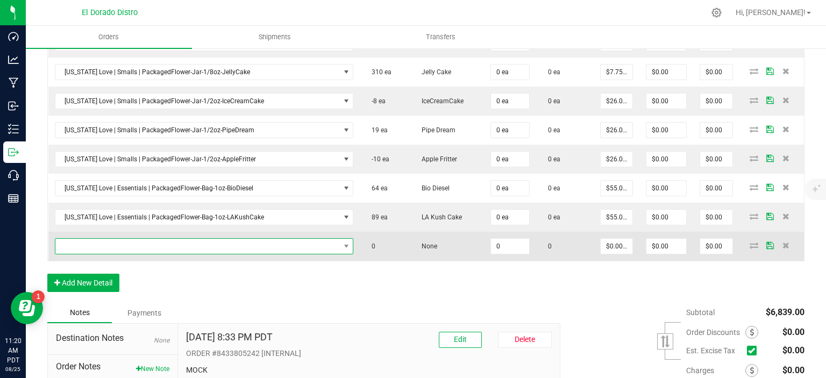
click at [98, 239] on span "NO DATA FOUND" at bounding box center [197, 246] width 285 height 15
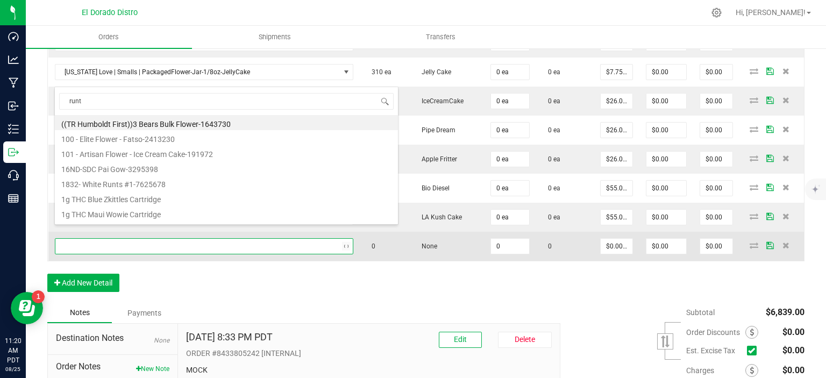
type input "[PERSON_NAME]"
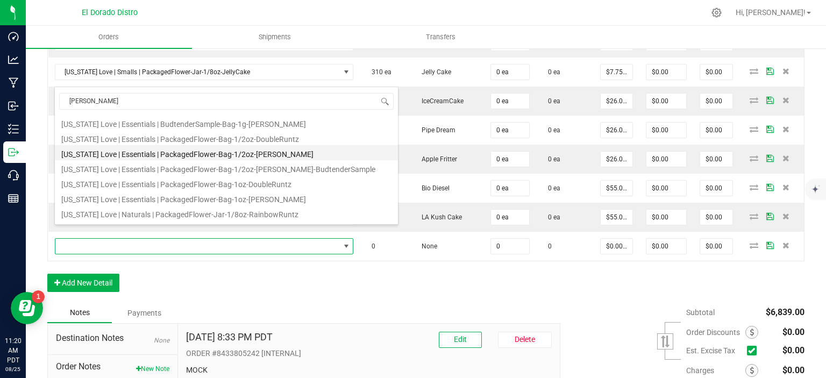
scroll to position [108, 0]
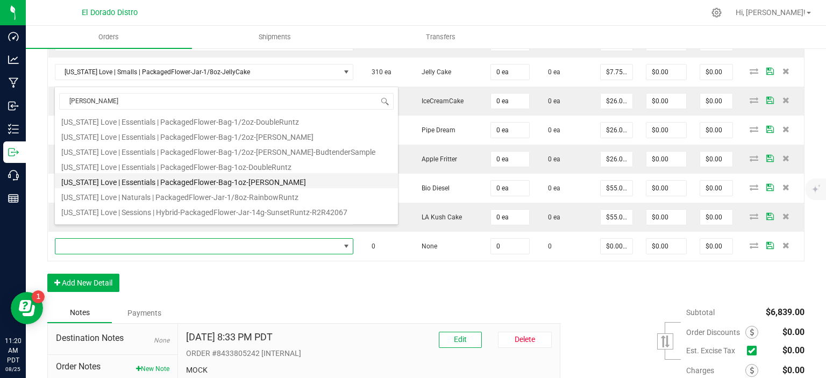
click at [198, 179] on li "[US_STATE] Love | Essentials | PackagedFlower-Bag-1oz-[PERSON_NAME]" at bounding box center [226, 180] width 343 height 15
type input "0 ea"
type input "$55.00000"
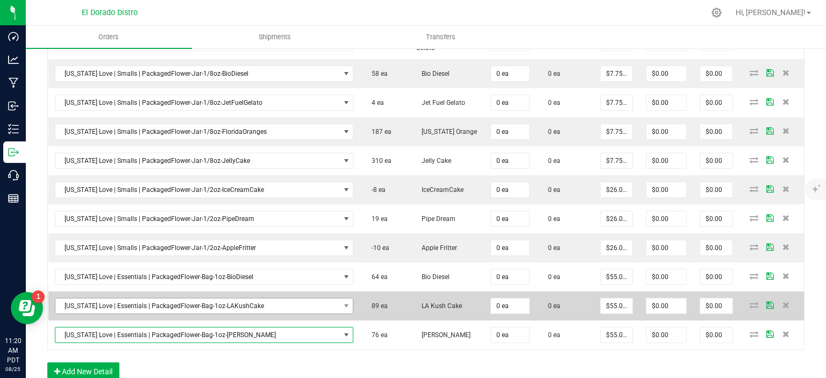
scroll to position [1528, 0]
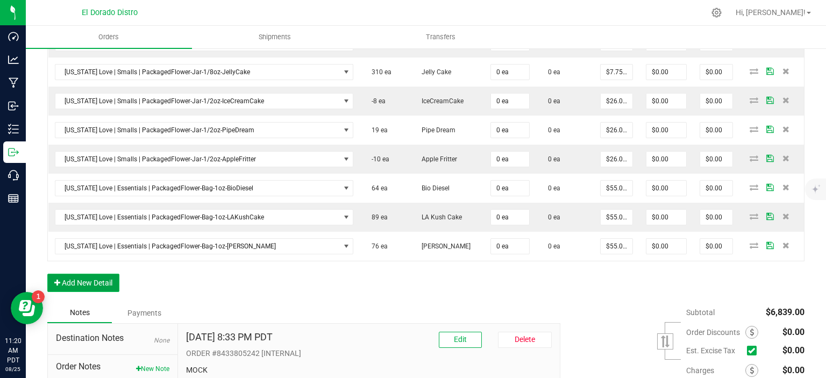
click at [81, 274] on button "Add New Detail" at bounding box center [83, 283] width 72 height 18
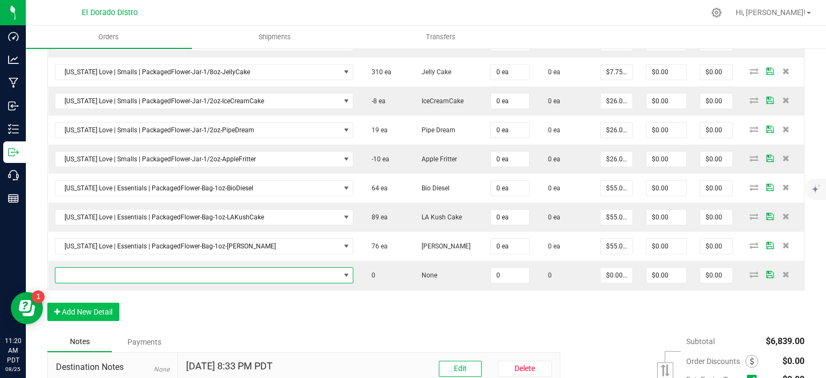
click at [91, 268] on span "NO DATA FOUND" at bounding box center [197, 275] width 285 height 15
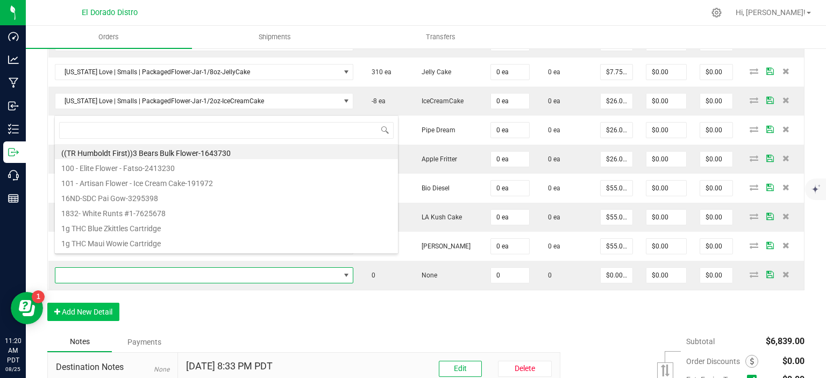
scroll to position [16, 289]
type input "cherrypie"
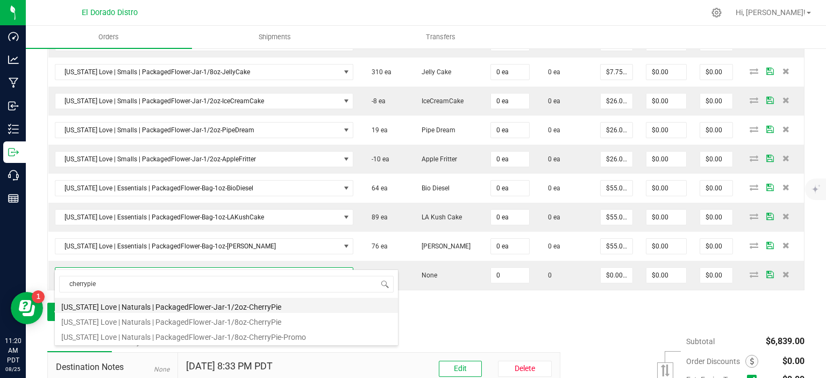
click at [182, 306] on li "[US_STATE] Love | Naturals | PackagedFlower-Jar-1/2oz-CherryPie" at bounding box center [226, 305] width 343 height 15
type input "0 ea"
type input "$17.00000"
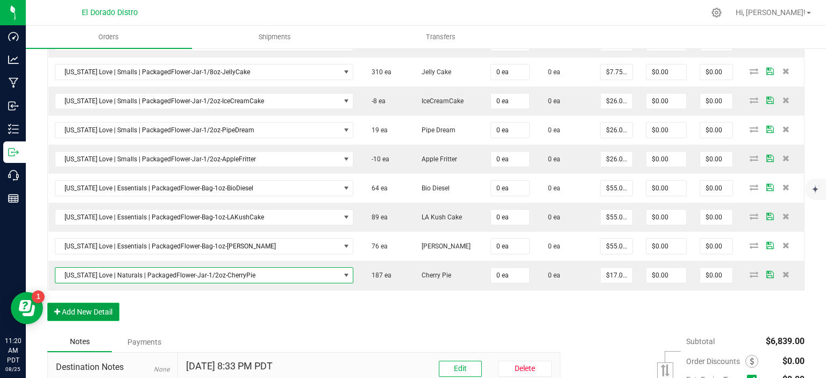
click at [112, 303] on button "Add New Detail" at bounding box center [83, 312] width 72 height 18
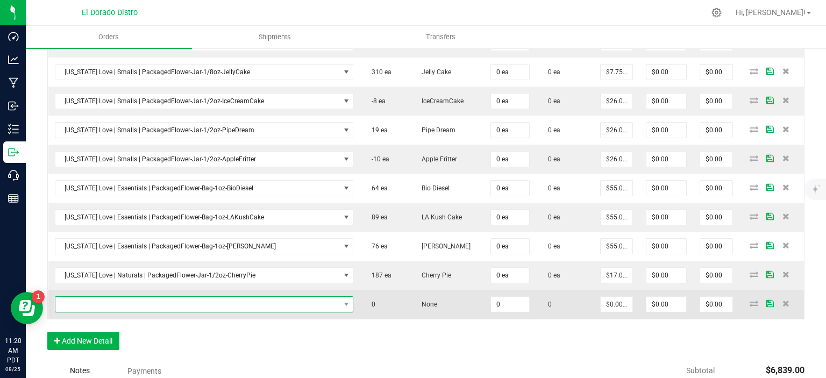
click at [121, 297] on span "NO DATA FOUND" at bounding box center [197, 304] width 285 height 15
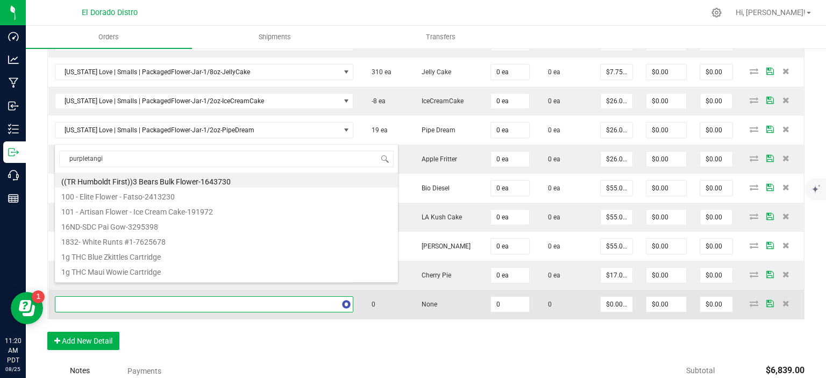
type input "purpletangie"
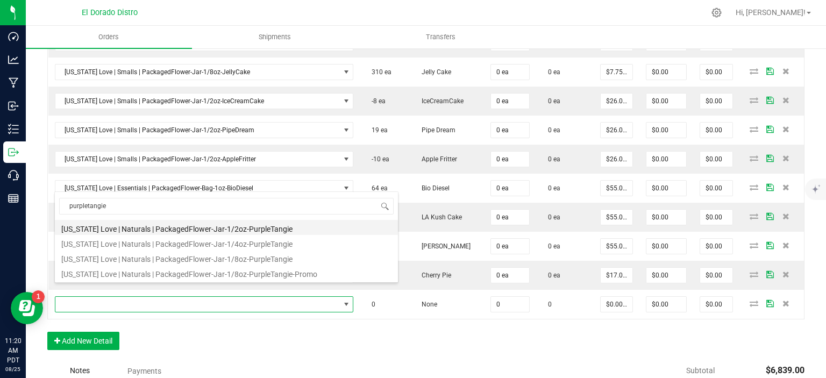
click at [183, 230] on li "[US_STATE] Love | Naturals | PackagedFlower-Jar-1/2oz-PurpleTangie" at bounding box center [226, 227] width 343 height 15
type input "0 ea"
type input "$17.00000"
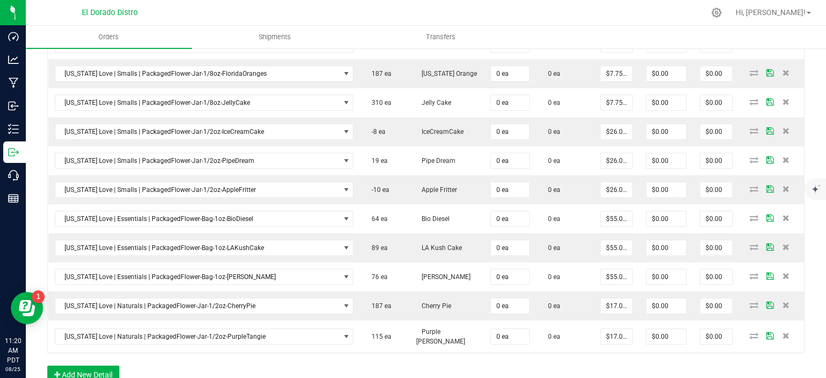
scroll to position [1672, 0]
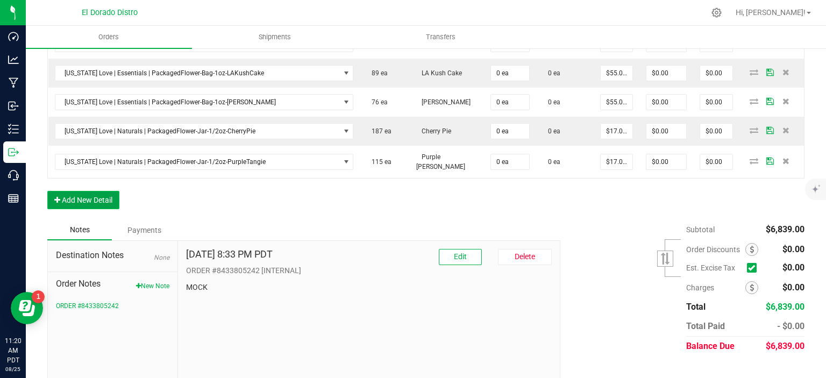
click at [112, 191] on button "Add New Detail" at bounding box center [83, 200] width 72 height 18
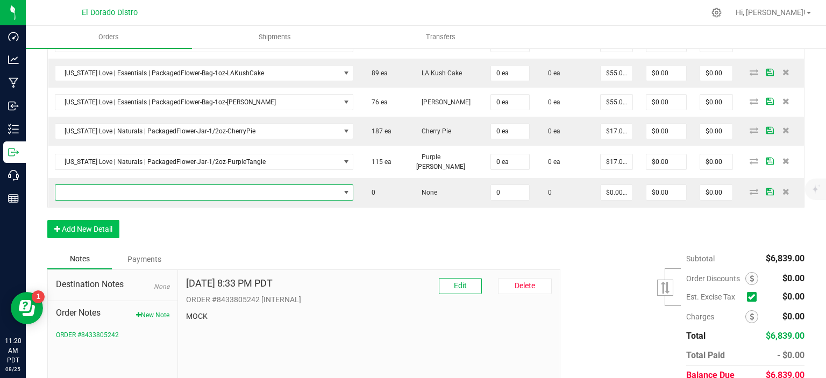
click at [136, 185] on span "NO DATA FOUND" at bounding box center [197, 192] width 285 height 15
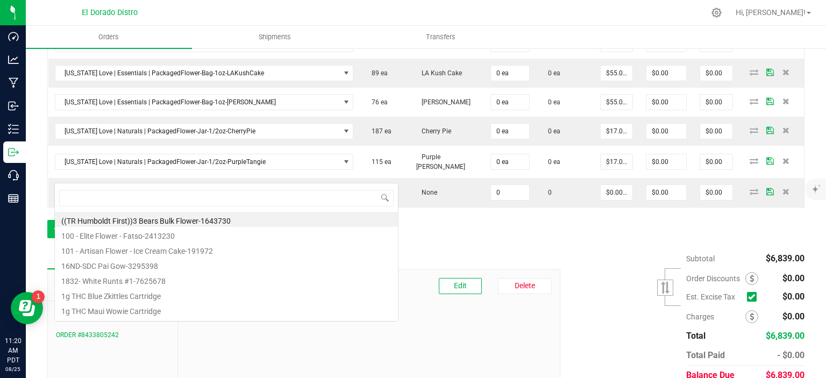
scroll to position [16, 289]
type input "gelatosherb"
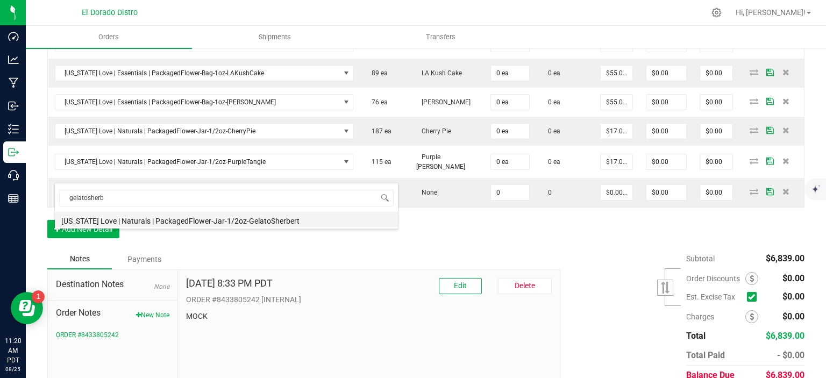
click at [153, 217] on li "[US_STATE] Love | Naturals | PackagedFlower-Jar-1/2oz-GelatoSherbert" at bounding box center [226, 219] width 343 height 15
type input "0 ea"
type input "$17.00000"
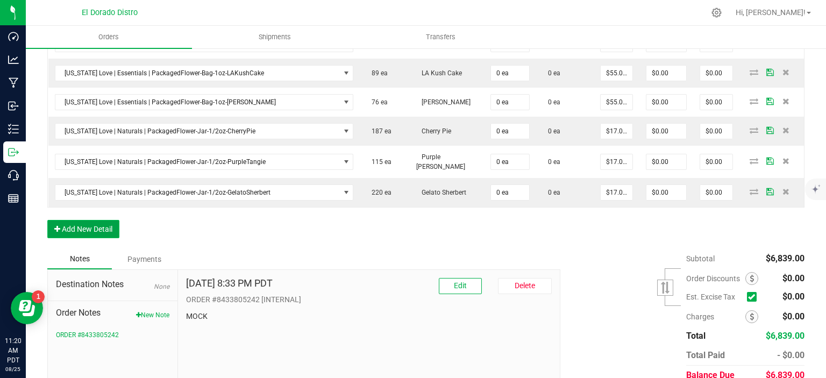
click at [78, 220] on button "Add New Detail" at bounding box center [83, 229] width 72 height 18
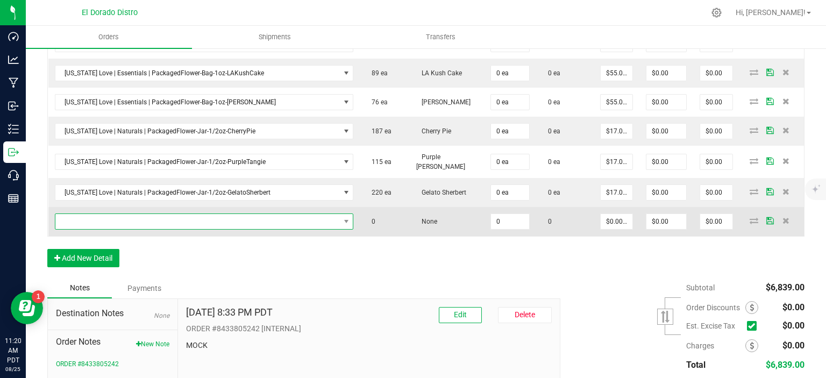
click at [97, 214] on span "NO DATA FOUND" at bounding box center [197, 221] width 285 height 15
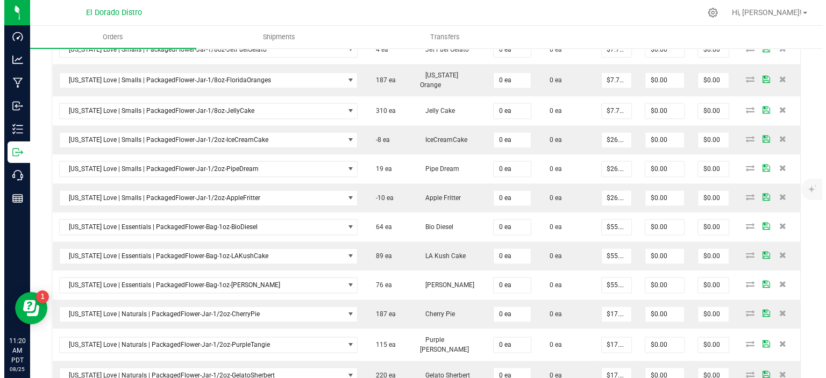
scroll to position [1511, 0]
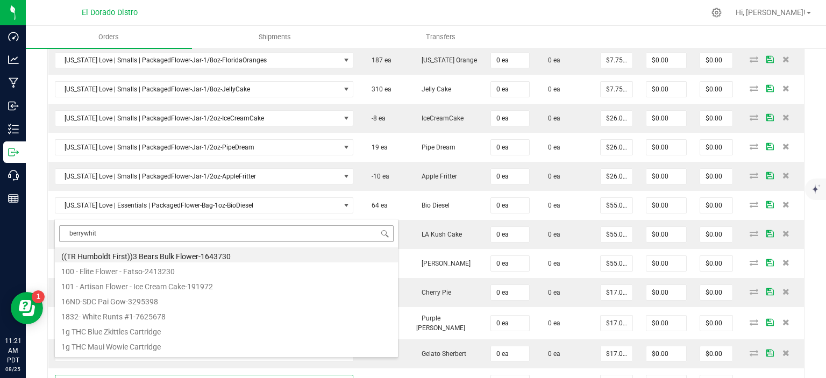
type input "berrywhite"
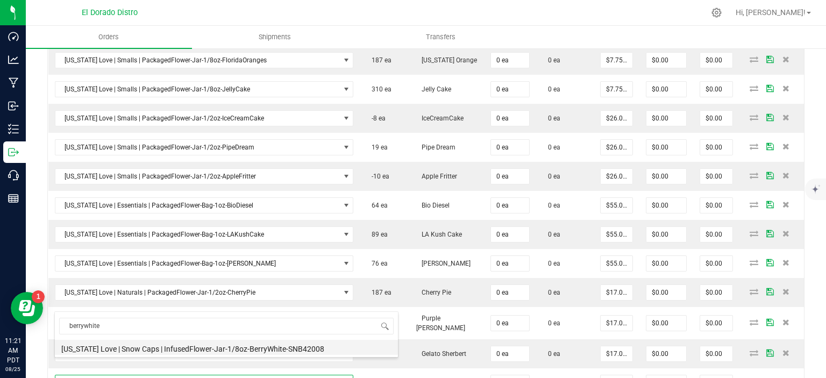
click at [214, 345] on li "[US_STATE] Love | Snow Caps | InfusedFlower-Jar-1/8oz-BerryWhite-SNB42008" at bounding box center [226, 347] width 343 height 15
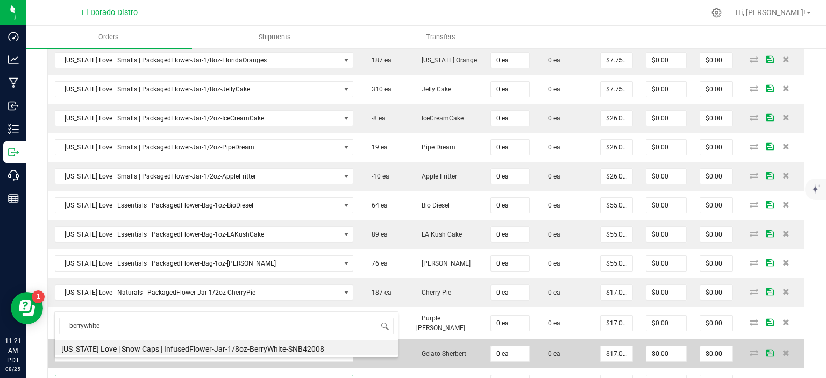
type input "0 ea"
type input "$18.00000"
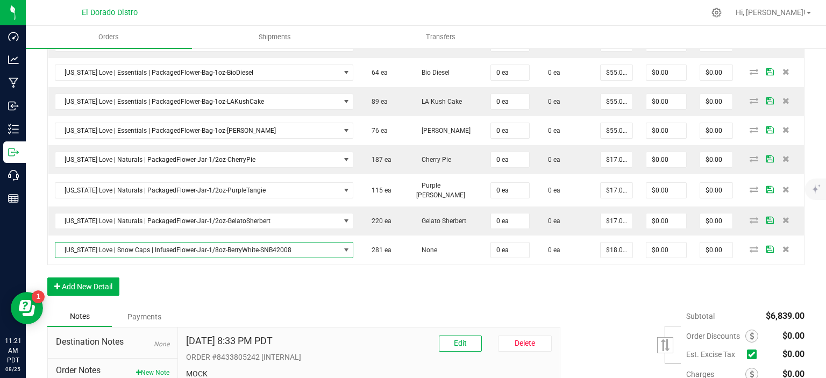
scroll to position [1726, 0]
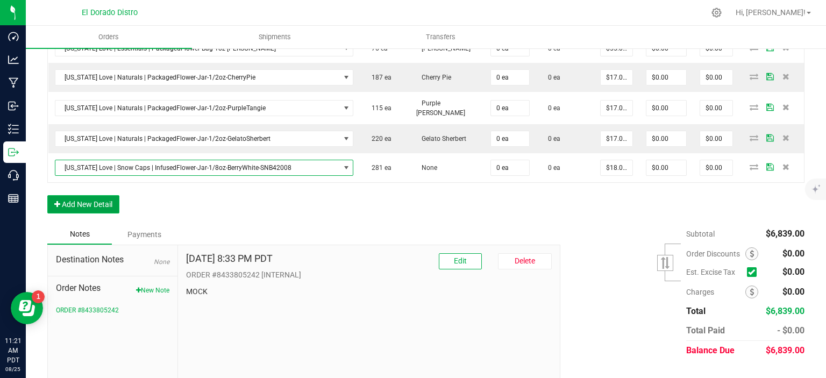
click at [80, 195] on button "Add New Detail" at bounding box center [83, 204] width 72 height 18
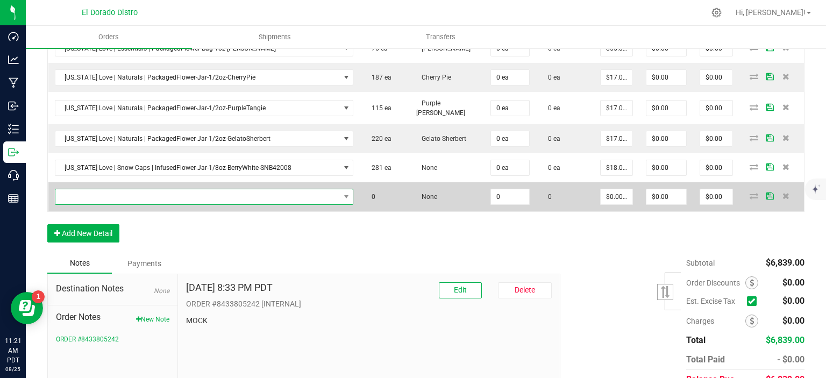
click at [102, 189] on span "NO DATA FOUND" at bounding box center [197, 196] width 285 height 15
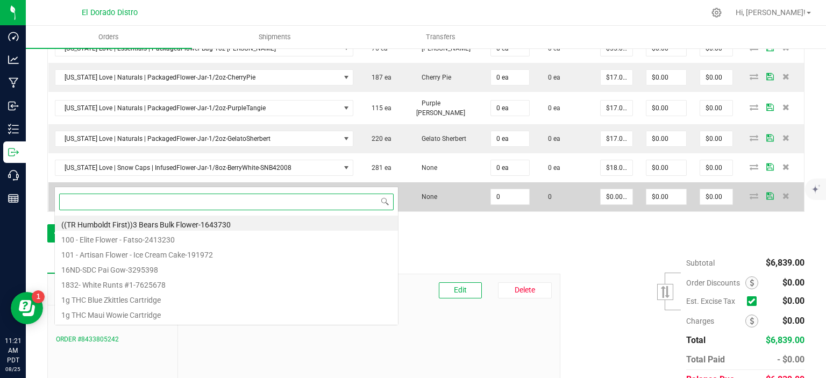
scroll to position [16, 289]
type input "jackfrost"
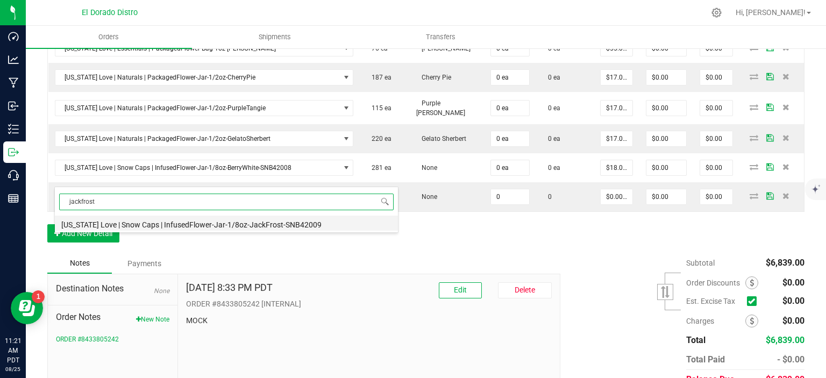
click at [220, 220] on li "[US_STATE] Love | Snow Caps | InfusedFlower-Jar-1/8oz-JackFrost-SNB42009" at bounding box center [226, 223] width 343 height 15
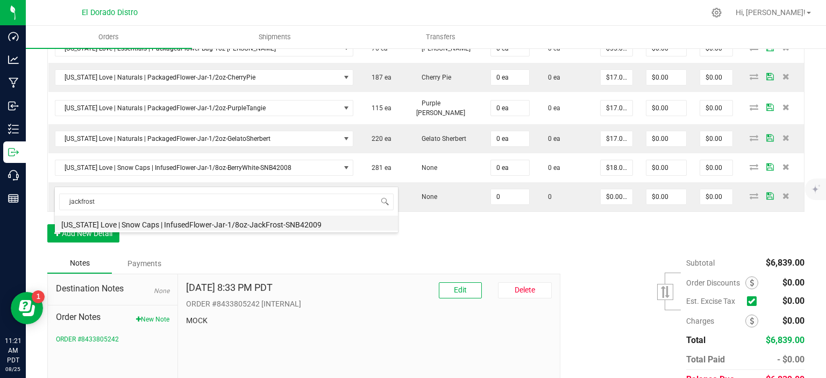
type input "0 ea"
type input "$18.00000"
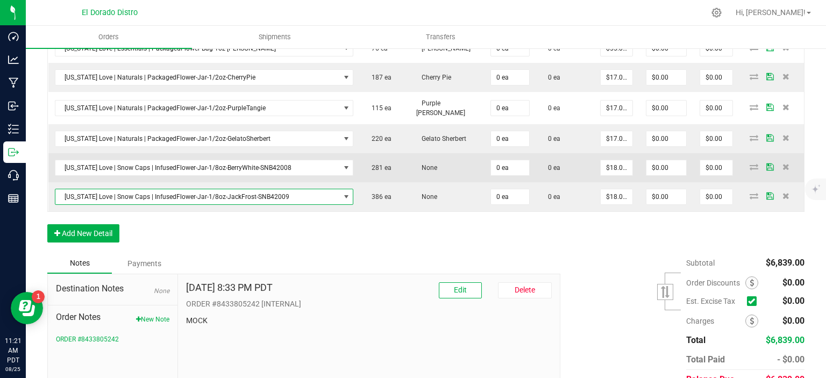
click at [484, 153] on td "0 ea" at bounding box center [510, 167] width 52 height 29
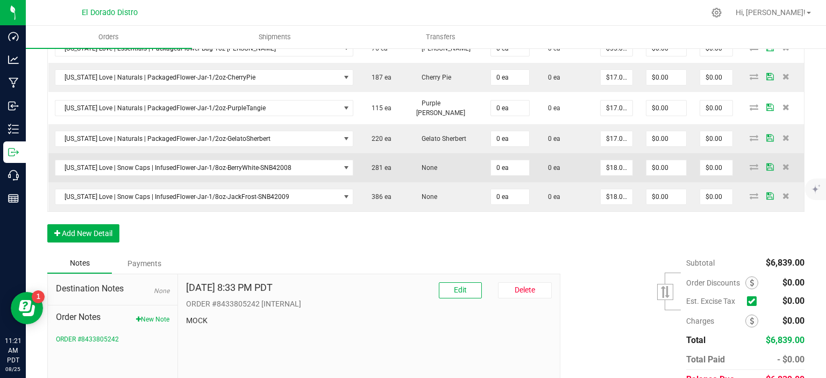
click at [510, 153] on td "0 ea" at bounding box center [510, 167] width 52 height 29
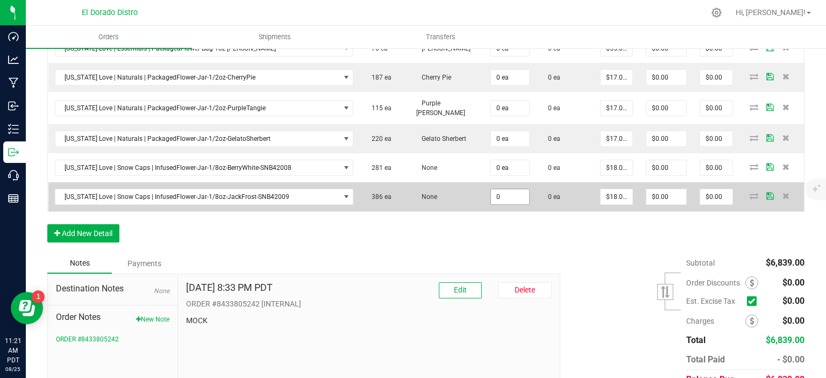
click at [501, 189] on input "0" at bounding box center [510, 196] width 38 height 15
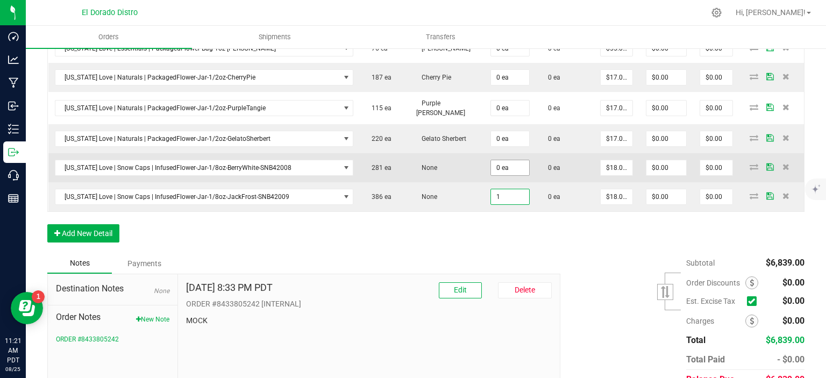
type input "1"
type input "0"
type input "1 ea"
type input "$18.00"
click at [511, 160] on input "0" at bounding box center [510, 167] width 38 height 15
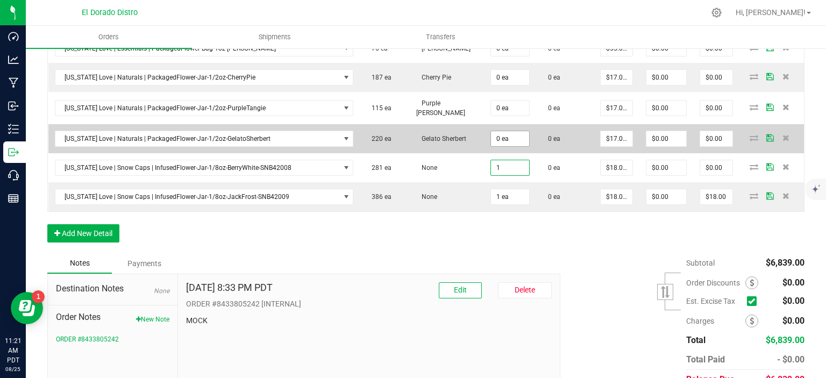
type input "1"
type input "0"
type input "1 ea"
type input "$18.00"
click at [501, 131] on input "0" at bounding box center [510, 138] width 38 height 15
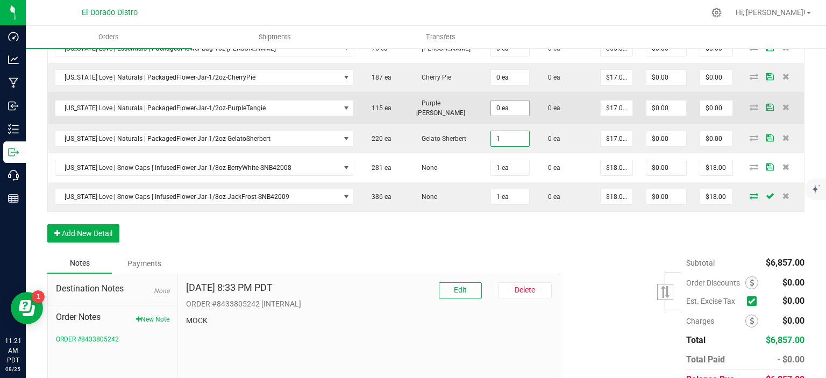
type input "1"
type input "0"
type input "1 ea"
type input "$17.00"
click at [501, 101] on input "0" at bounding box center [510, 108] width 38 height 15
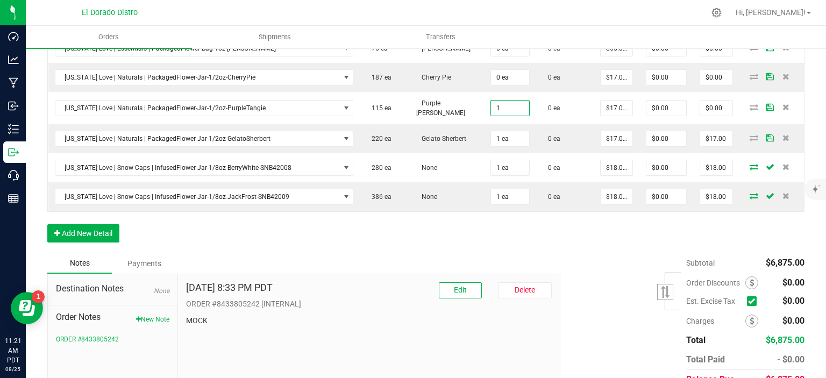
type input "1 ea"
type input "$17.00"
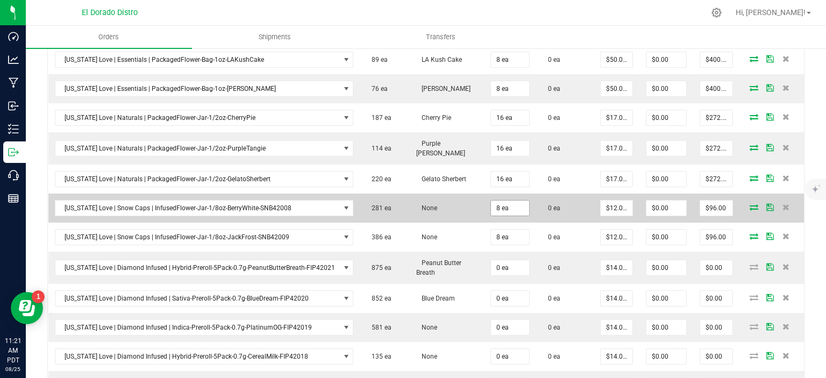
scroll to position [1027, 0]
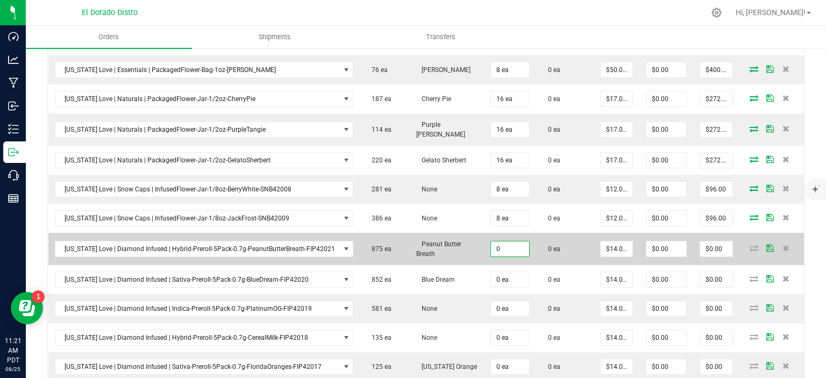
click at [504, 243] on input "0" at bounding box center [510, 249] width 38 height 15
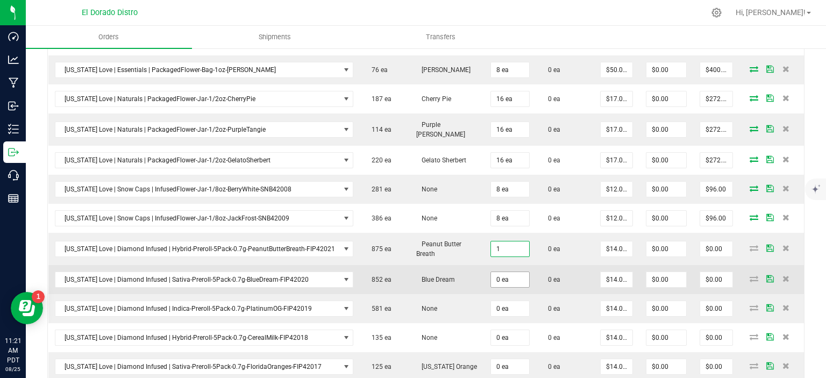
type input "1 ea"
type input "$14.00"
click at [504, 273] on input "0" at bounding box center [510, 279] width 38 height 15
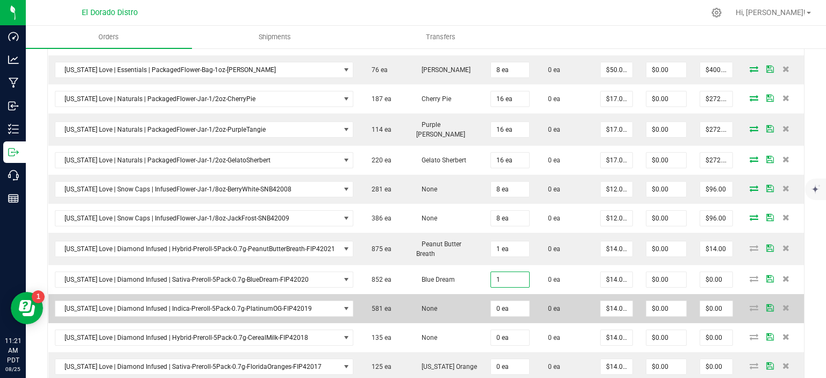
type input "1 ea"
type input "$14.00"
click at [504, 294] on td "0 ea" at bounding box center [510, 308] width 52 height 29
click at [504, 301] on input "0" at bounding box center [510, 308] width 38 height 15
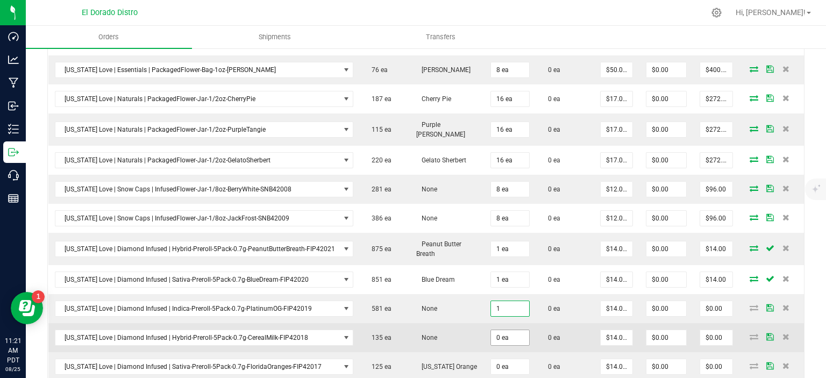
type input "1 ea"
type input "$14.00"
click at [504, 330] on input "0" at bounding box center [510, 337] width 38 height 15
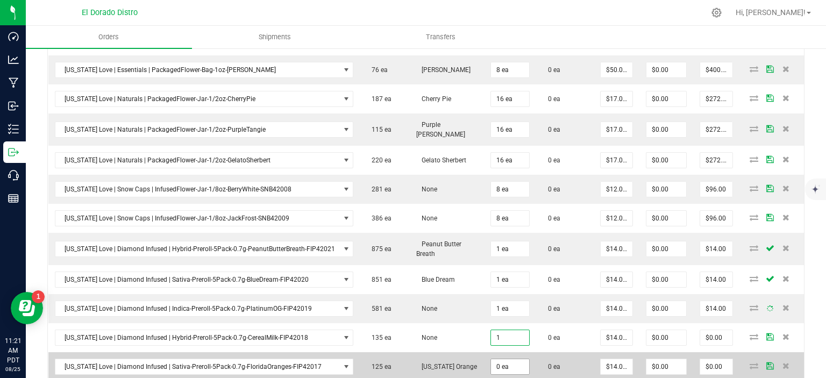
type input "1 ea"
type input "$14.00"
click at [499, 359] on input "0" at bounding box center [510, 366] width 38 height 15
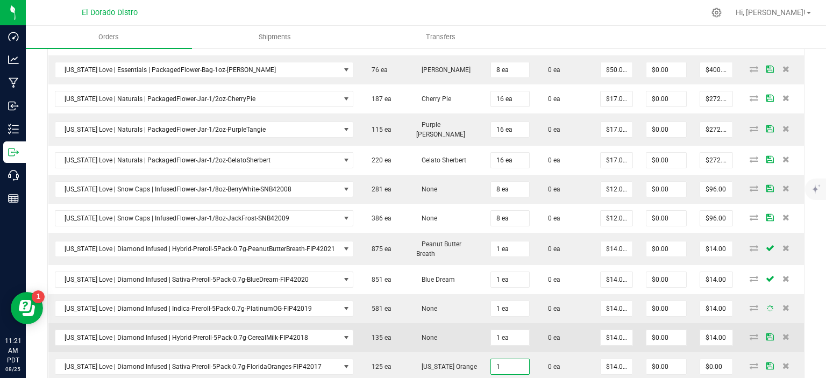
type input "1 ea"
type input "$14.00"
click at [454, 335] on td "None" at bounding box center [447, 337] width 74 height 29
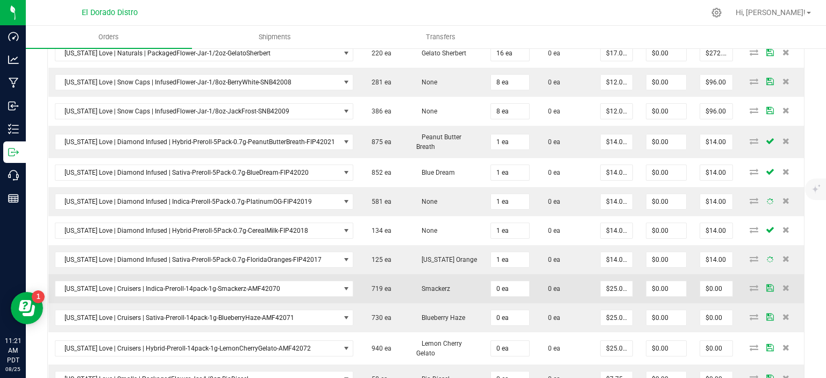
scroll to position [1134, 0]
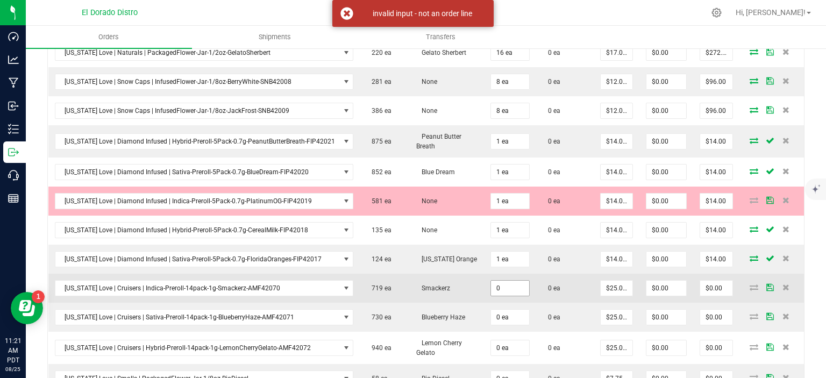
click at [504, 281] on input "0" at bounding box center [510, 288] width 38 height 15
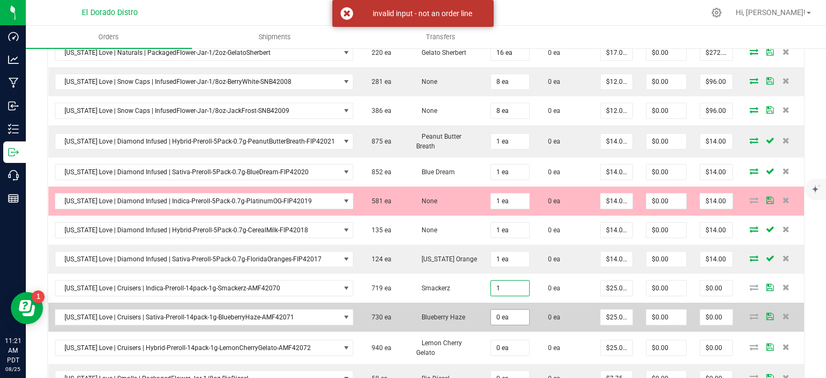
type input "1 ea"
type input "$25.00"
click at [503, 310] on input "0" at bounding box center [510, 317] width 38 height 15
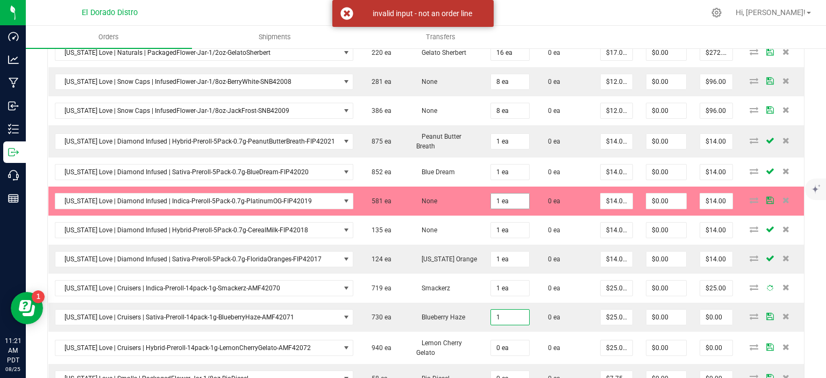
type input "1"
type input "1 ea"
type input "$25.00"
click at [500, 194] on input "1" at bounding box center [510, 201] width 38 height 15
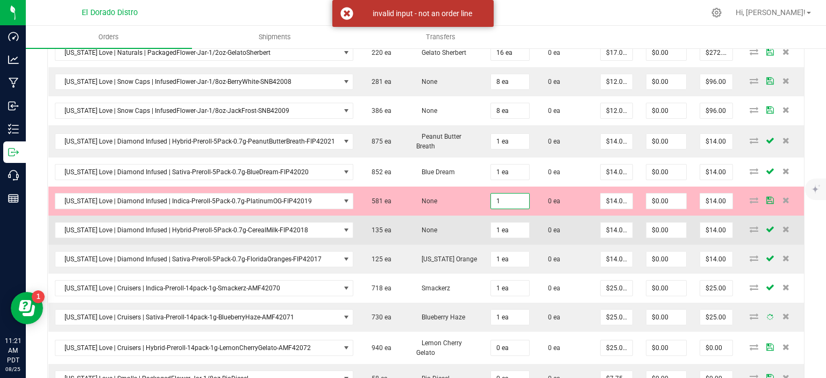
type input "1 ea"
click at [445, 216] on td "None" at bounding box center [447, 230] width 74 height 29
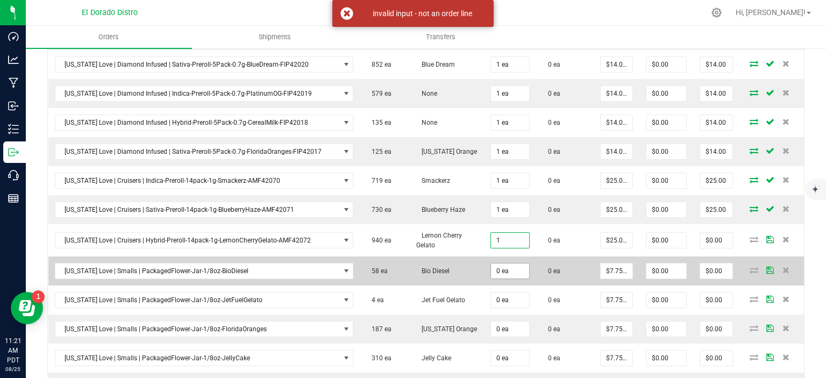
type input "1 ea"
type input "$25.00"
click at [505, 264] on input "0" at bounding box center [510, 271] width 38 height 15
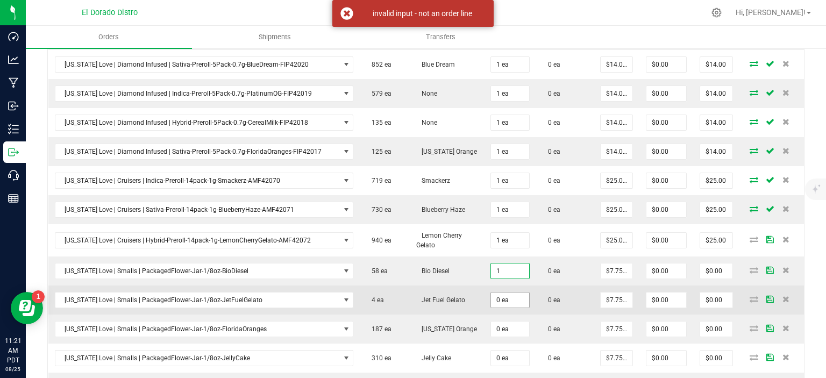
type input "1 ea"
type input "$7.75"
click at [500, 293] on input "0" at bounding box center [510, 300] width 38 height 15
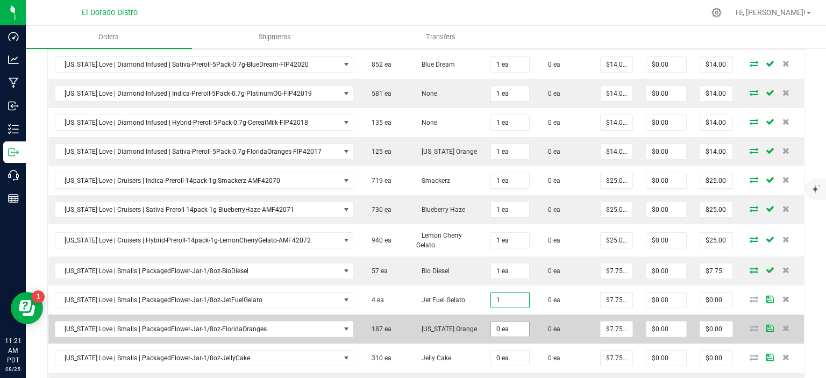
type input "1 ea"
type input "$7.75"
click at [507, 322] on input "0" at bounding box center [510, 329] width 38 height 15
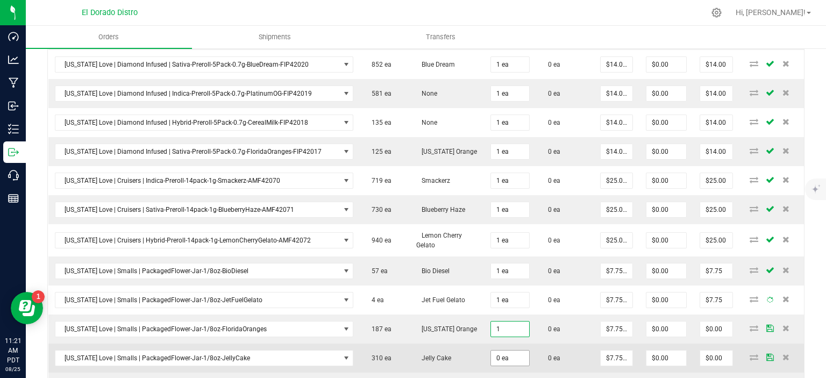
type input "1 ea"
type input "$7.75"
click at [505, 351] on input "0" at bounding box center [510, 358] width 38 height 15
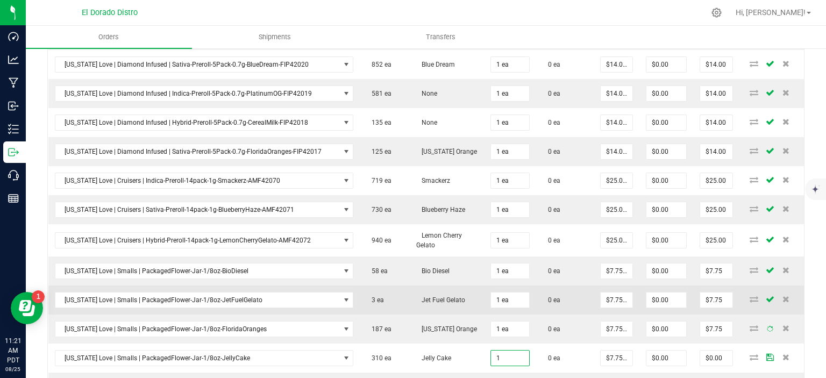
type input "1 ea"
type input "$7.75"
click at [410, 289] on td "Jet Fuel Gelato" at bounding box center [447, 300] width 74 height 29
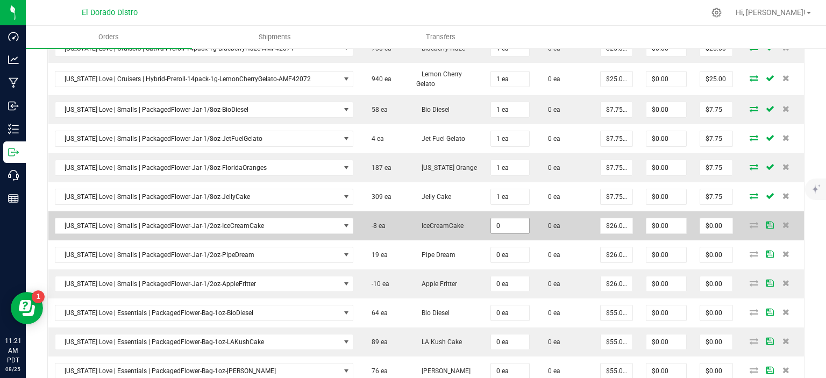
click at [497, 218] on input "0" at bounding box center [510, 225] width 38 height 15
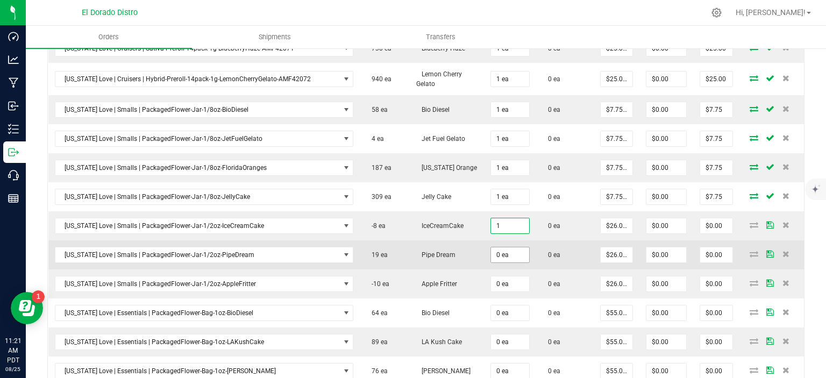
type input "1 ea"
type input "$26.00"
click at [503, 247] on input "0" at bounding box center [510, 254] width 38 height 15
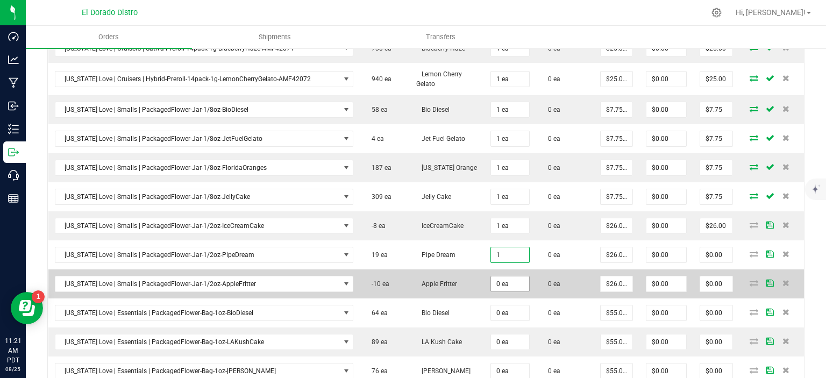
type input "1 ea"
type input "$26.00"
click at [501, 277] on input "0" at bounding box center [510, 284] width 38 height 15
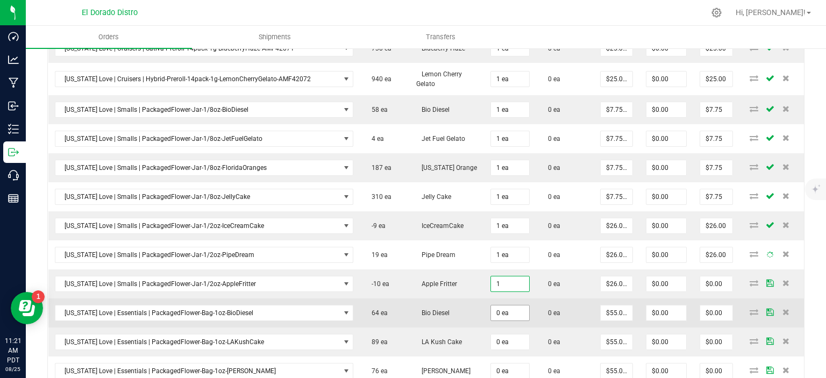
type input "1 ea"
type input "$26.00"
click at [496, 306] on input "0" at bounding box center [510, 313] width 38 height 15
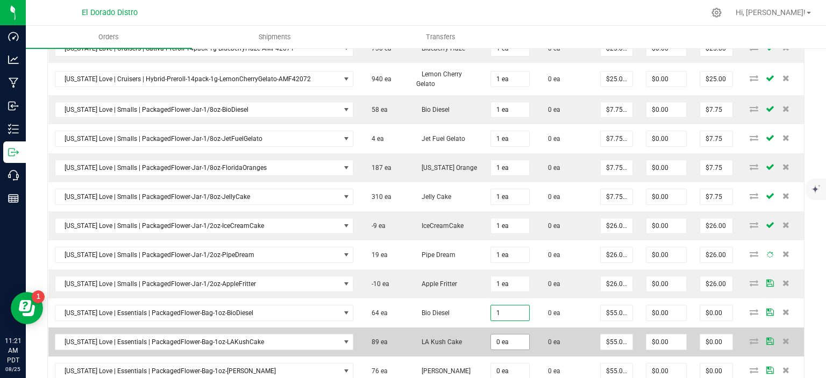
type input "1 ea"
type input "$55.00"
click at [491, 335] on input "0" at bounding box center [510, 342] width 38 height 15
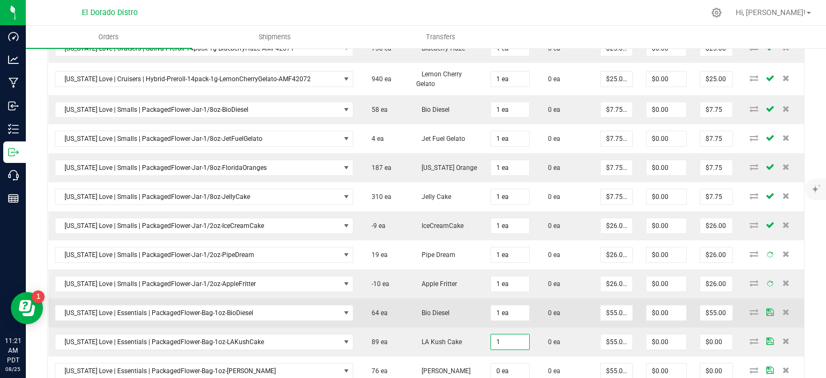
click at [452, 313] on td "Bio Diesel" at bounding box center [447, 313] width 74 height 29
type input "1 ea"
type input "$55.00"
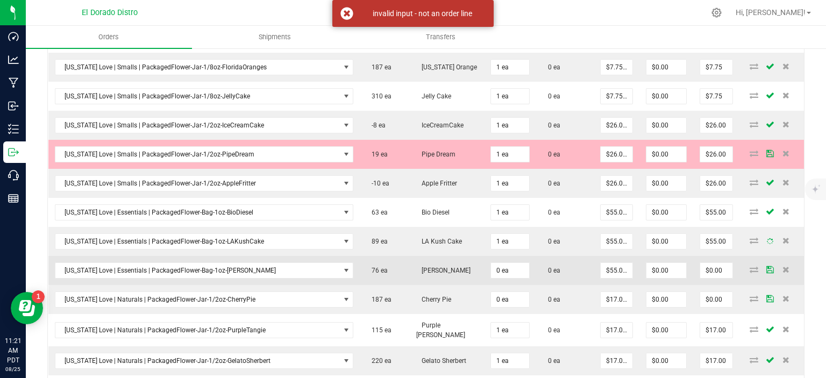
scroll to position [1511, 0]
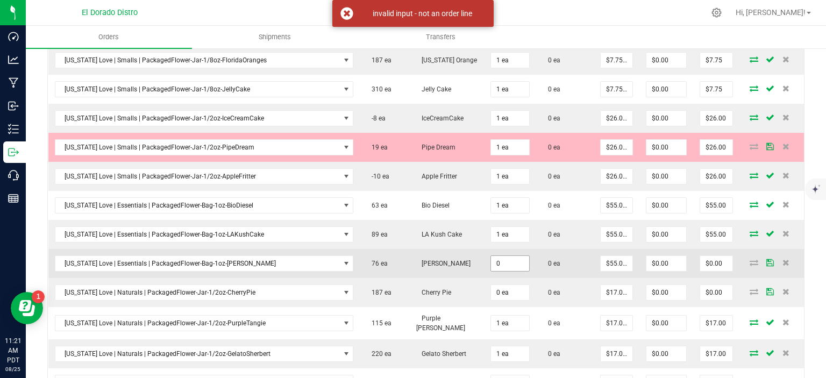
click at [491, 256] on input "0" at bounding box center [510, 263] width 38 height 15
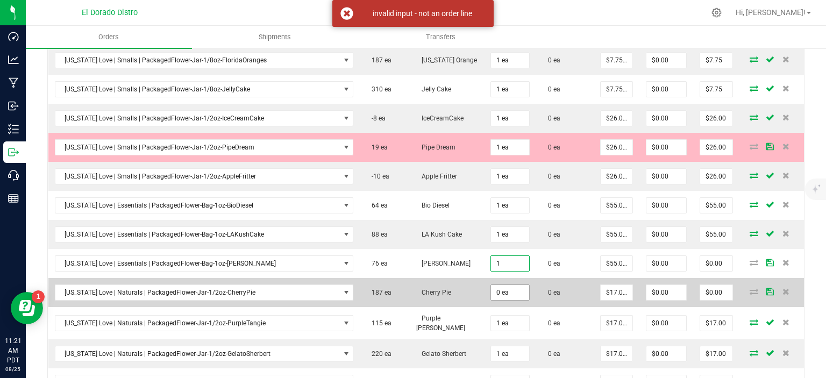
type input "1 ea"
type input "$55.00"
click at [491, 285] on input "0" at bounding box center [510, 292] width 38 height 15
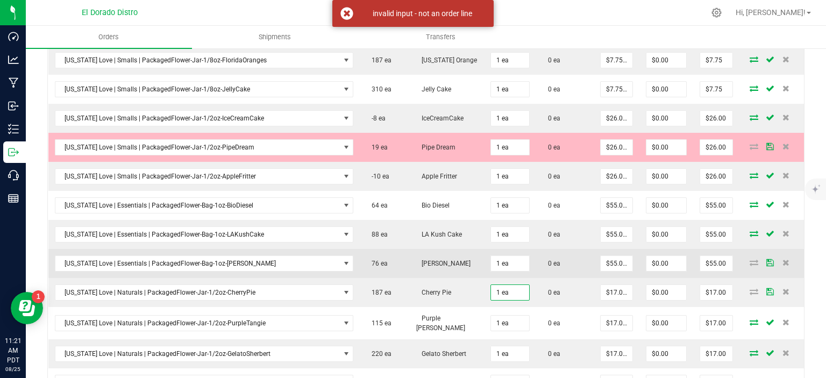
click at [450, 261] on td "[PERSON_NAME]" at bounding box center [447, 263] width 74 height 29
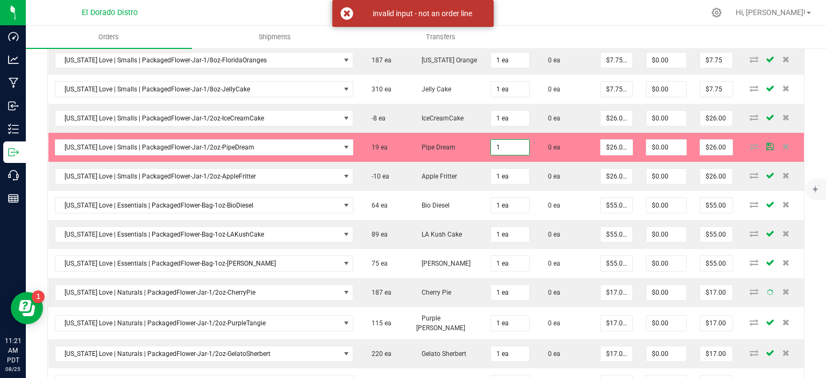
click at [506, 140] on input "1" at bounding box center [510, 147] width 38 height 15
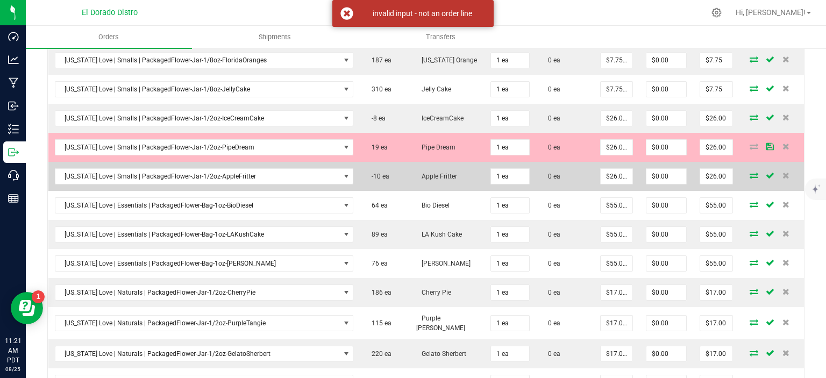
click at [439, 167] on td "Apple Fritter" at bounding box center [447, 176] width 74 height 29
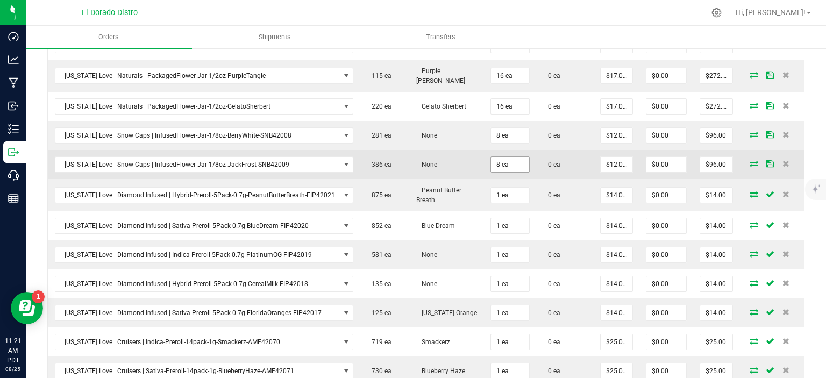
scroll to position [1027, 0]
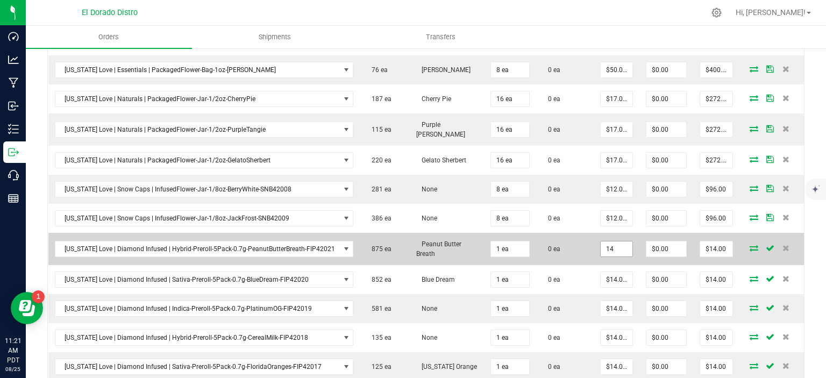
click at [621, 242] on input "14" at bounding box center [617, 249] width 32 height 15
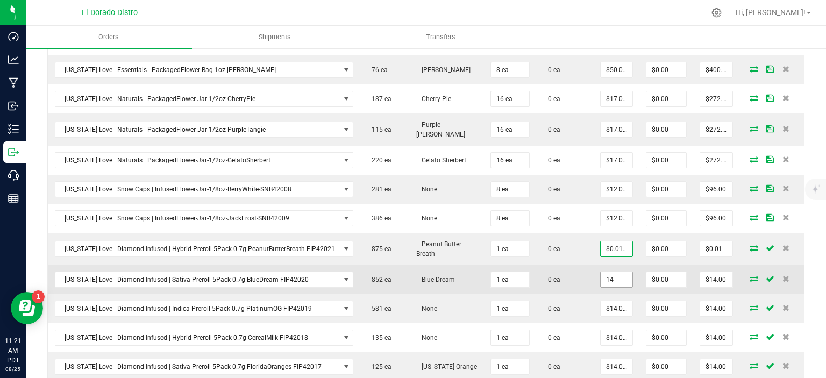
click at [605, 272] on input "14" at bounding box center [617, 279] width 32 height 15
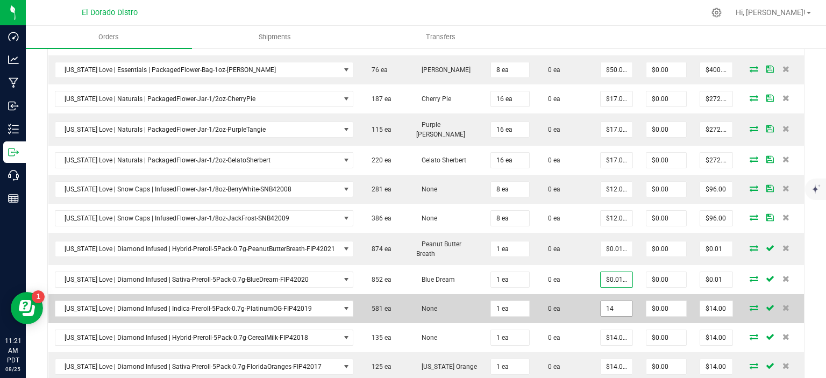
click at [601, 301] on input "14" at bounding box center [617, 308] width 32 height 15
click at [579, 303] on td "0 ea" at bounding box center [565, 308] width 58 height 29
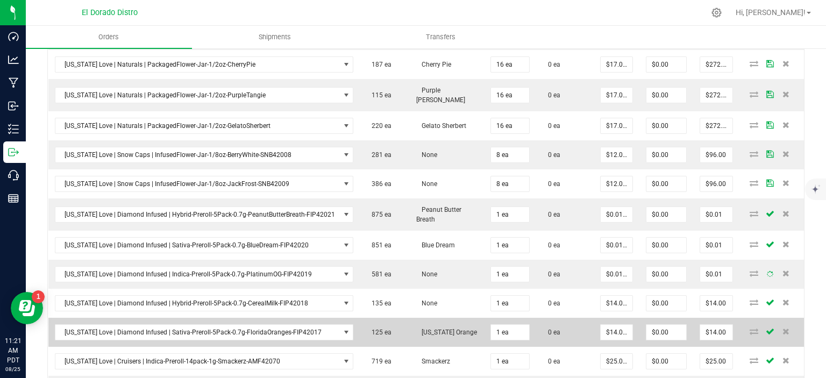
scroll to position [1080, 0]
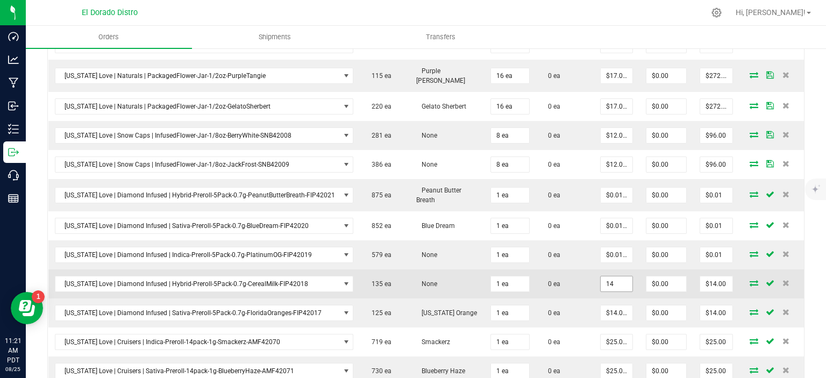
click at [614, 277] on input "14" at bounding box center [617, 284] width 32 height 15
click at [578, 286] on td "0 ea" at bounding box center [565, 284] width 58 height 29
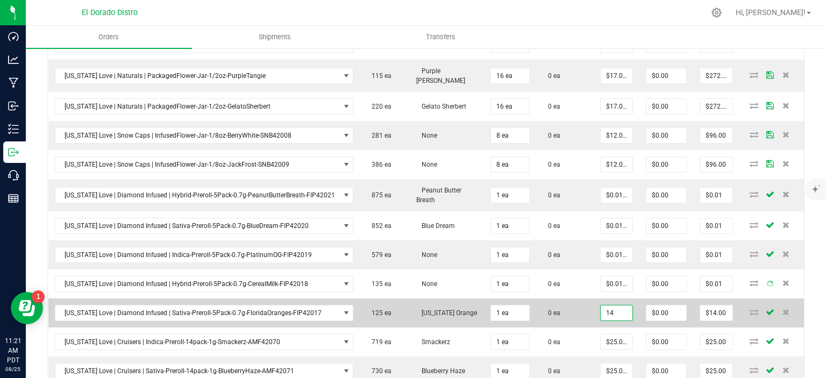
click at [607, 306] on input "14" at bounding box center [617, 313] width 32 height 15
click at [569, 299] on td "0 ea" at bounding box center [565, 313] width 58 height 29
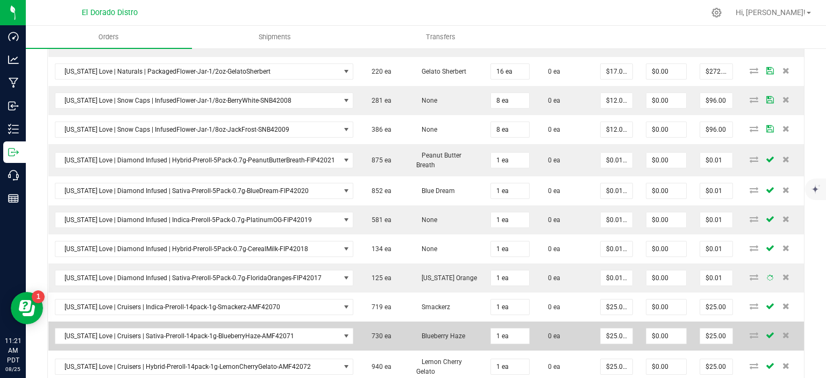
scroll to position [1134, 0]
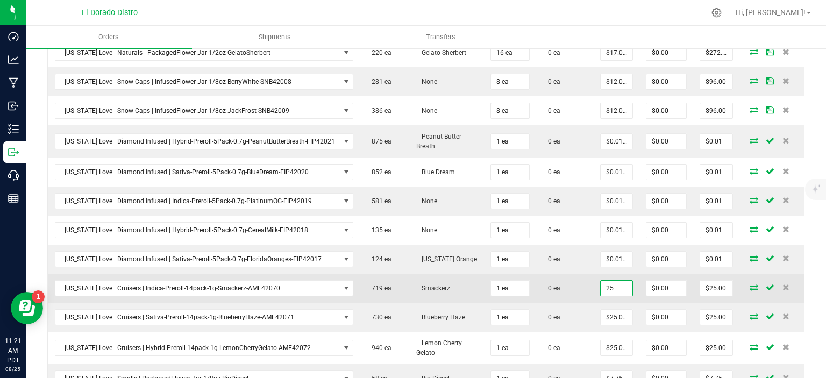
click at [601, 281] on input "25" at bounding box center [617, 288] width 32 height 15
click at [581, 277] on td "0 ea" at bounding box center [565, 288] width 58 height 29
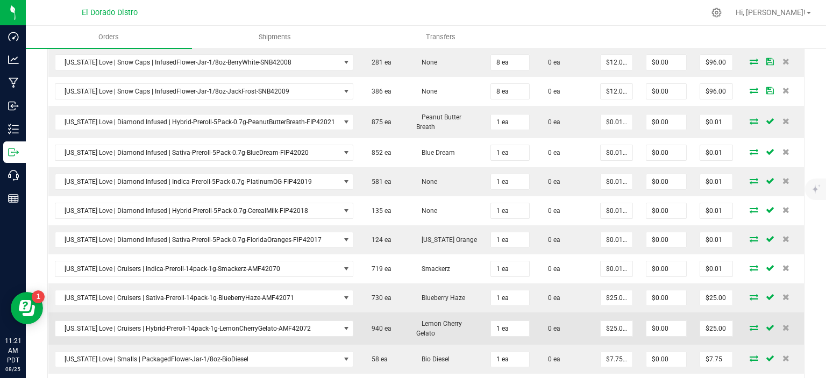
scroll to position [1188, 0]
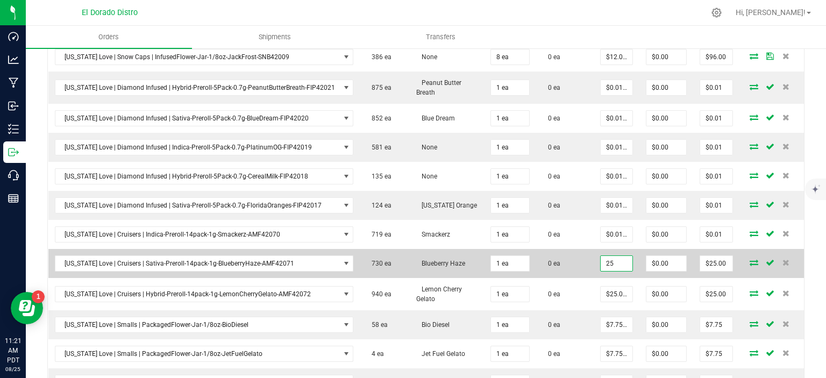
click at [607, 257] on input "25" at bounding box center [617, 263] width 32 height 15
click at [568, 253] on td "0 ea" at bounding box center [565, 263] width 58 height 29
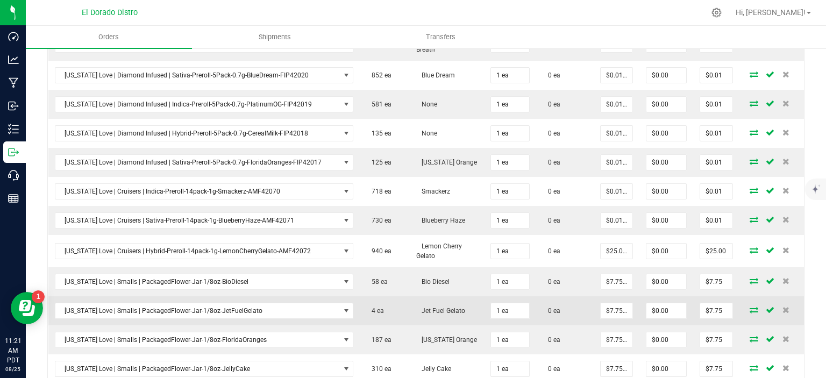
scroll to position [1296, 0]
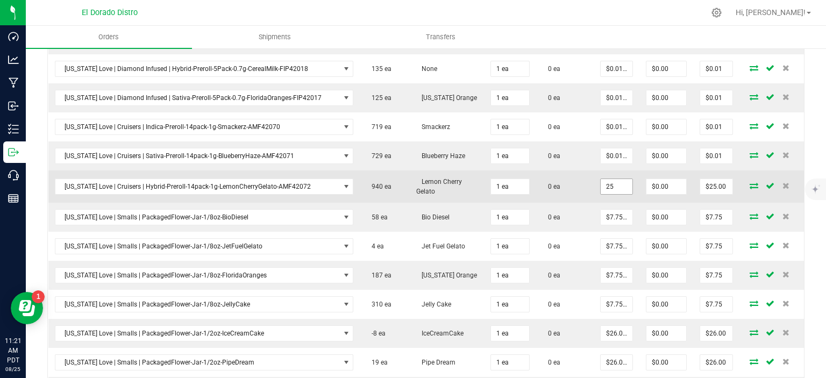
click at [602, 179] on input "25" at bounding box center [617, 186] width 32 height 15
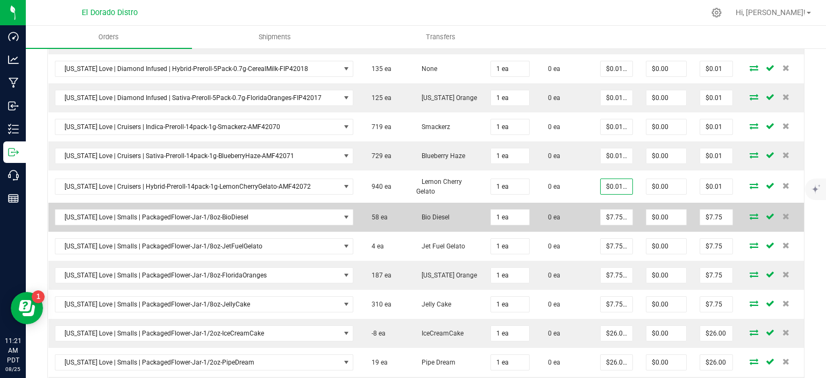
click at [572, 203] on td "0 ea" at bounding box center [565, 217] width 58 height 29
click at [601, 210] on input "7.75" at bounding box center [617, 217] width 32 height 15
click at [579, 209] on td "0 ea" at bounding box center [565, 217] width 58 height 29
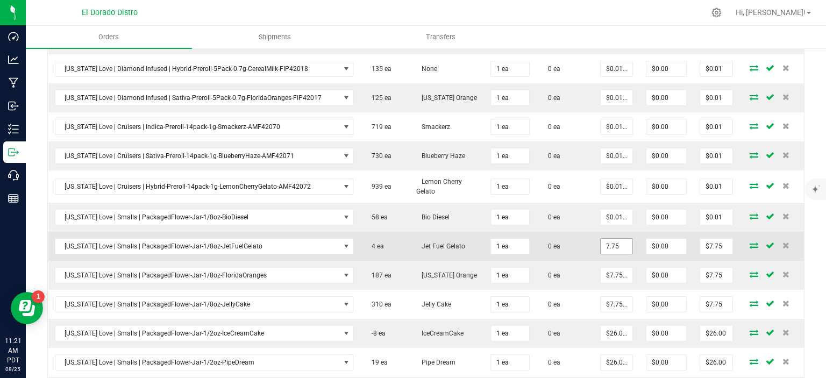
click at [604, 239] on input "7.75" at bounding box center [617, 246] width 32 height 15
click at [566, 236] on td "0 ea" at bounding box center [565, 246] width 58 height 29
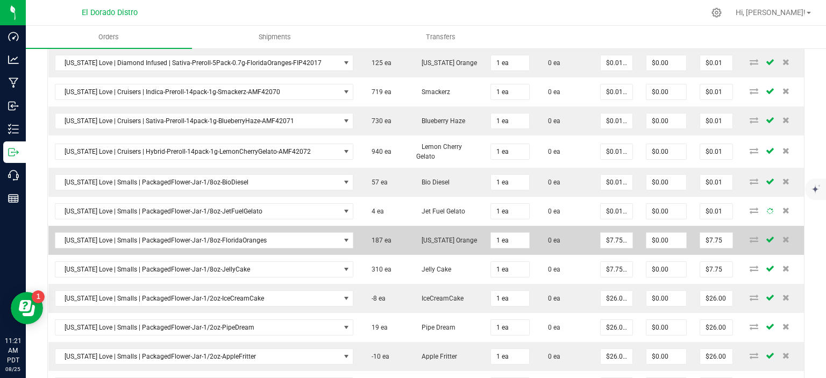
scroll to position [1349, 0]
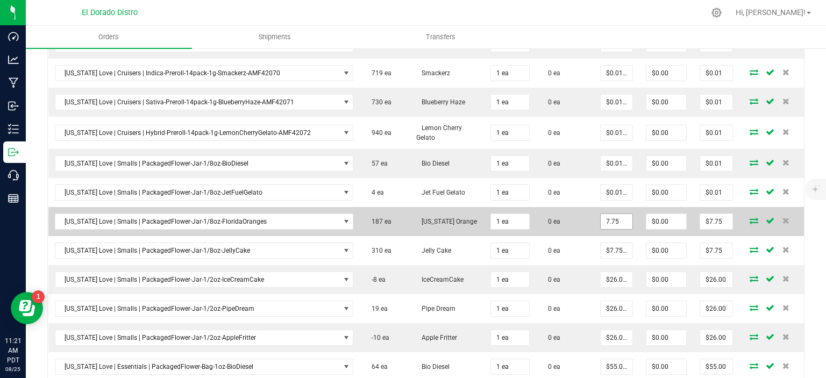
click at [615, 214] on input "7.75" at bounding box center [617, 221] width 32 height 15
click at [575, 210] on td "0 ea" at bounding box center [565, 221] width 58 height 29
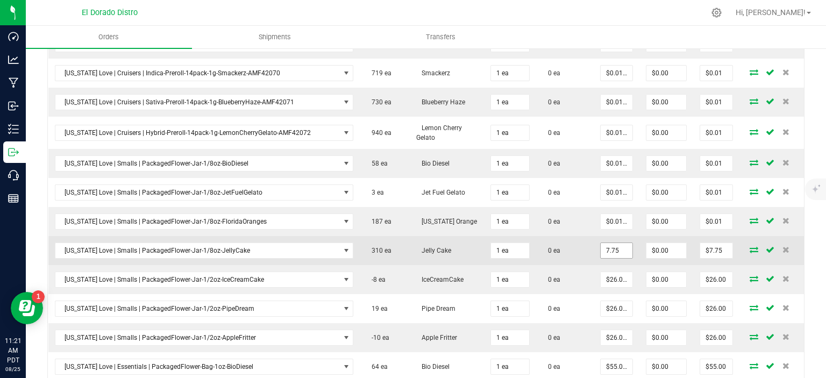
click at [601, 243] on input "7.75" at bounding box center [617, 250] width 32 height 15
click at [582, 236] on td "0 ea" at bounding box center [565, 250] width 58 height 29
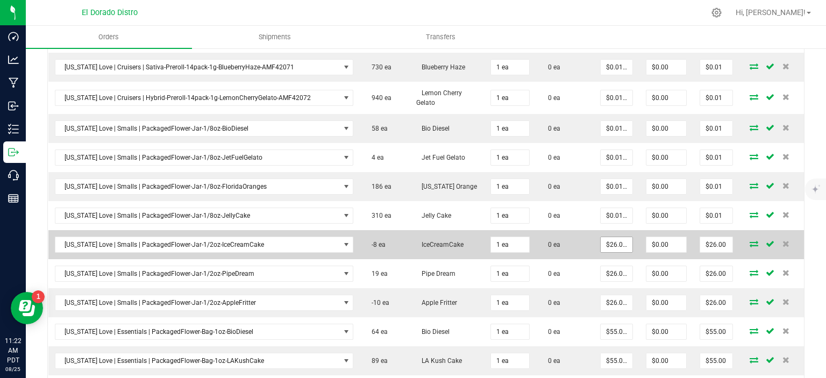
scroll to position [1403, 0]
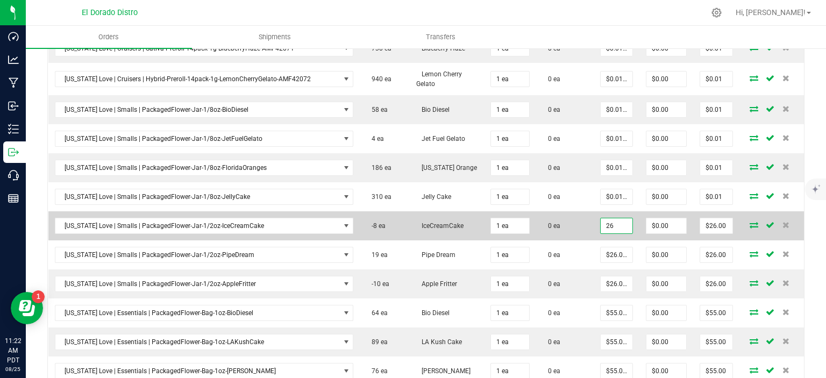
click at [605, 218] on input "26" at bounding box center [617, 225] width 32 height 15
click at [579, 221] on td "0 ea" at bounding box center [565, 225] width 58 height 29
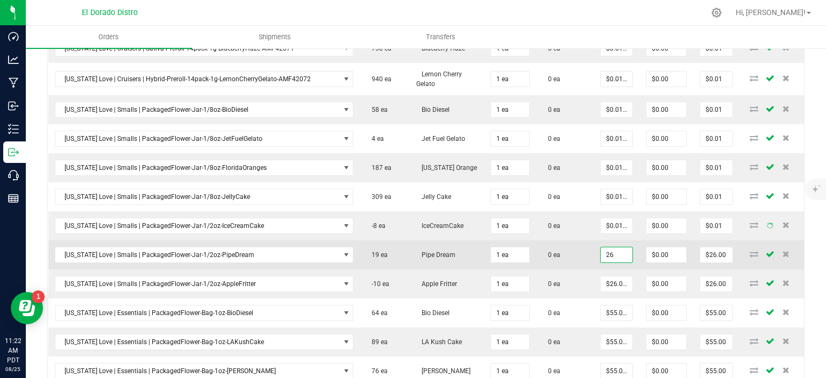
click at [601, 247] on input "26" at bounding box center [617, 254] width 32 height 15
click at [570, 240] on td "0 ea" at bounding box center [565, 254] width 58 height 29
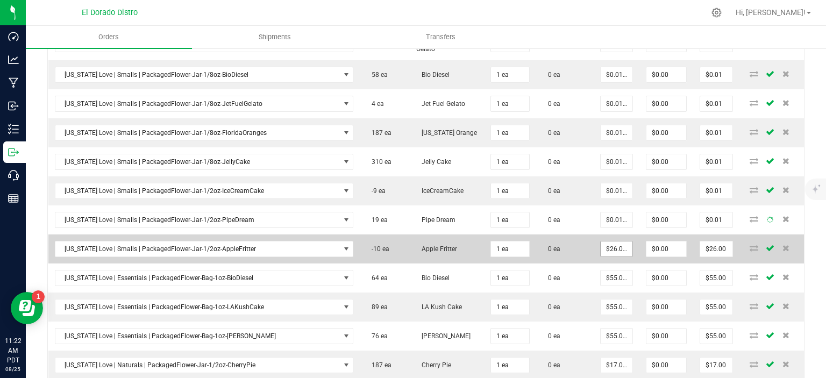
scroll to position [1457, 0]
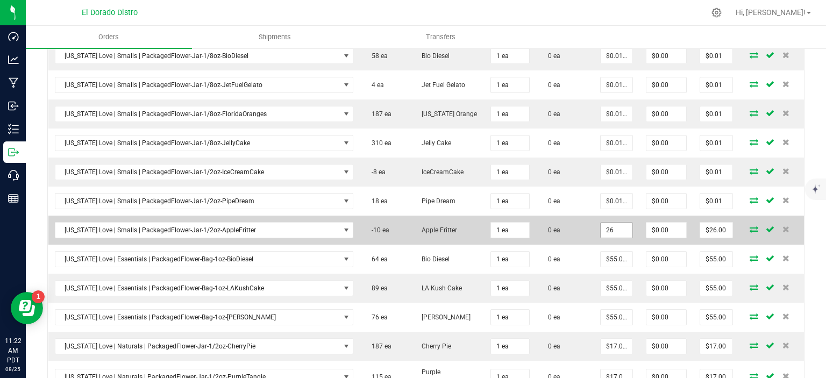
click at [601, 223] on input "26" at bounding box center [617, 230] width 32 height 15
click at [576, 216] on td "0 ea" at bounding box center [565, 230] width 58 height 29
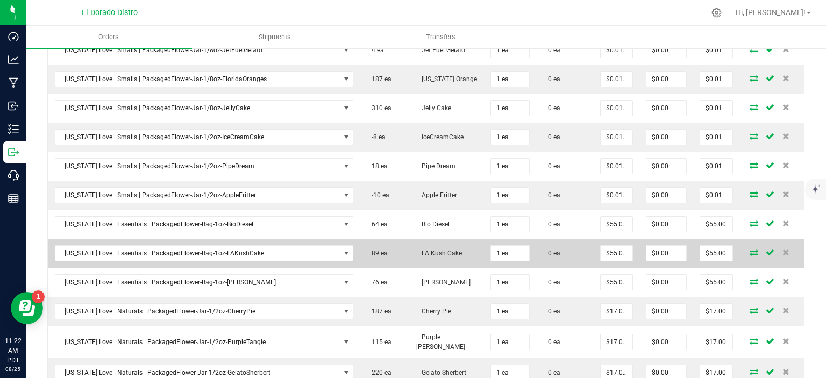
scroll to position [1511, 0]
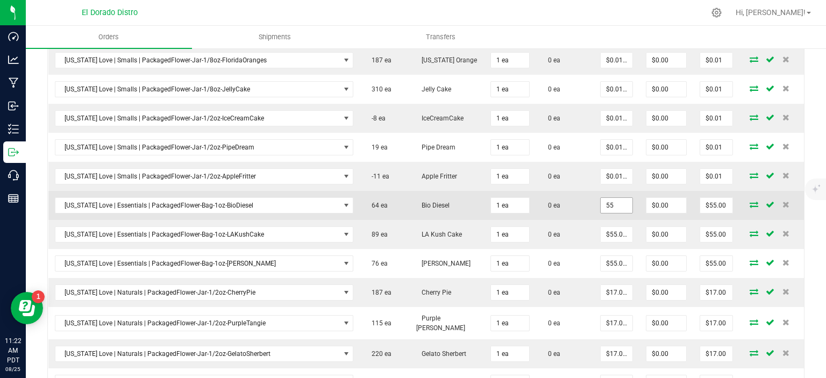
click at [602, 199] on input "55" at bounding box center [617, 205] width 32 height 15
click at [582, 198] on td "0 ea" at bounding box center [565, 205] width 58 height 29
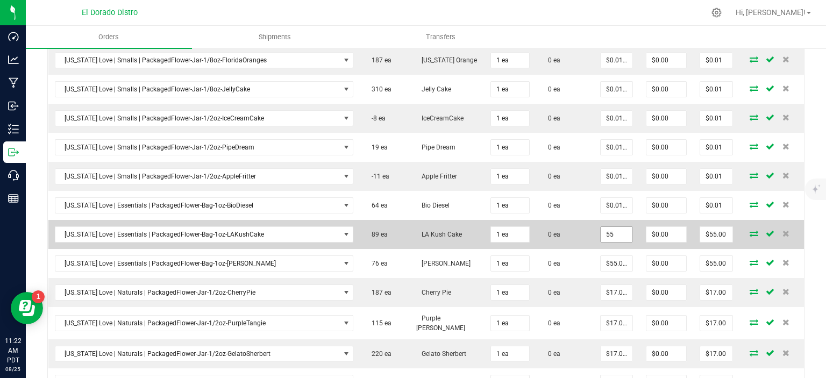
click at [601, 227] on input "55" at bounding box center [617, 234] width 32 height 15
click at [582, 220] on td "0 ea" at bounding box center [565, 234] width 58 height 29
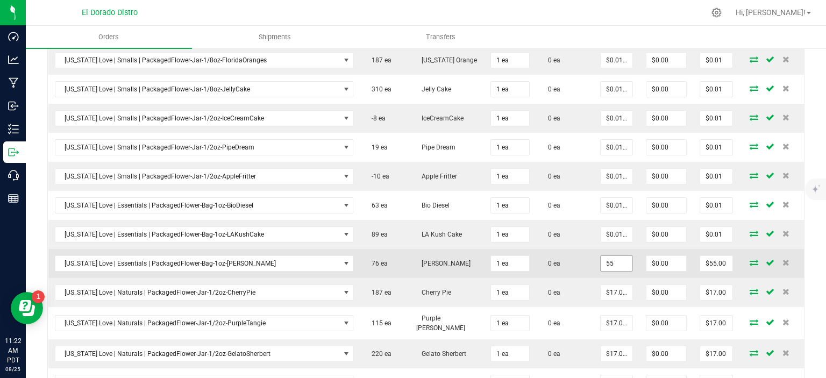
click at [601, 256] on input "55" at bounding box center [617, 263] width 32 height 15
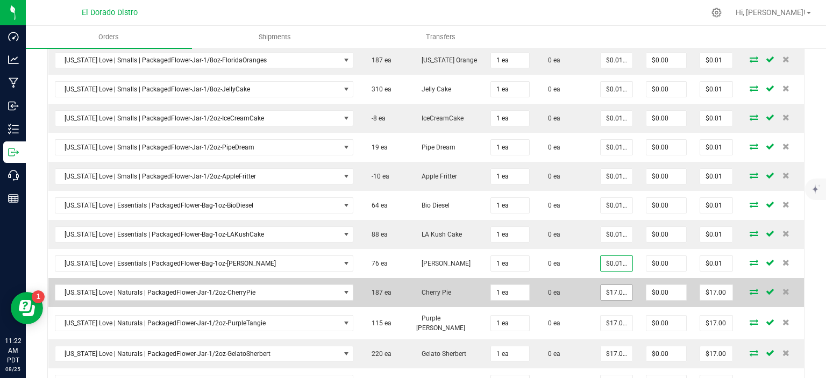
click at [600, 285] on span "$17.00000" at bounding box center [616, 293] width 33 height 16
click at [609, 285] on input "17" at bounding box center [617, 292] width 32 height 15
click at [575, 278] on td "0 ea" at bounding box center [565, 292] width 58 height 29
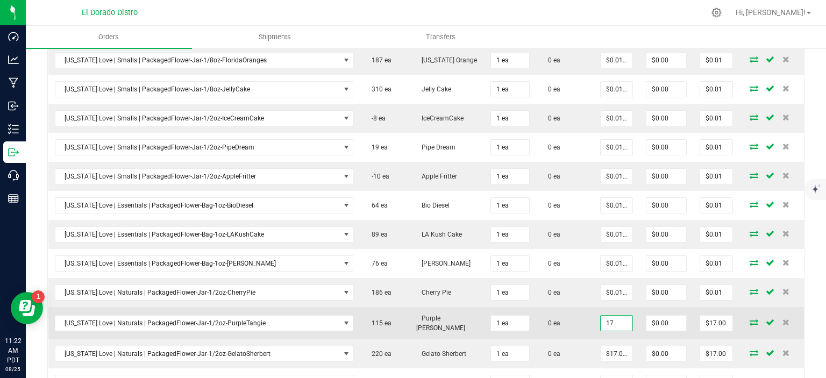
click at [614, 316] on input "17" at bounding box center [617, 323] width 32 height 15
click at [570, 307] on td "0 ea" at bounding box center [565, 323] width 58 height 32
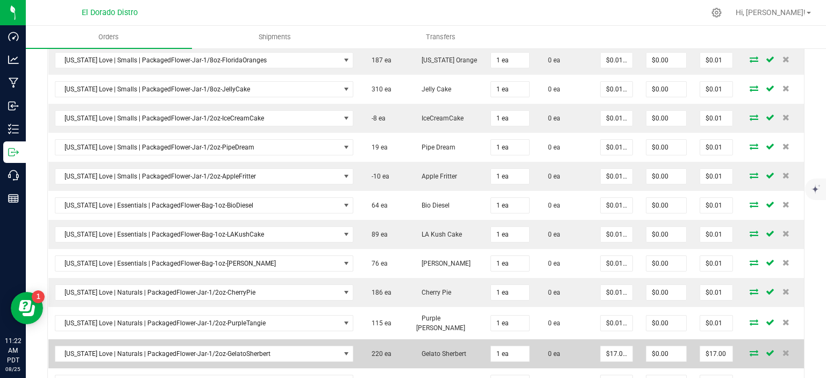
scroll to position [1565, 0]
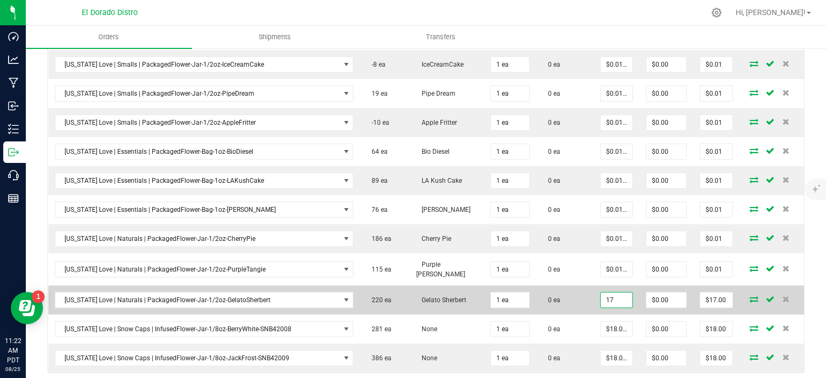
click at [609, 293] on input "17" at bounding box center [617, 300] width 32 height 15
click at [594, 286] on td "$0.01000" at bounding box center [617, 300] width 46 height 29
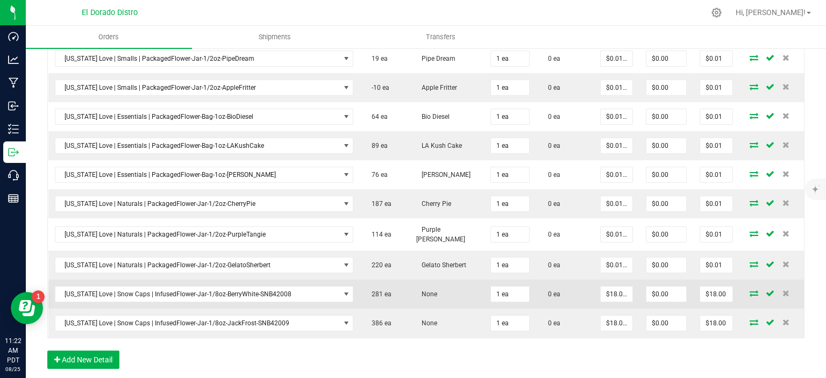
scroll to position [1618, 0]
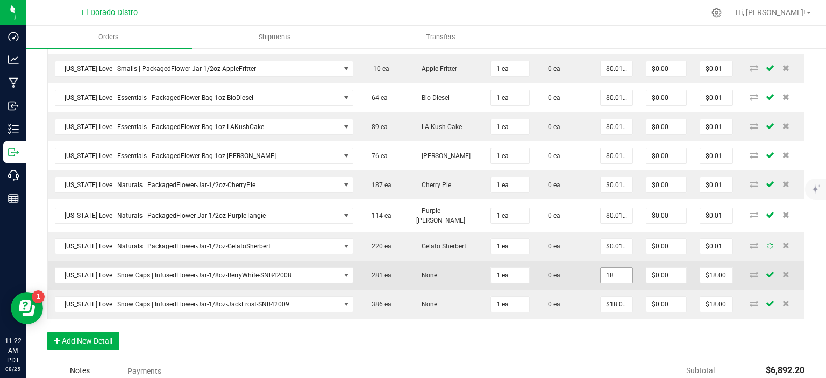
click at [604, 268] on input "18" at bounding box center [617, 275] width 32 height 15
click at [562, 261] on td "0 ea" at bounding box center [565, 275] width 58 height 29
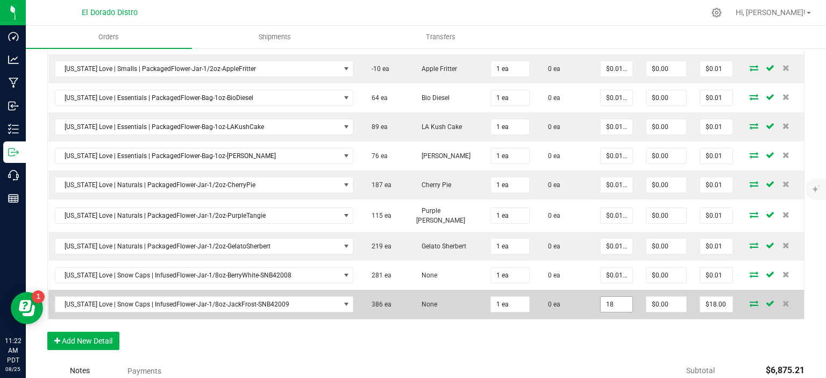
click at [601, 297] on input "18" at bounding box center [617, 304] width 32 height 15
click at [594, 290] on td "$0.01000" at bounding box center [617, 304] width 46 height 29
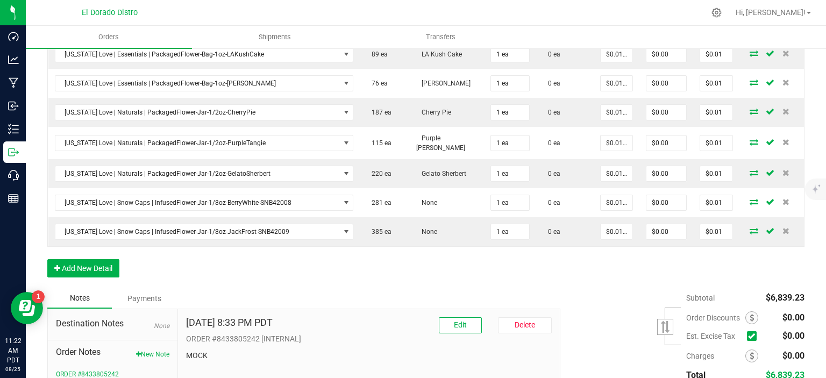
scroll to position [1758, 0]
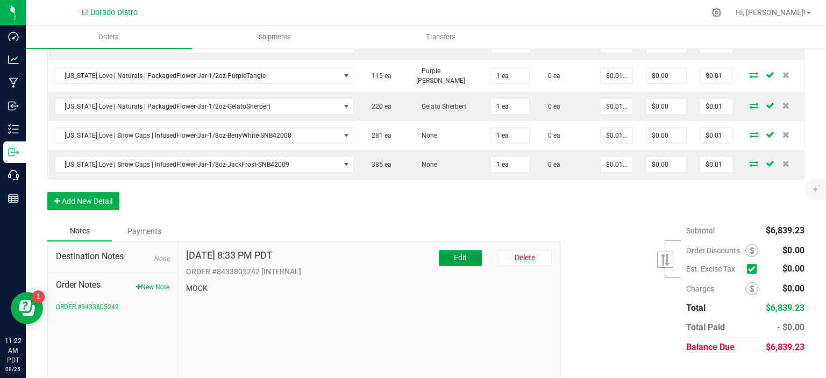
click at [454, 253] on span "Edit" at bounding box center [460, 257] width 13 height 9
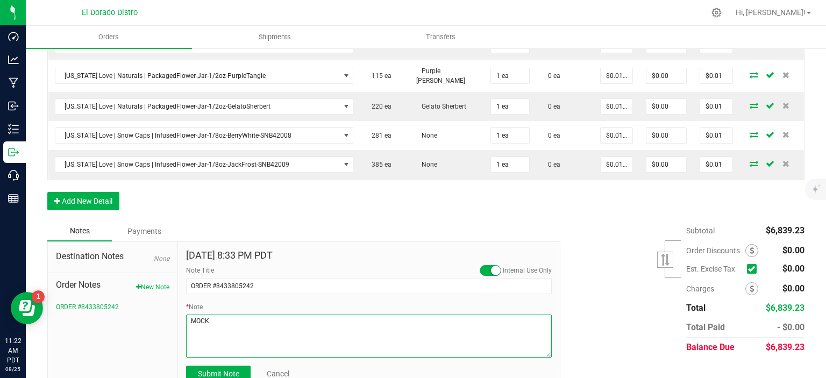
click at [221, 315] on textarea "* Note" at bounding box center [369, 336] width 366 height 43
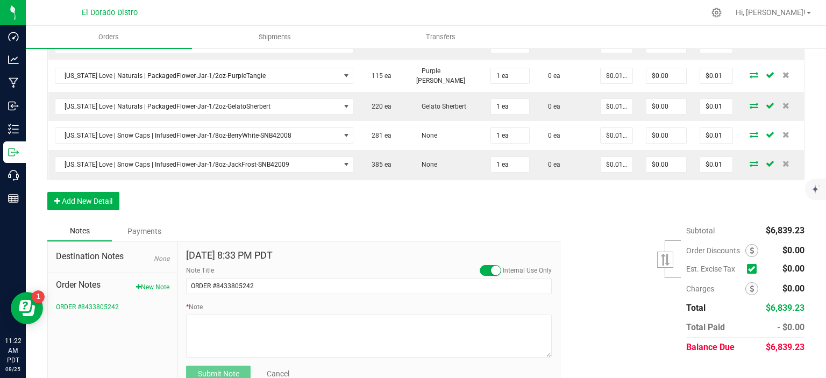
click at [217, 355] on form "[DATE] 8:33 PM PDT Internal Use Only Note Title ORDER #8433805242 * Note Submit…" at bounding box center [369, 316] width 366 height 132
click at [234, 302] on div "* Note Please enter a note" at bounding box center [369, 334] width 366 height 65
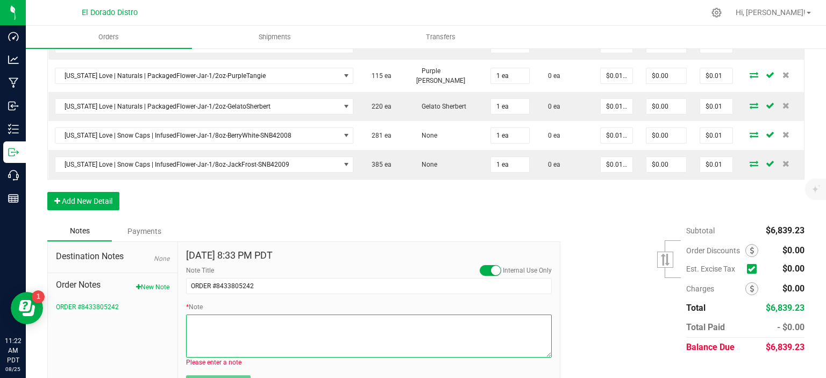
click at [235, 315] on textarea "* Note" at bounding box center [369, 336] width 366 height 43
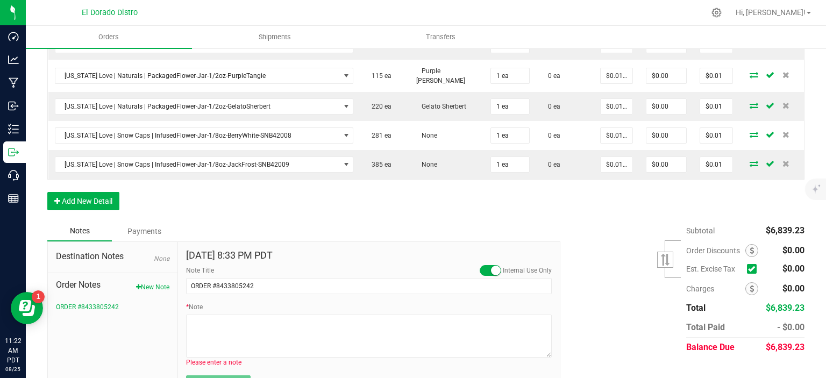
click at [268, 378] on link "Cancel" at bounding box center [278, 383] width 23 height 11
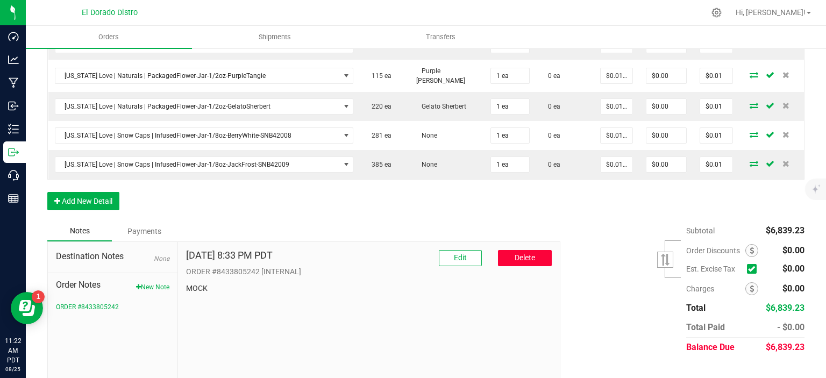
click at [515, 253] on span "Delete" at bounding box center [525, 257] width 20 height 9
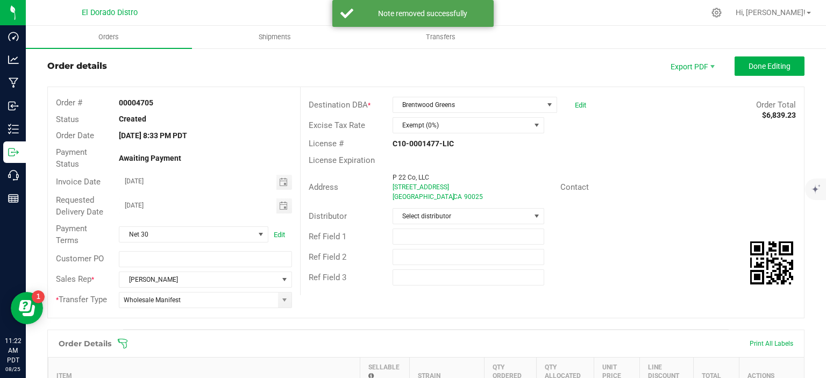
scroll to position [0, 0]
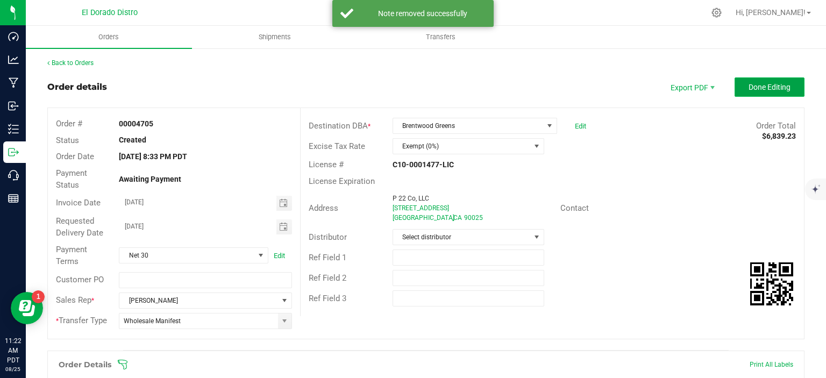
click at [783, 83] on button "Done Editing" at bounding box center [770, 86] width 70 height 19
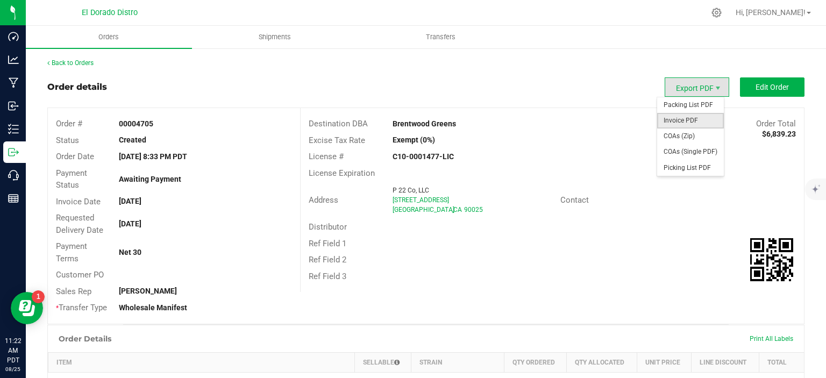
click at [694, 116] on span "Invoice PDF" at bounding box center [690, 121] width 67 height 16
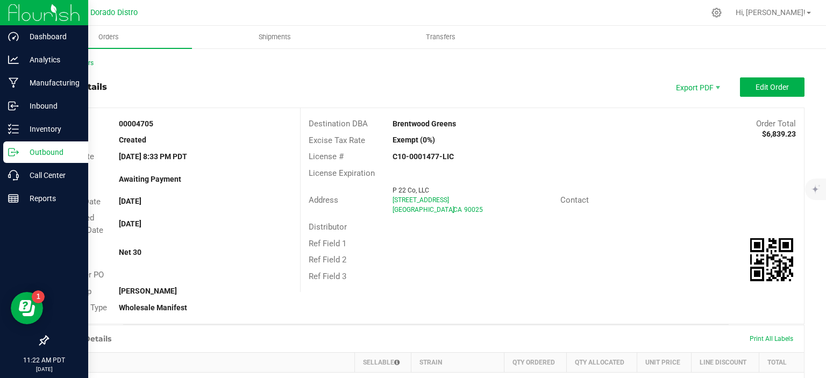
click at [34, 157] on p "Outbound" at bounding box center [51, 152] width 65 height 13
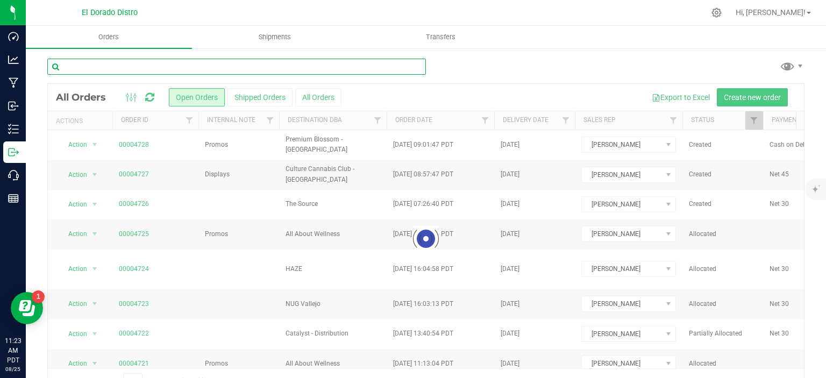
click at [253, 73] on input "text" at bounding box center [236, 67] width 379 height 16
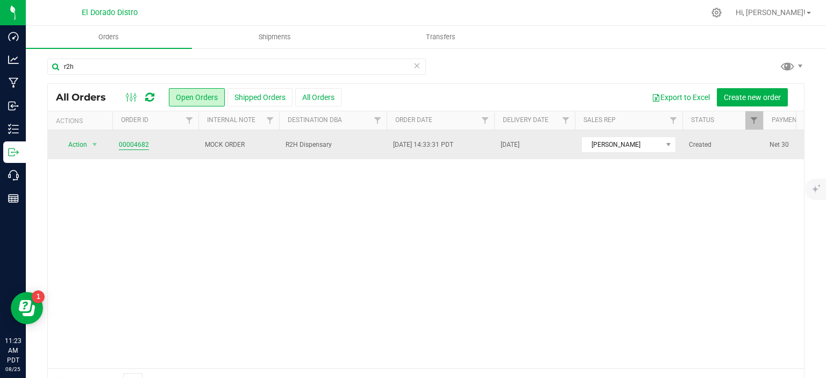
click at [125, 147] on link "00004682" at bounding box center [134, 145] width 30 height 10
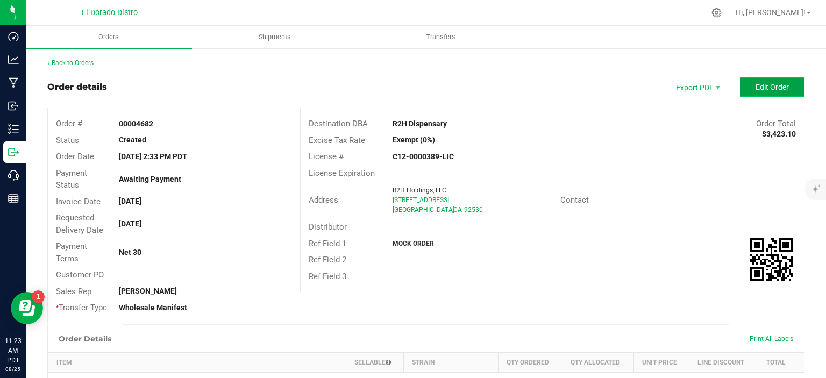
click at [746, 89] on button "Edit Order" at bounding box center [772, 86] width 65 height 19
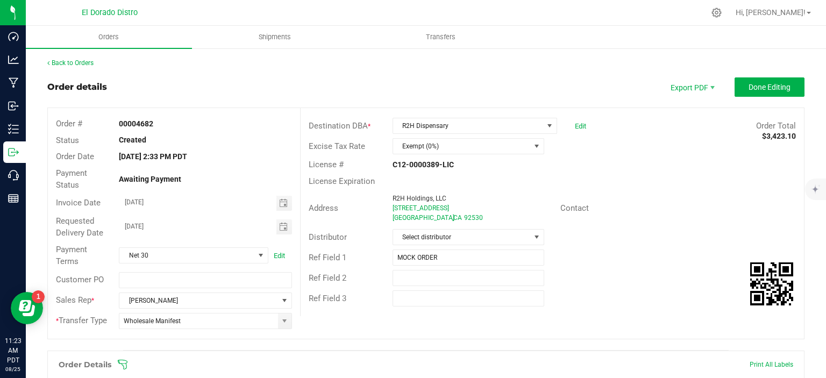
click at [459, 266] on div "Destination DBA * R2H Dispensary Edit Order Total $3,423.10 Excise Tax Rate Exe…" at bounding box center [552, 212] width 504 height 208
click at [459, 260] on input "MOCK ORDER" at bounding box center [469, 258] width 152 height 16
click at [720, 199] on div "Address R2H Holdings, LLC [STREET_ADDRESS] Contact" at bounding box center [553, 208] width 504 height 38
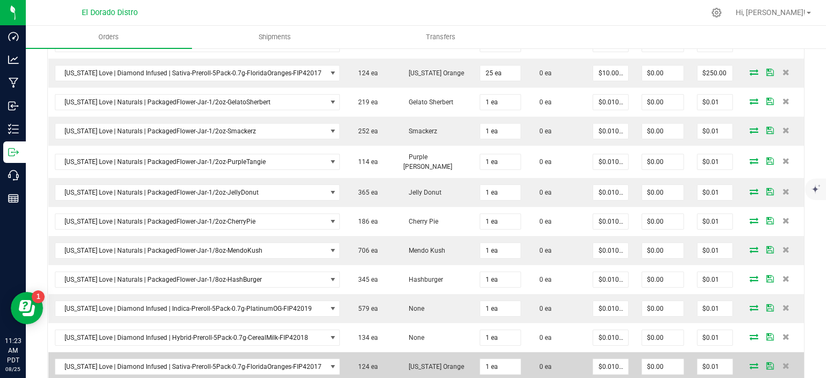
scroll to position [822, 0]
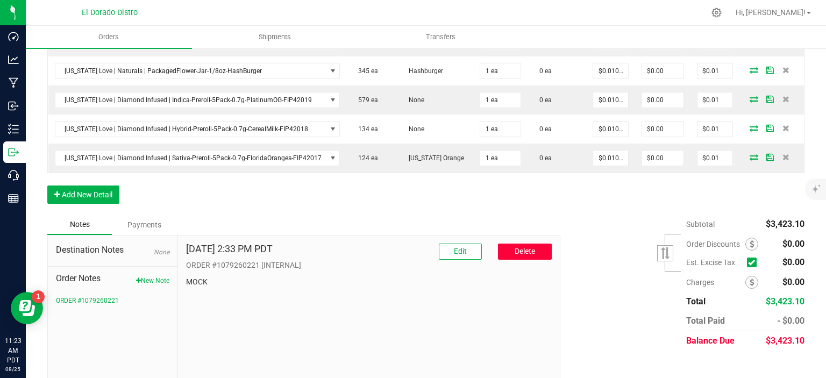
click at [525, 247] on span "Delete" at bounding box center [525, 251] width 20 height 9
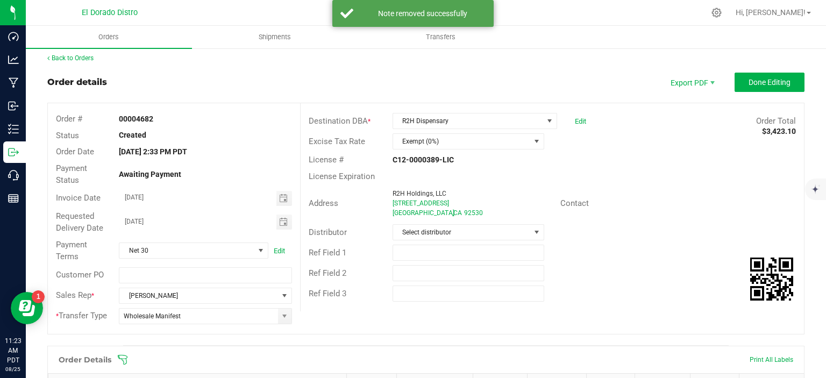
scroll to position [0, 0]
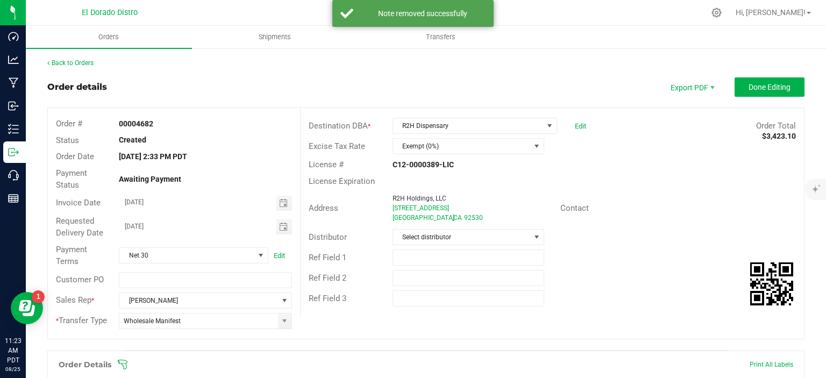
click at [753, 80] on button "Done Editing" at bounding box center [770, 86] width 70 height 19
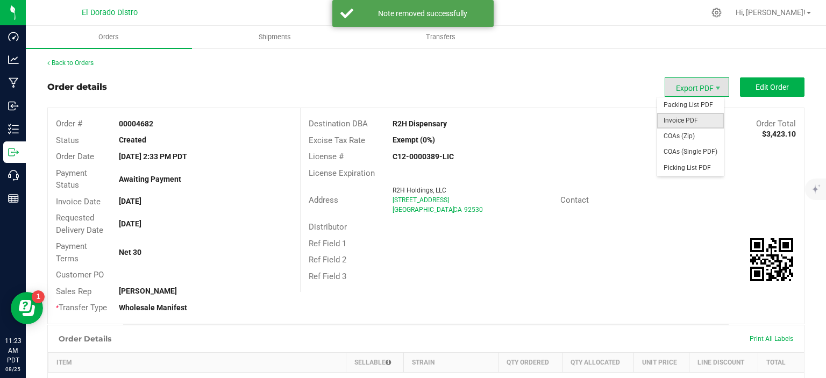
click at [687, 118] on span "Invoice PDF" at bounding box center [690, 121] width 67 height 16
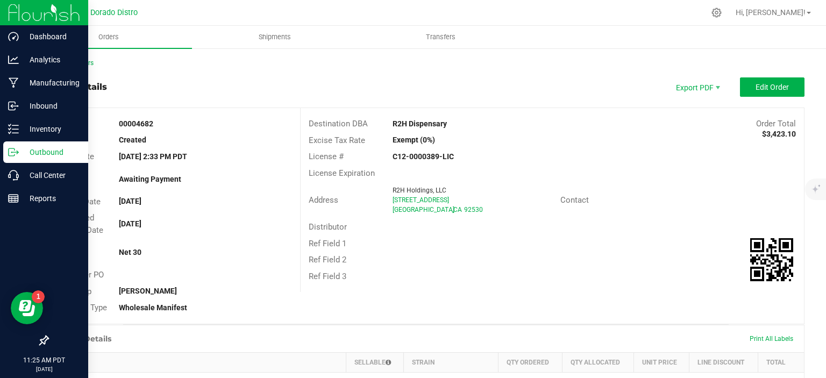
click at [22, 151] on p "Outbound" at bounding box center [51, 152] width 65 height 13
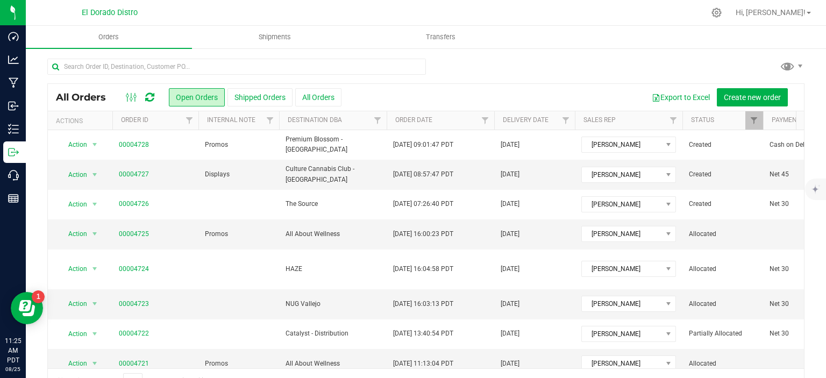
click at [196, 58] on div "All Orders Open Orders Shipped Orders All Orders Export to Excel Create new ord…" at bounding box center [426, 226] width 758 height 337
click at [192, 77] on div at bounding box center [236, 71] width 379 height 25
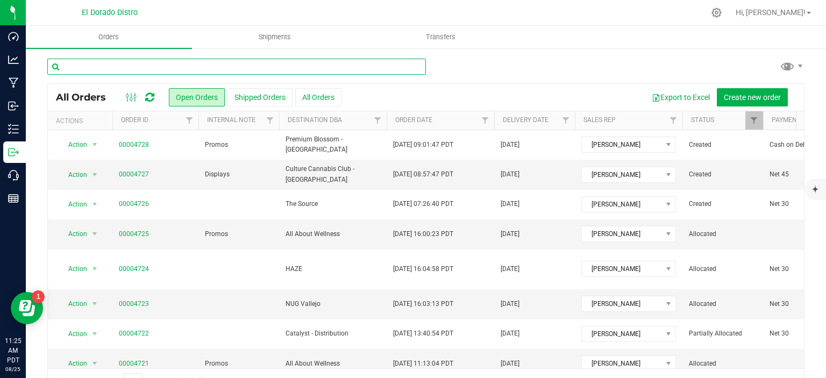
click at [192, 68] on input "text" at bounding box center [236, 67] width 379 height 16
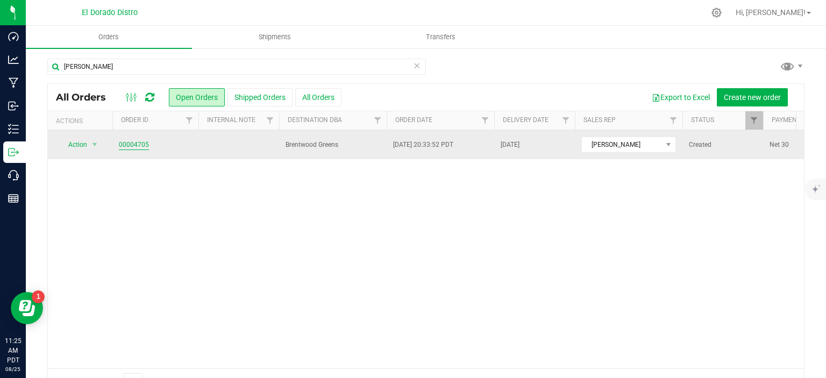
click at [130, 146] on link "00004705" at bounding box center [134, 145] width 30 height 10
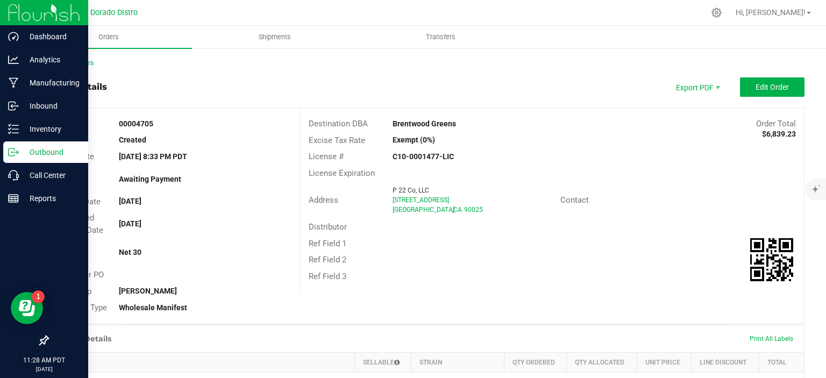
click at [15, 150] on icon at bounding box center [12, 152] width 6 height 8
